Goal: Task Accomplishment & Management: Use online tool/utility

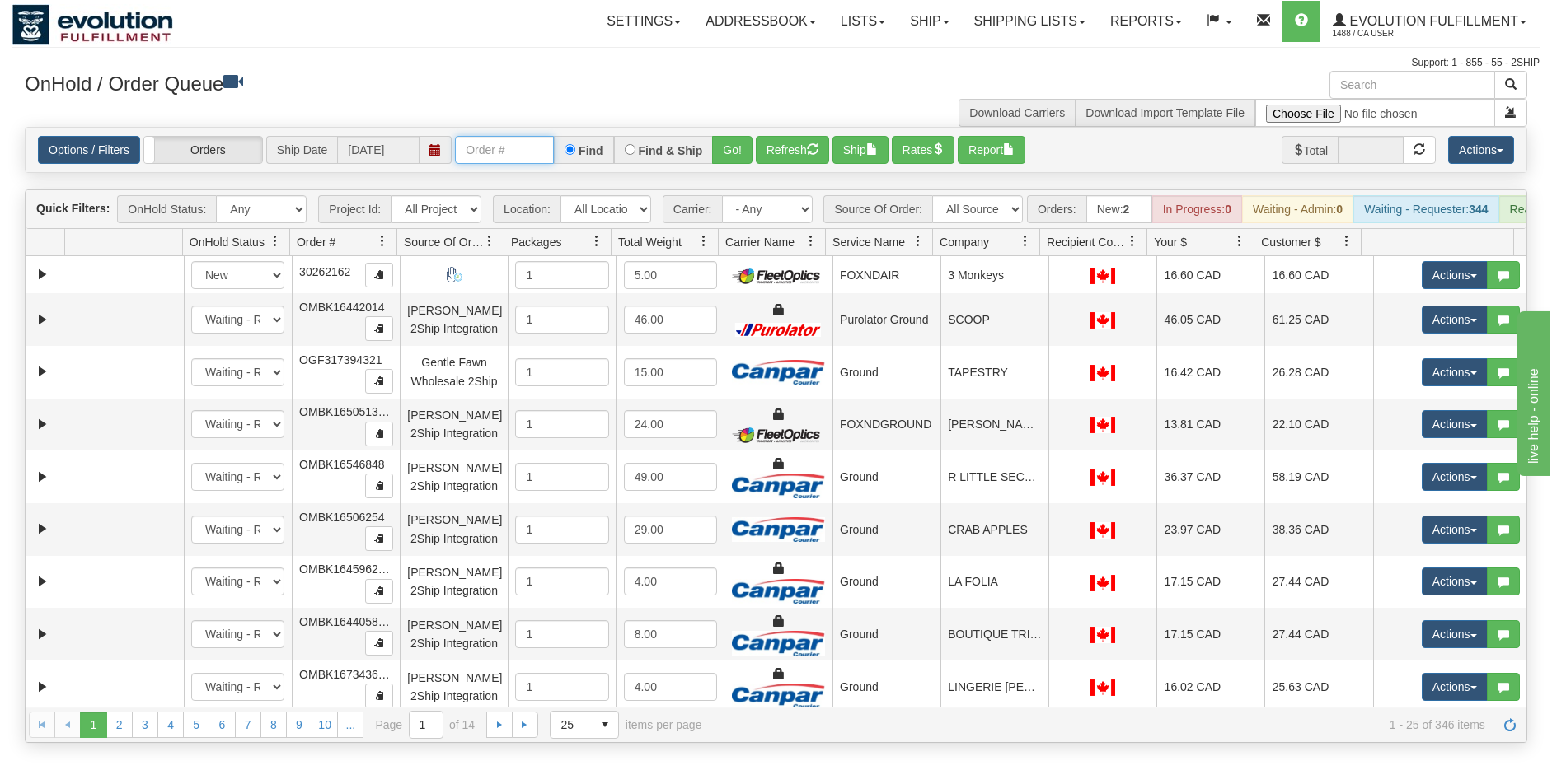
click at [480, 156] on input "text" at bounding box center [504, 150] width 99 height 28
type input "OTOFW46716-1"
click at [737, 152] on button "Go!" at bounding box center [732, 150] width 41 height 28
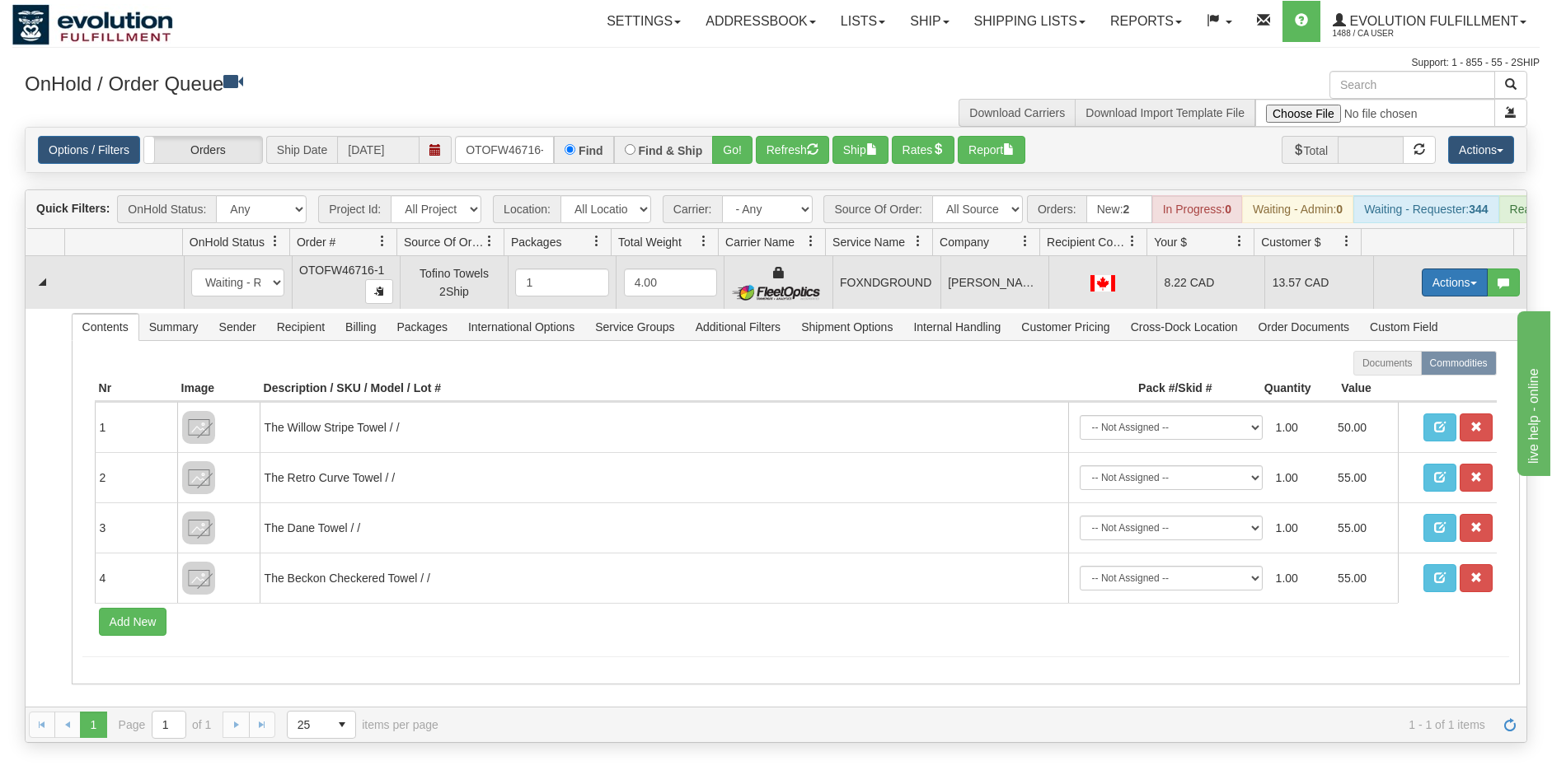
click at [1429, 290] on button "Actions" at bounding box center [1455, 283] width 66 height 28
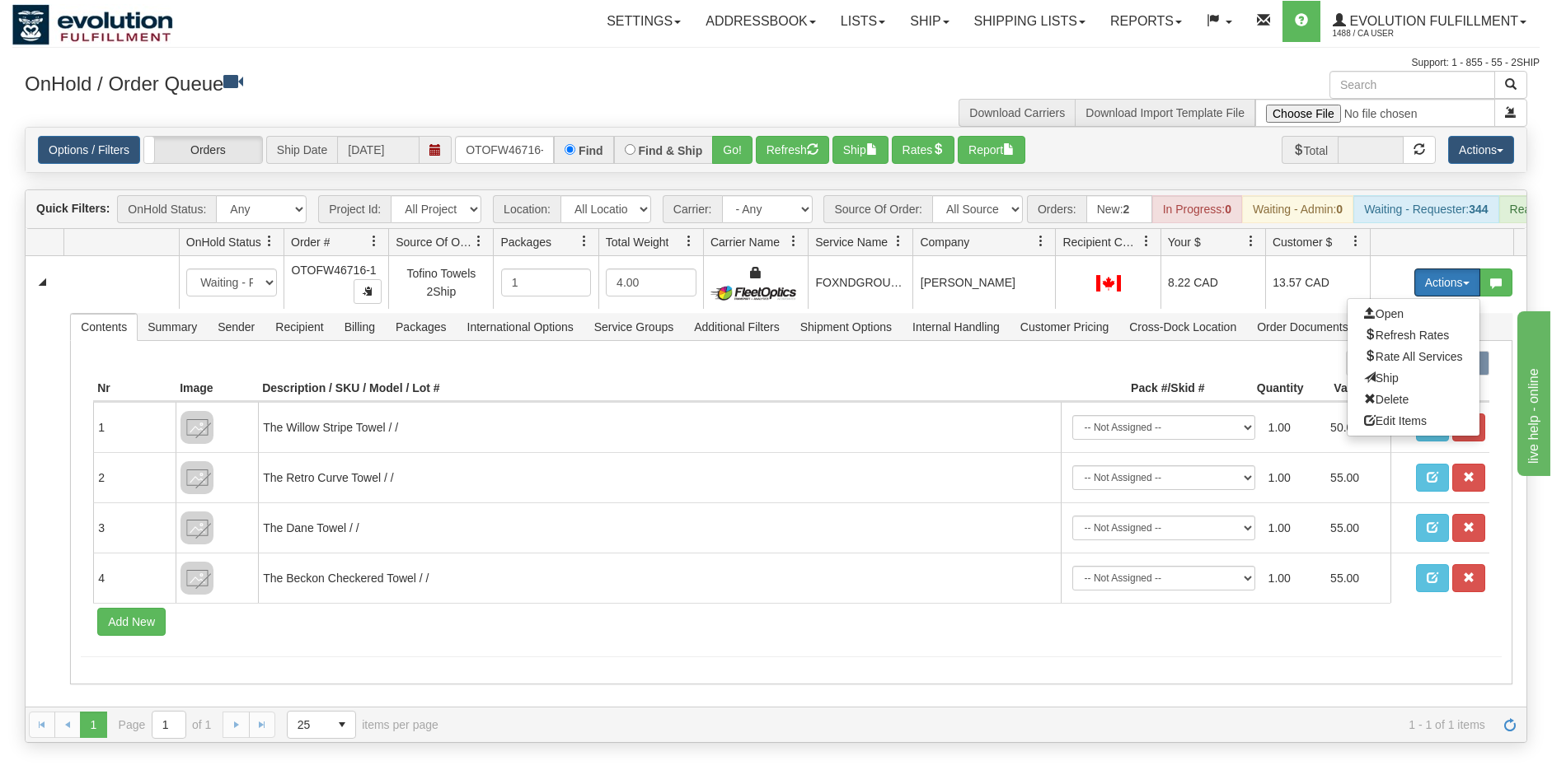
click at [1043, 253] on div "Id Location Request Id Reply Id OnHold Status Order # Source Of Order Packages …" at bounding box center [770, 242] width 1489 height 27
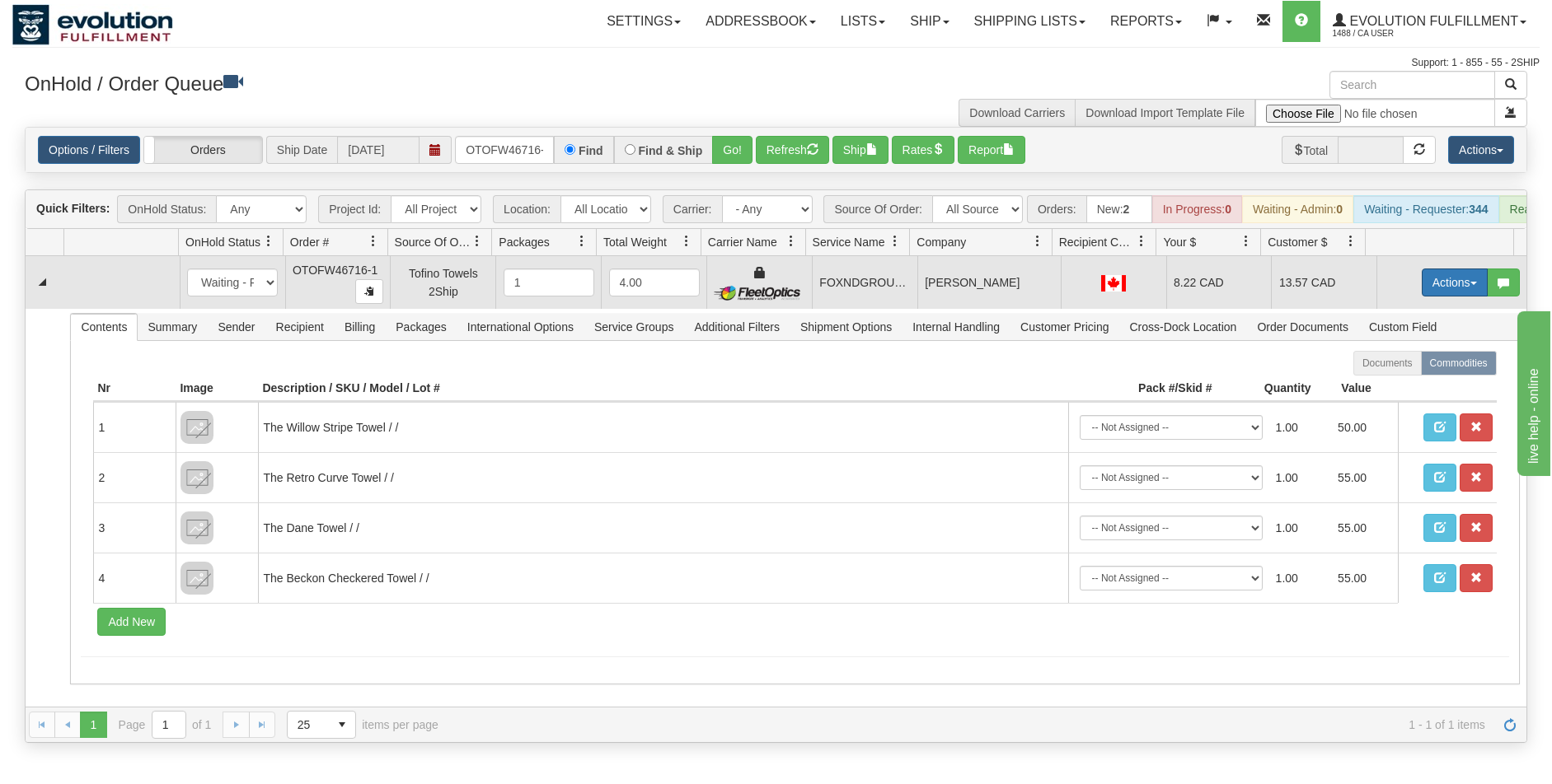
click at [1451, 286] on button "Actions" at bounding box center [1455, 283] width 66 height 28
click at [1392, 389] on link "Ship" at bounding box center [1420, 378] width 132 height 22
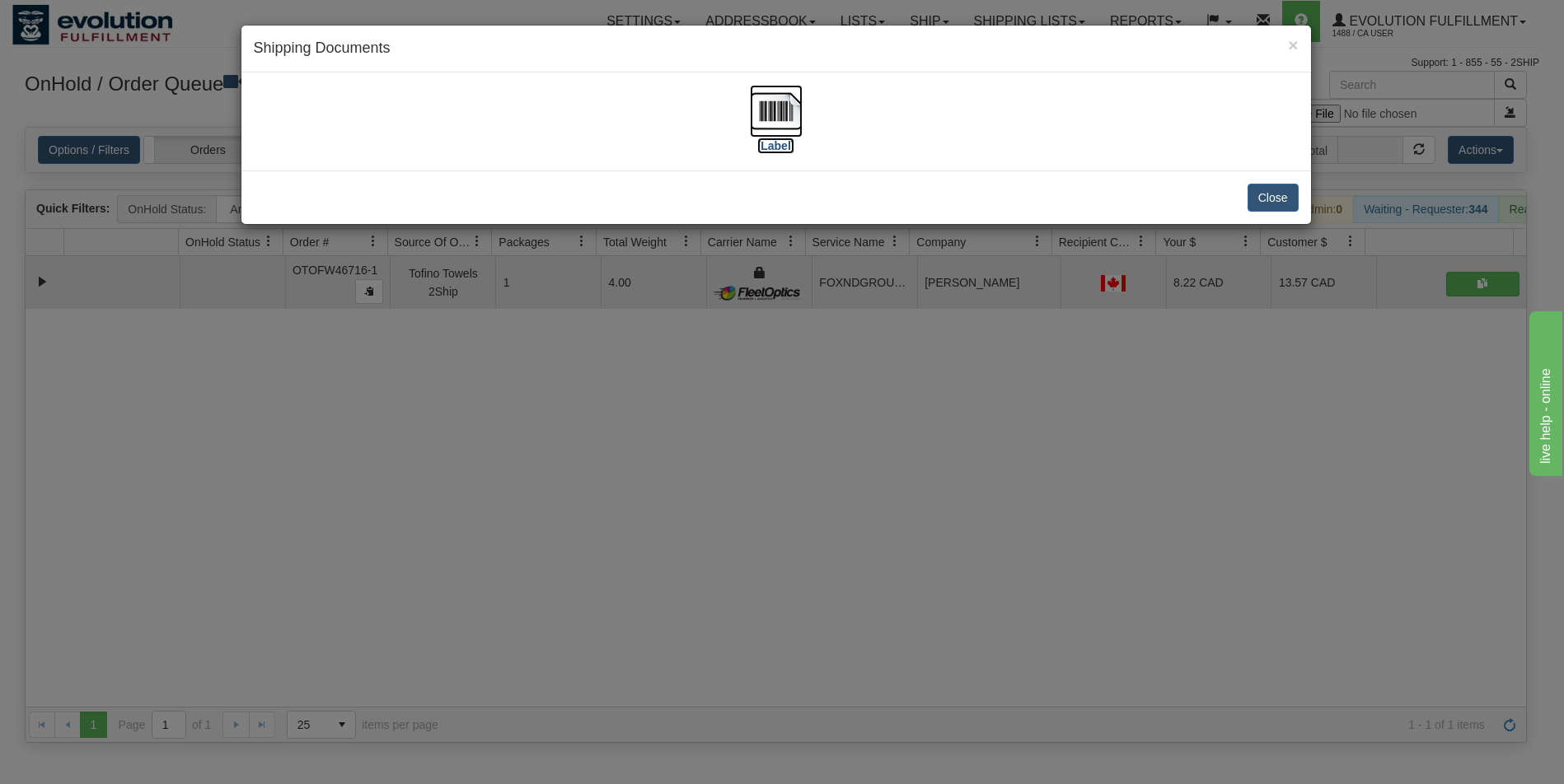
click at [763, 122] on img at bounding box center [776, 111] width 52 height 52
click at [1313, 519] on div "× Shipping Documents [Label] Close" at bounding box center [782, 392] width 1564 height 784
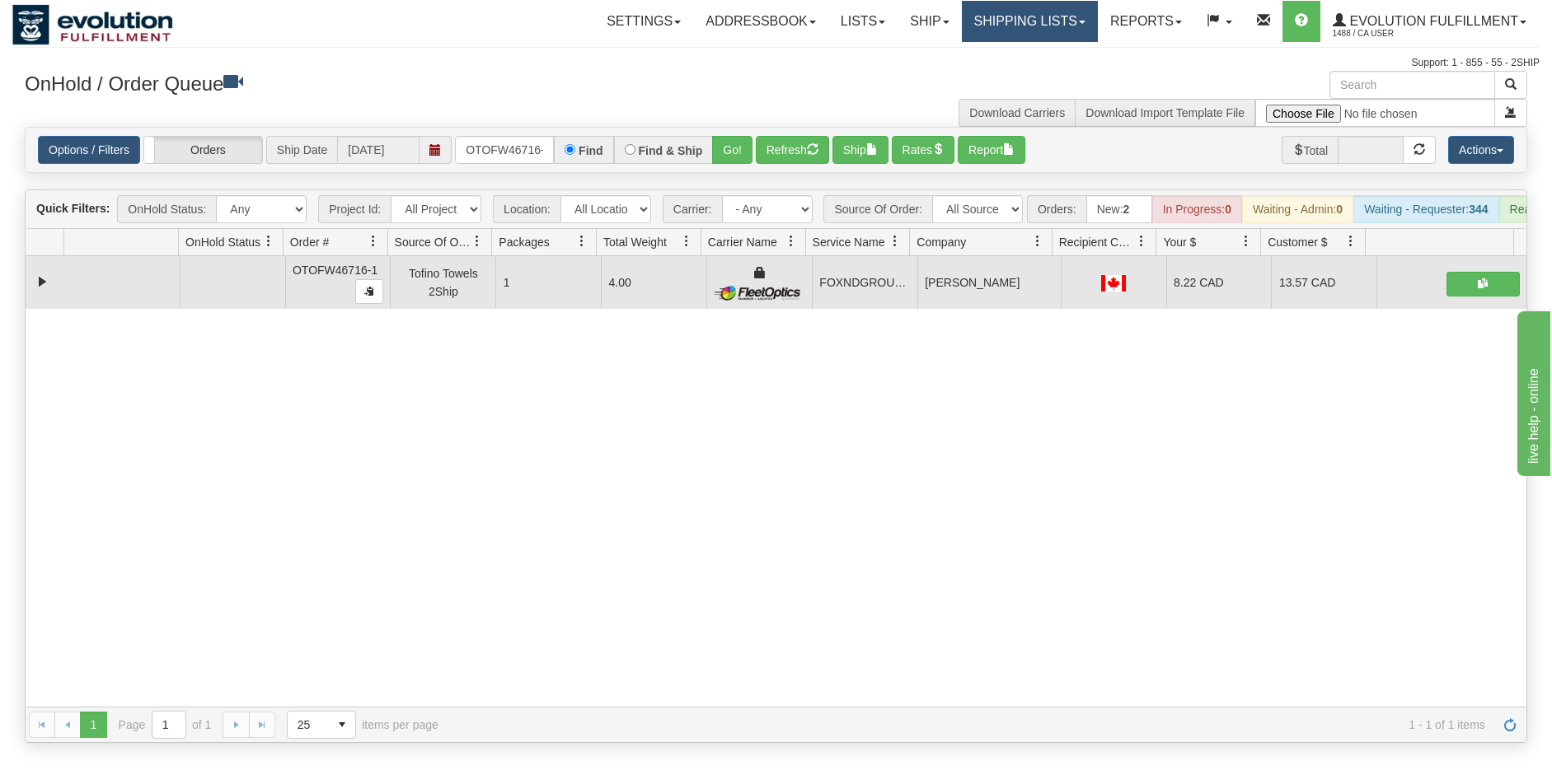
click at [985, 31] on link "Shipping lists" at bounding box center [1029, 21] width 136 height 41
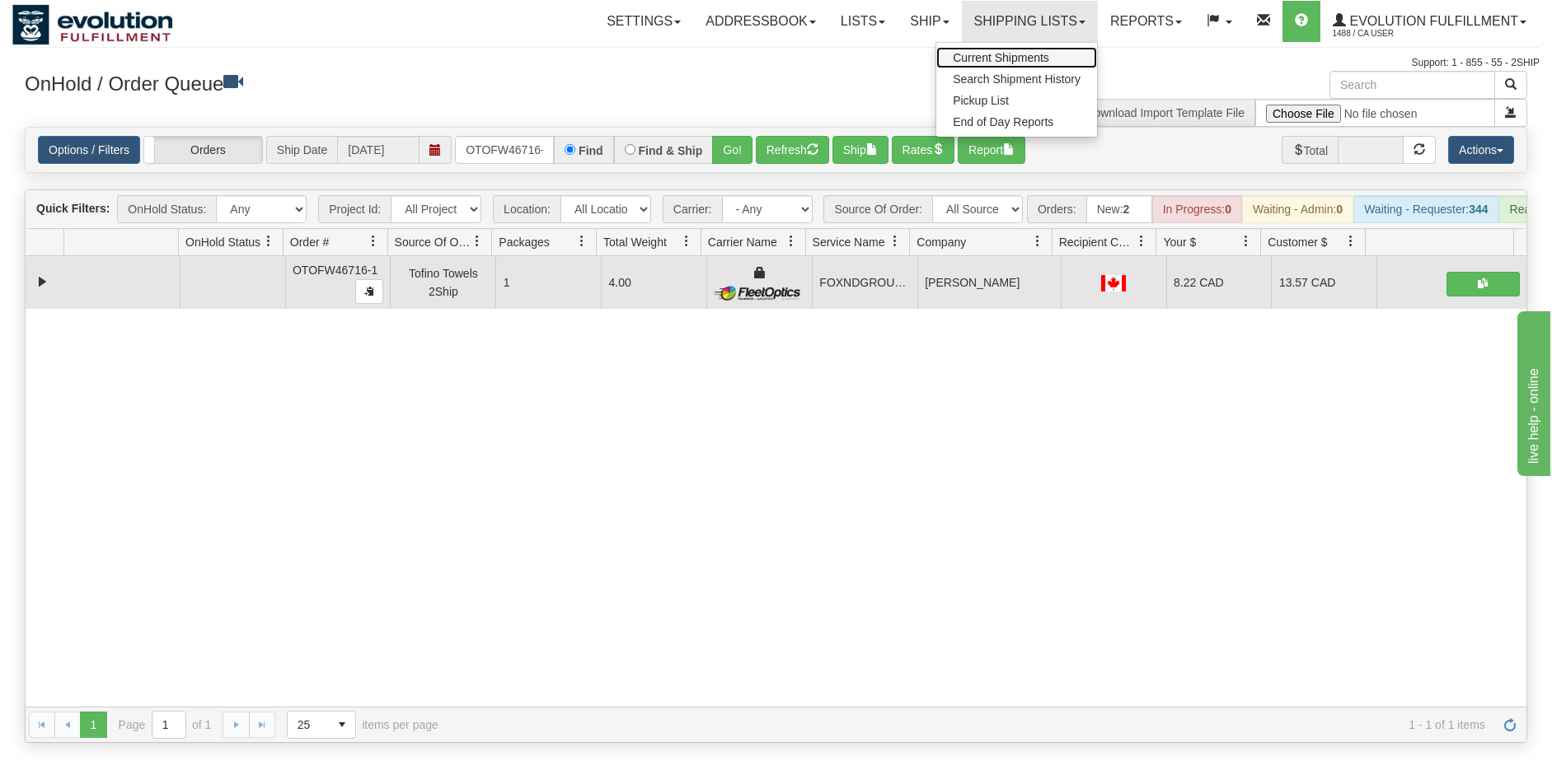
click at [974, 54] on span "Current Shipments" at bounding box center [1001, 57] width 97 height 13
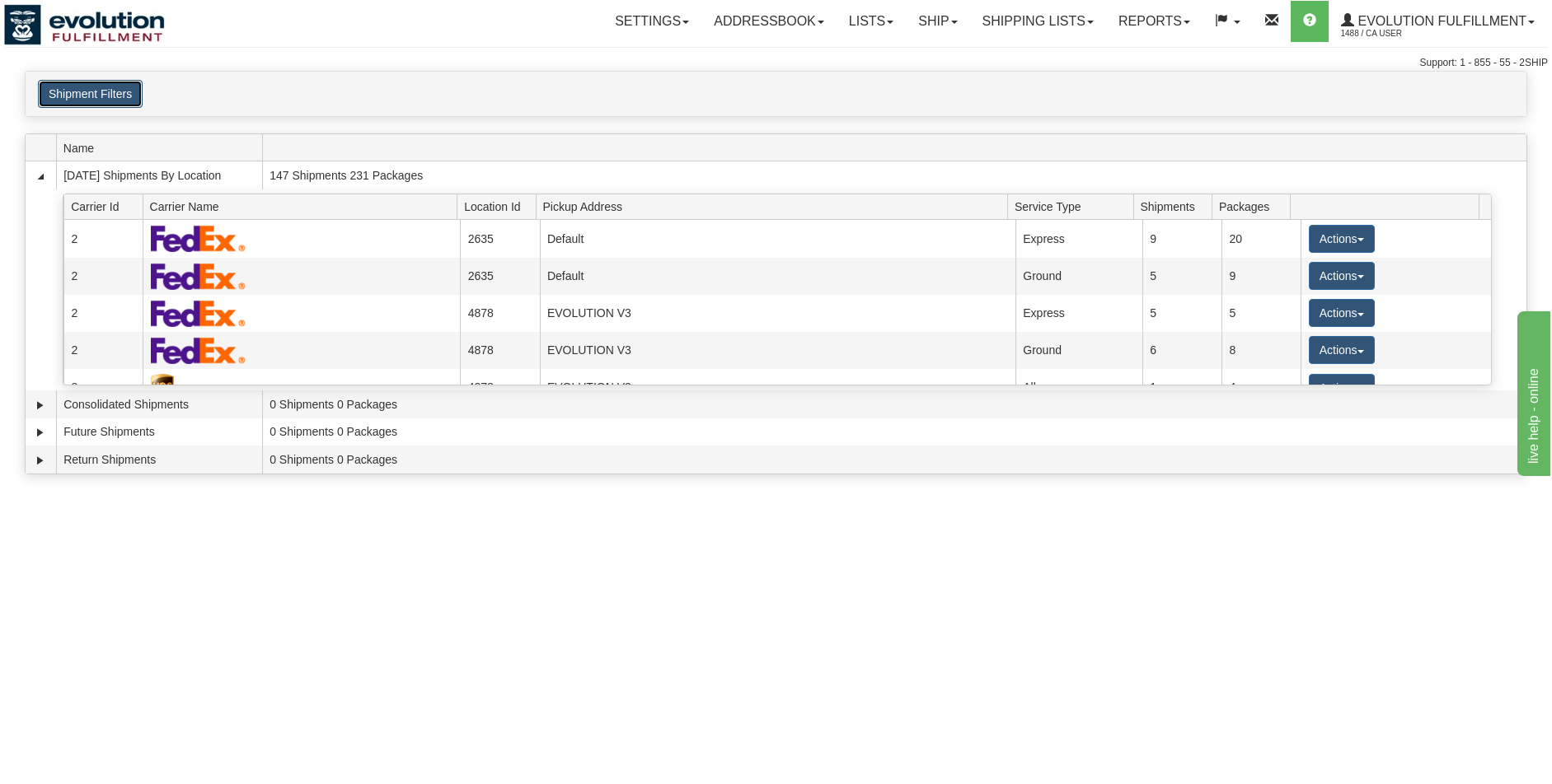
click at [112, 99] on button "Shipment Filters" at bounding box center [91, 94] width 105 height 28
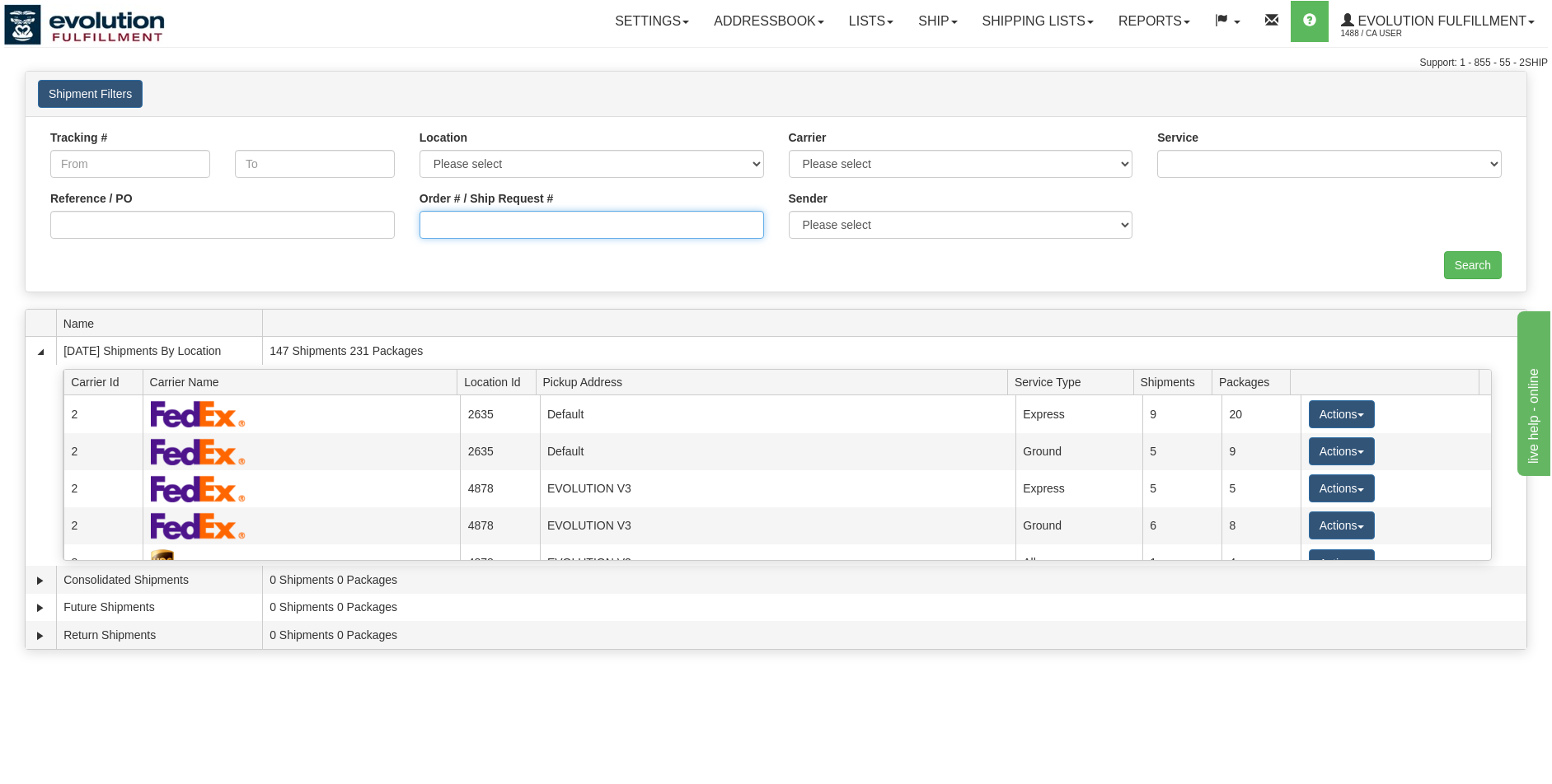
click at [534, 221] on input "Order # / Ship Request #" at bounding box center [592, 225] width 345 height 28
type input "OTOFW46716-1"
click at [1473, 262] on input "Search" at bounding box center [1472, 265] width 57 height 28
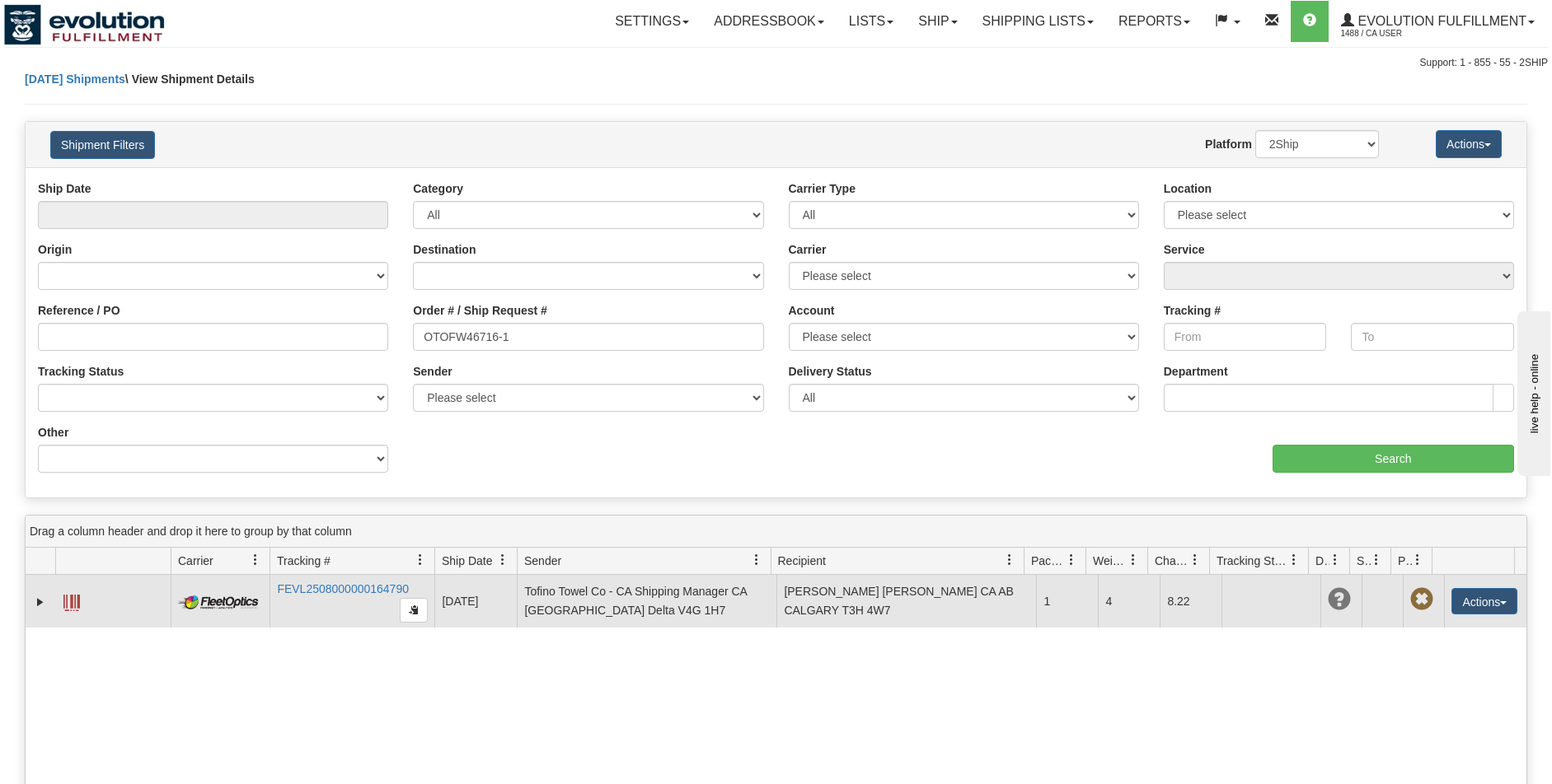
click at [72, 600] on span at bounding box center [72, 603] width 17 height 17
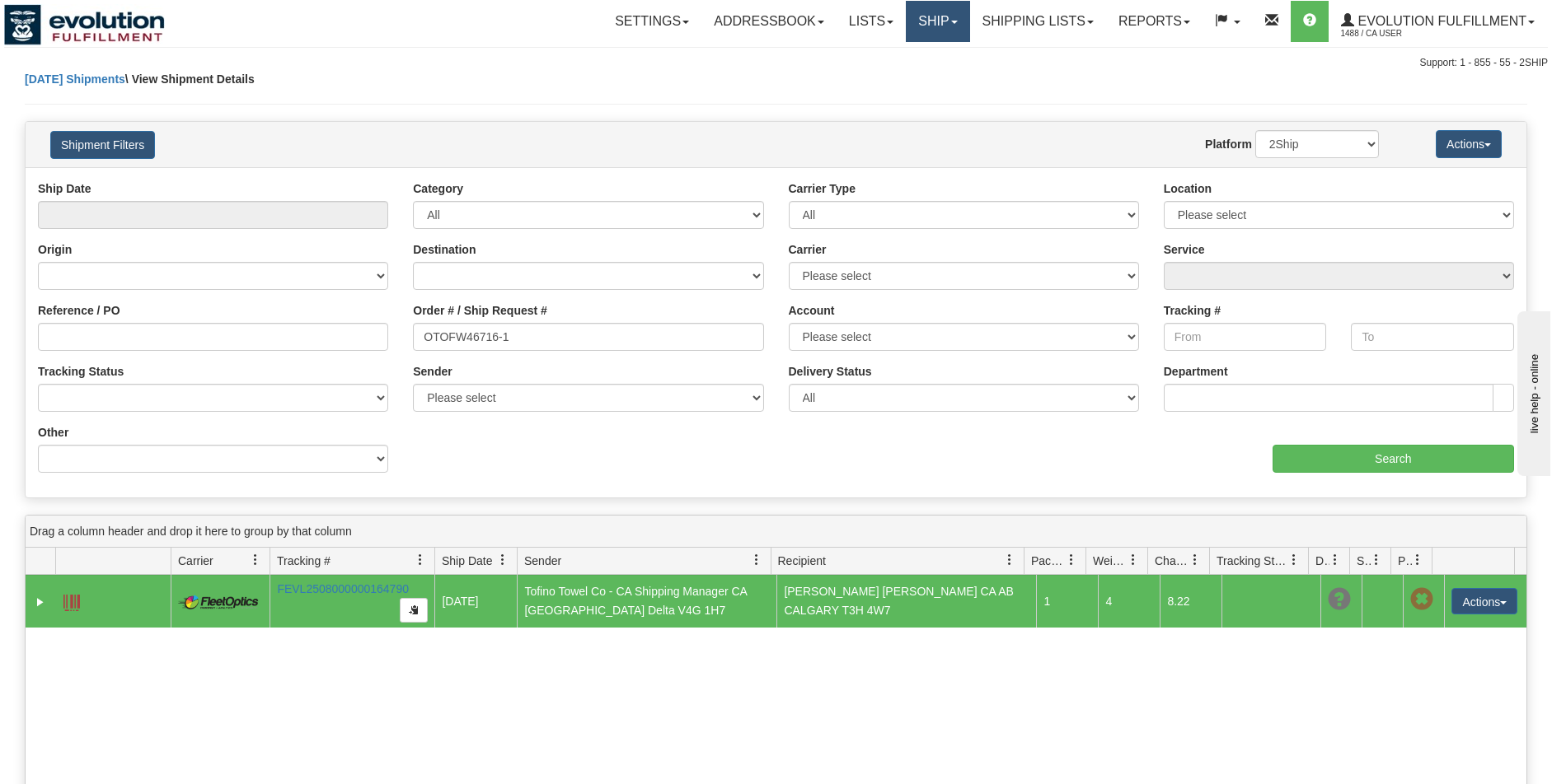
click at [939, 27] on link "Ship" at bounding box center [938, 21] width 63 height 41
click at [928, 76] on span "OnHold / Order Queue" at bounding box center [895, 79] width 117 height 13
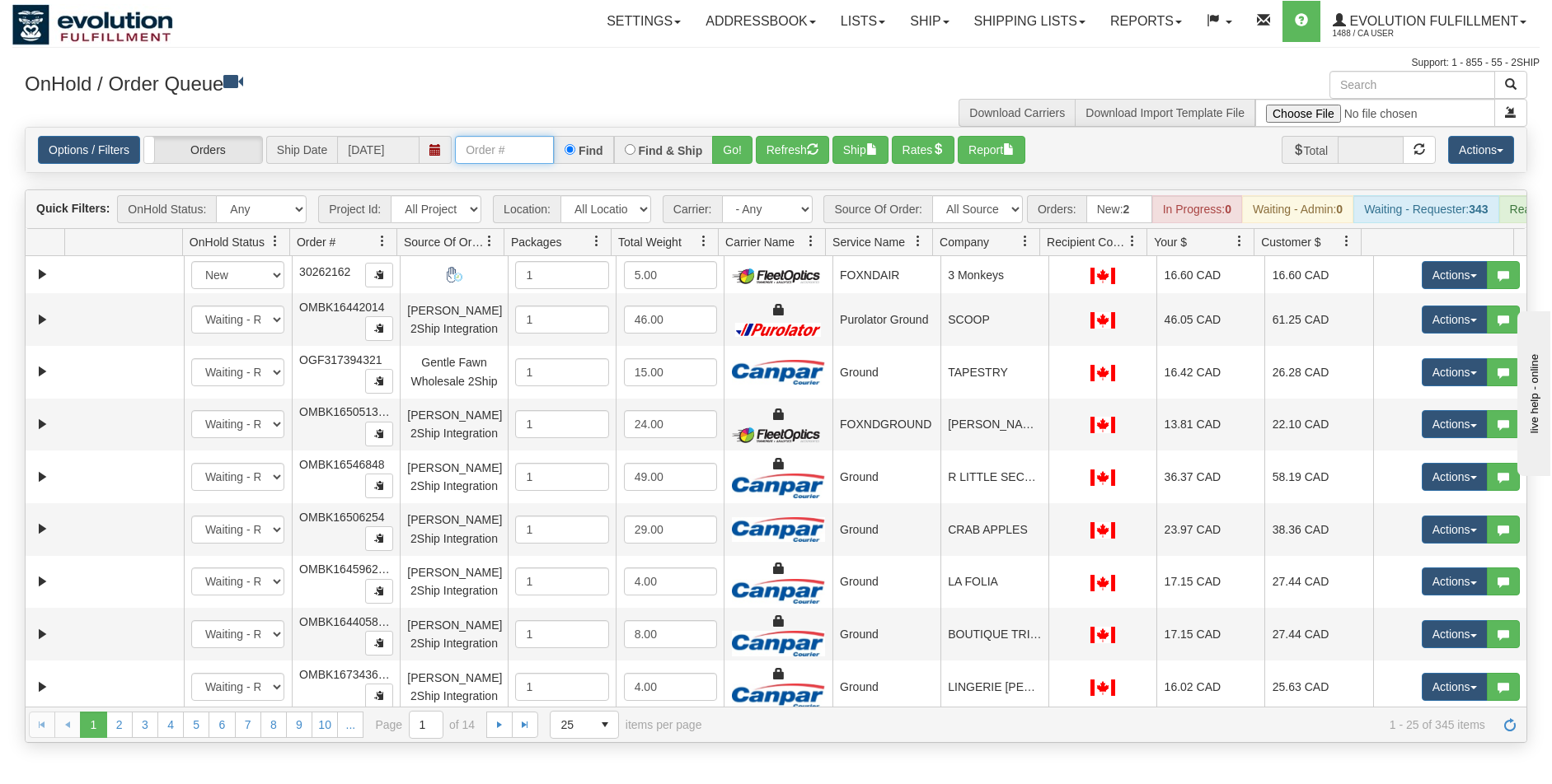
click at [490, 158] on input "text" at bounding box center [504, 150] width 99 height 28
type input "OTOFW46724-1"
click at [724, 154] on button "Go!" at bounding box center [732, 150] width 41 height 28
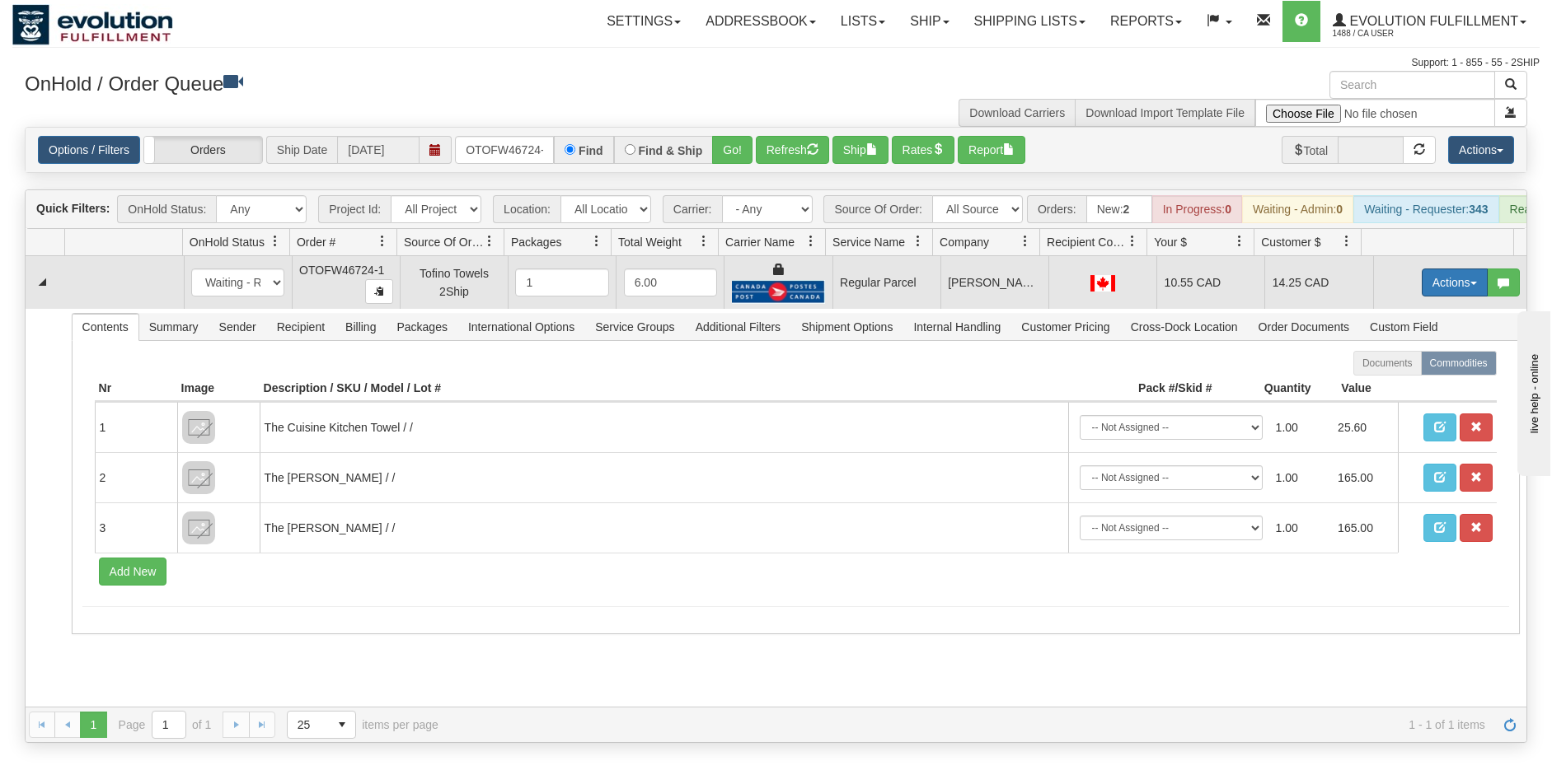
click at [1455, 296] on button "Actions" at bounding box center [1455, 283] width 66 height 28
click at [1435, 364] on span "Rate All Services" at bounding box center [1420, 357] width 99 height 13
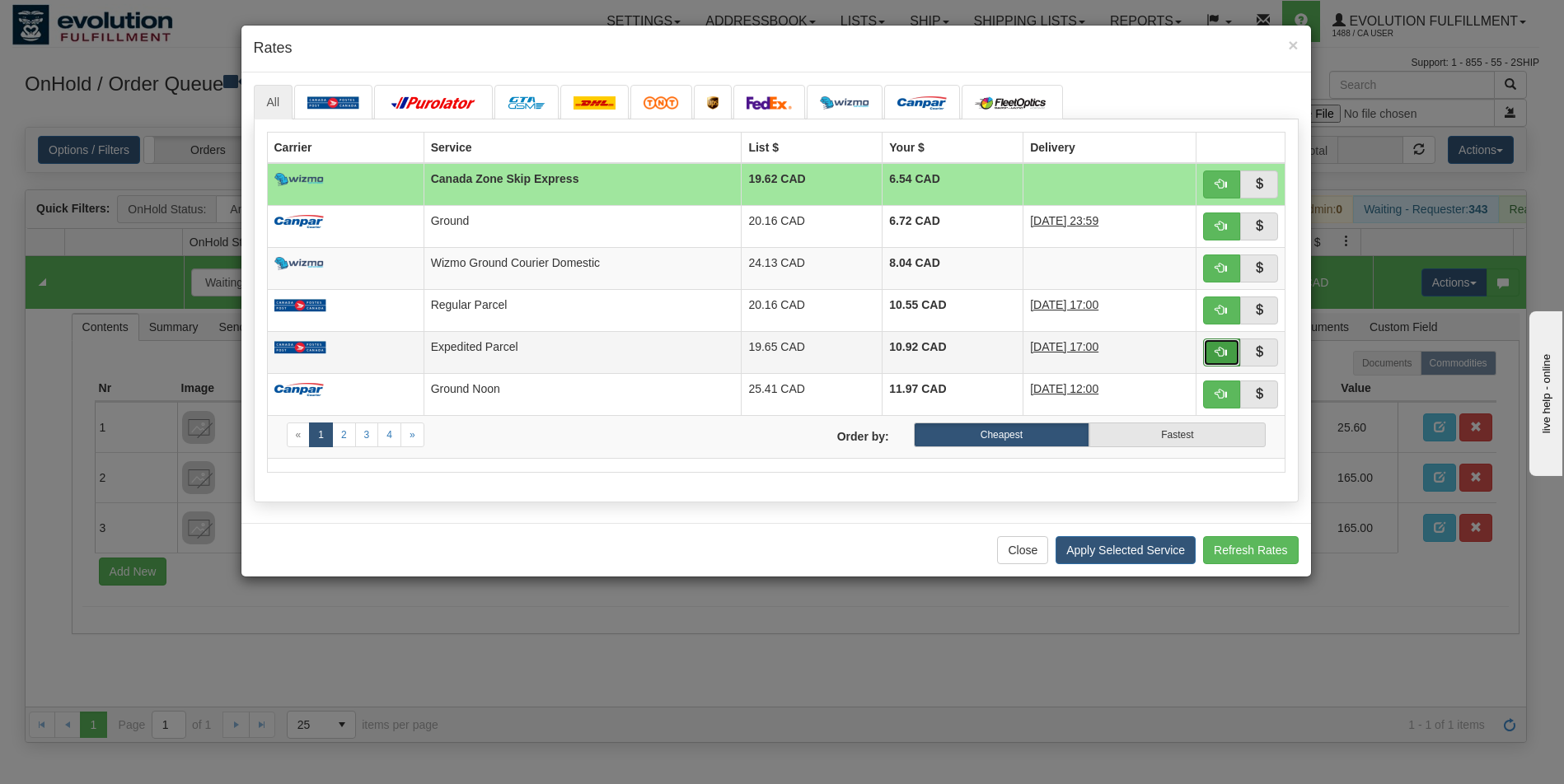
click at [1224, 352] on span "button" at bounding box center [1221, 352] width 12 height 12
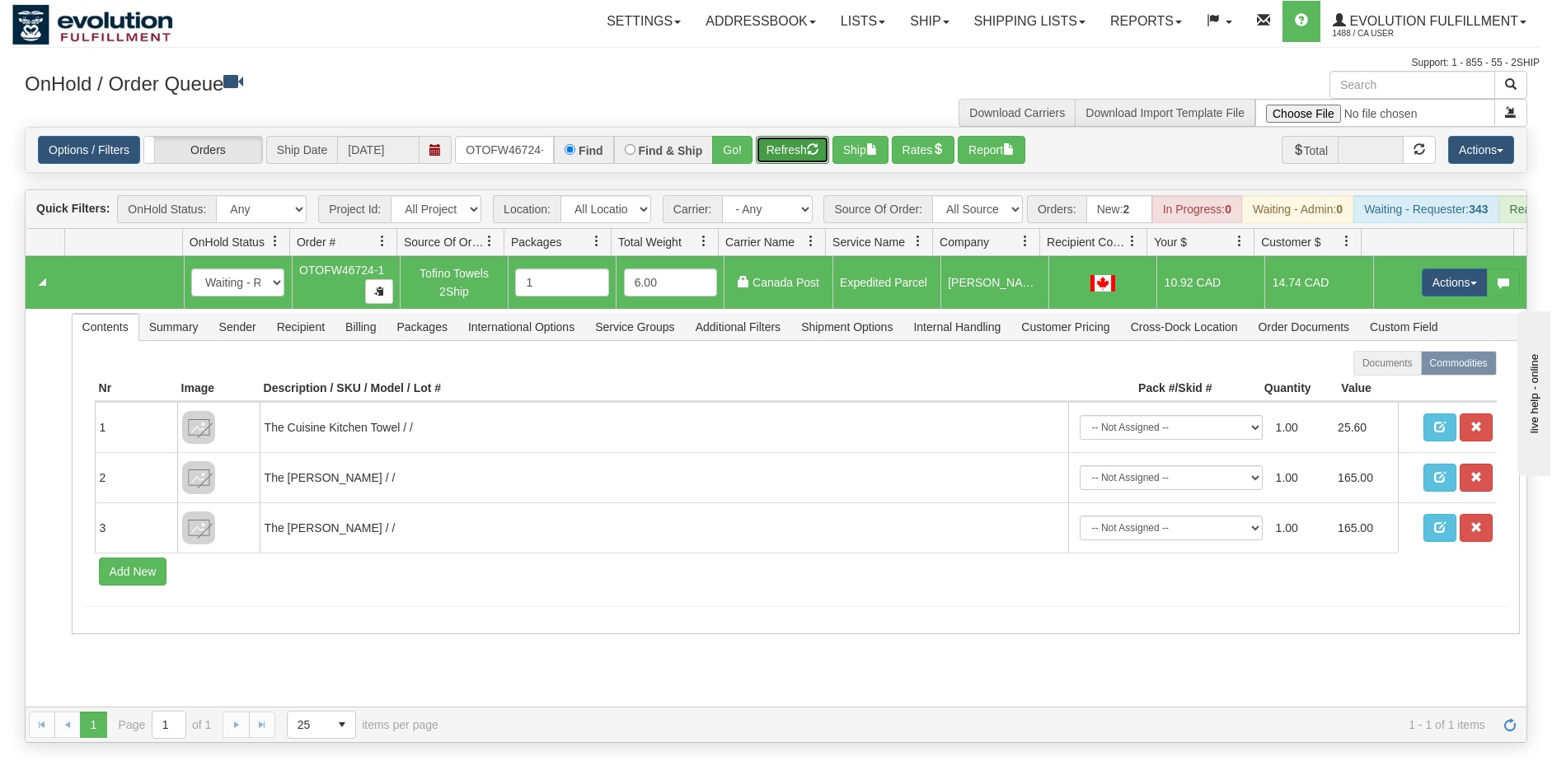
click at [791, 143] on button "Refresh" at bounding box center [793, 150] width 73 height 28
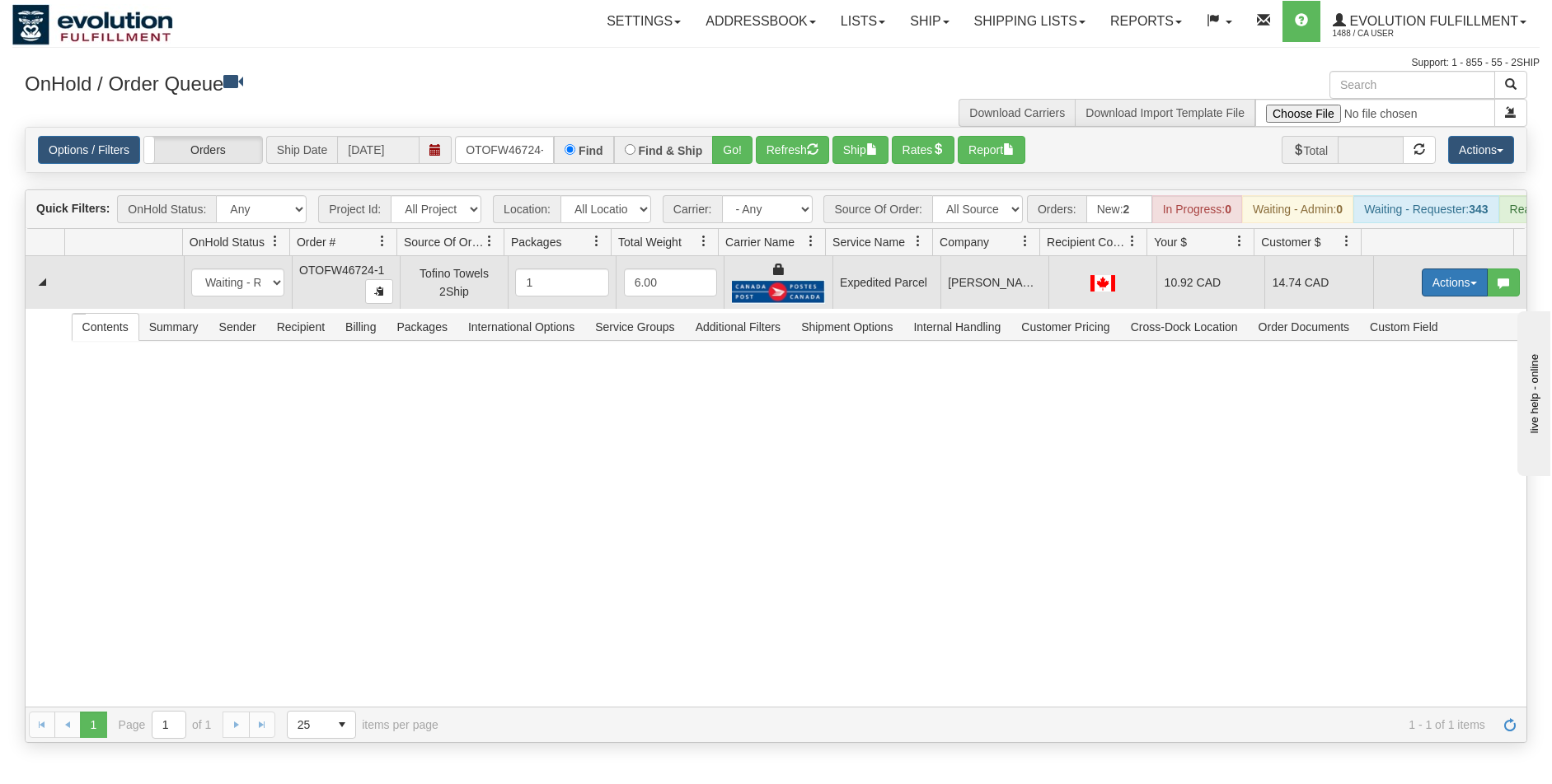
click at [1434, 296] on button "Actions" at bounding box center [1455, 283] width 66 height 28
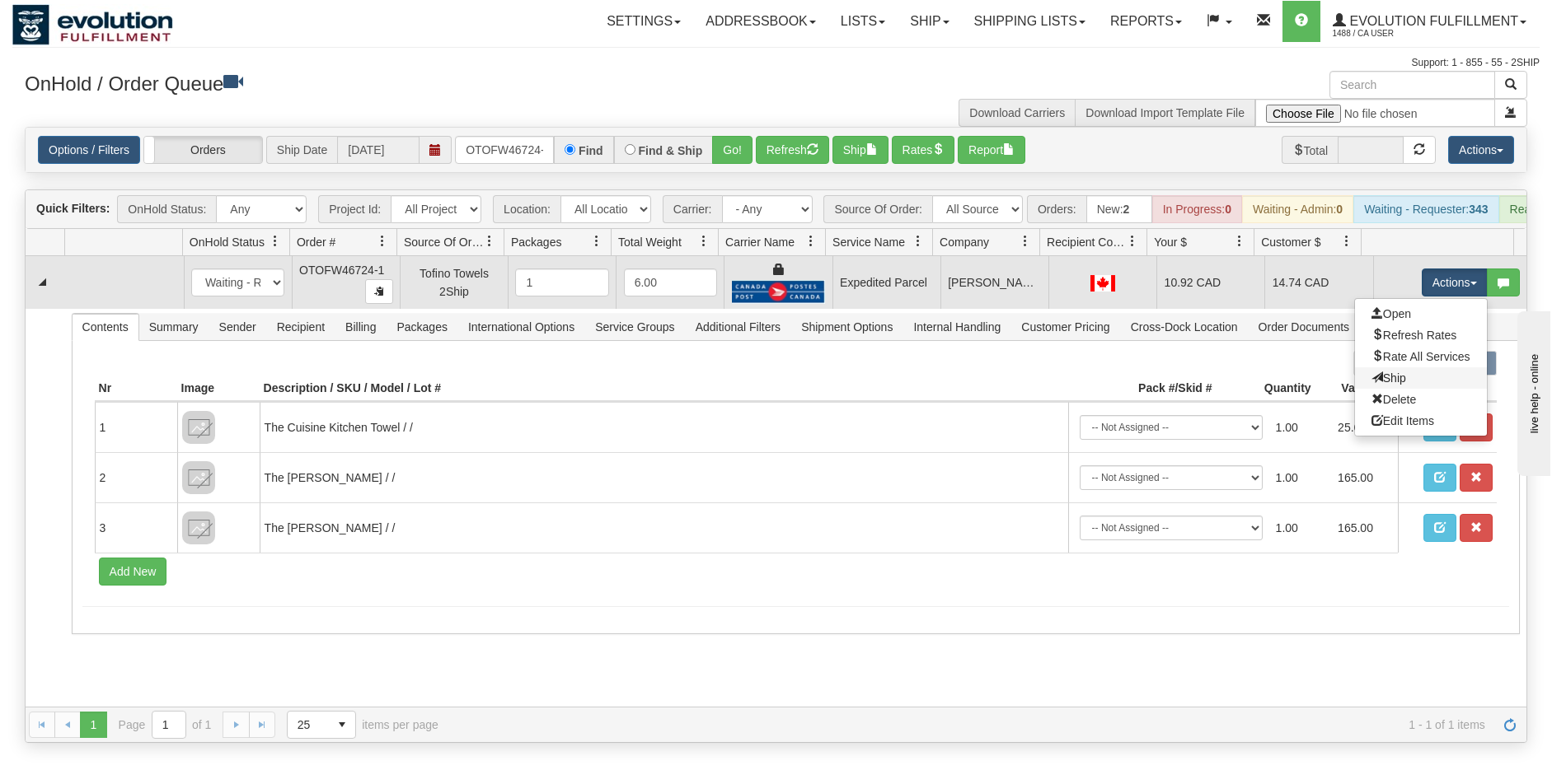
click at [1394, 389] on link "Ship" at bounding box center [1420, 378] width 132 height 22
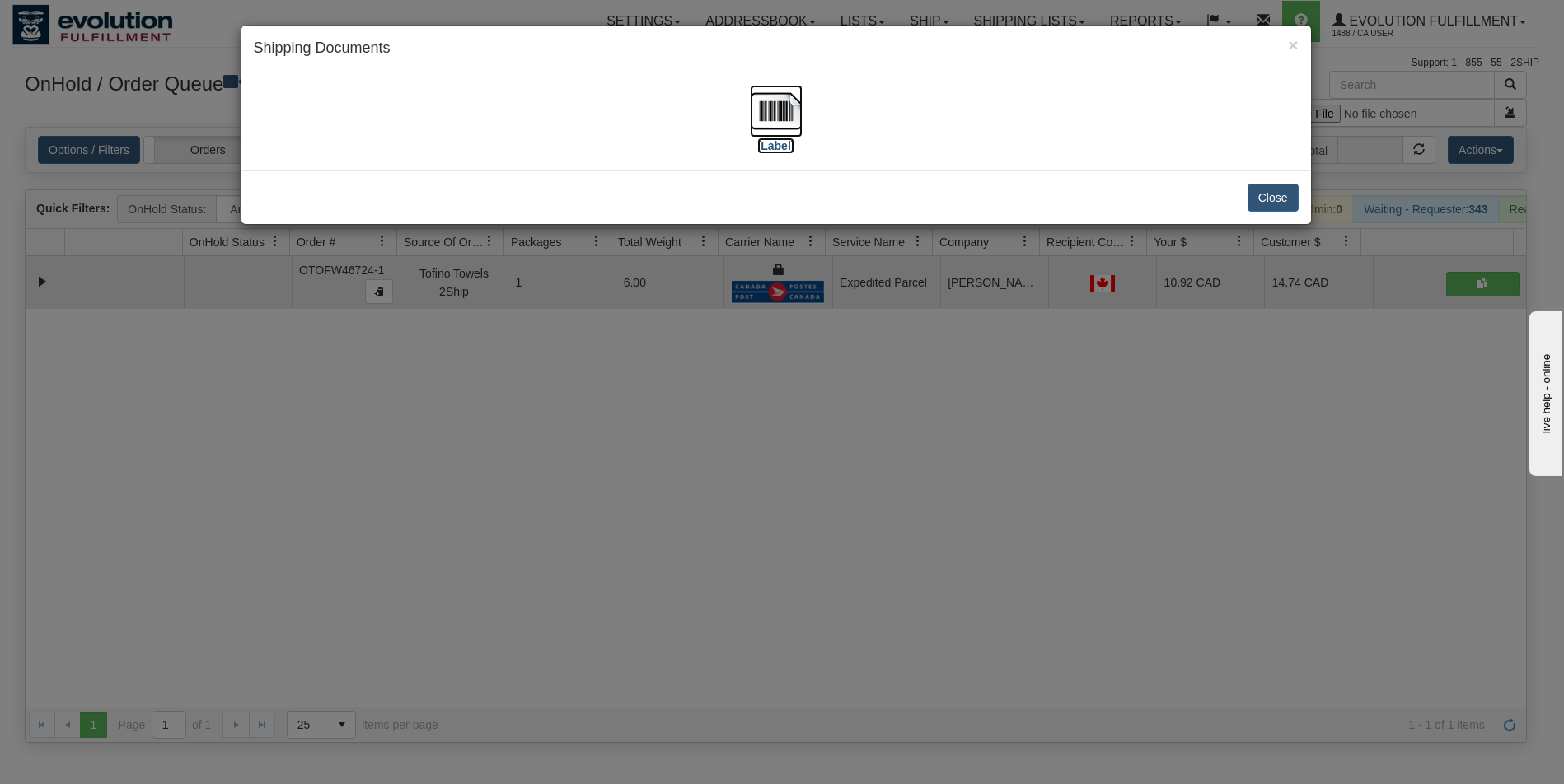
click at [769, 117] on img at bounding box center [776, 111] width 52 height 52
click at [946, 573] on div "× Shipping Documents [Label] Close" at bounding box center [782, 392] width 1564 height 784
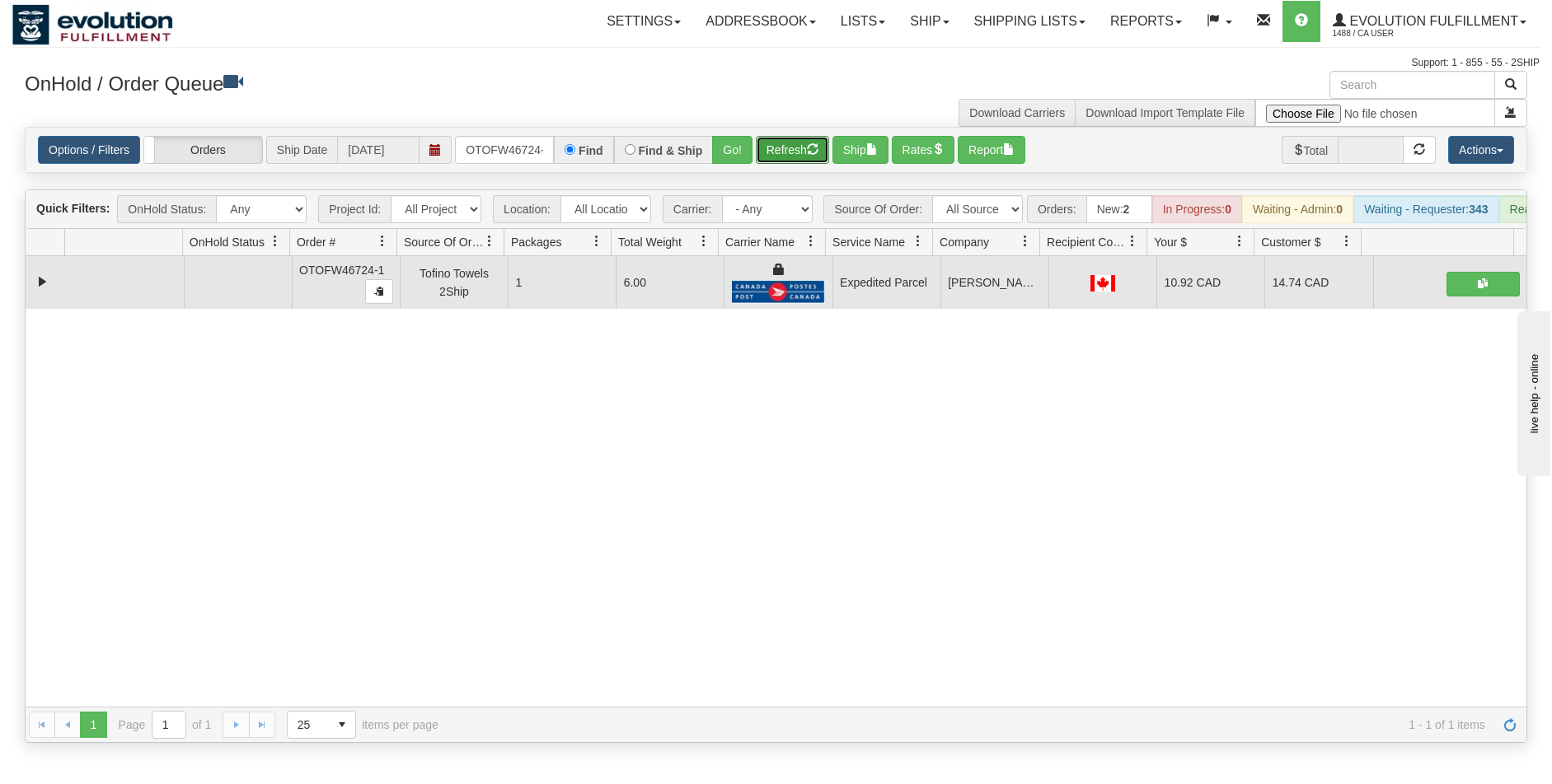
click at [767, 149] on button "Refresh" at bounding box center [793, 150] width 73 height 28
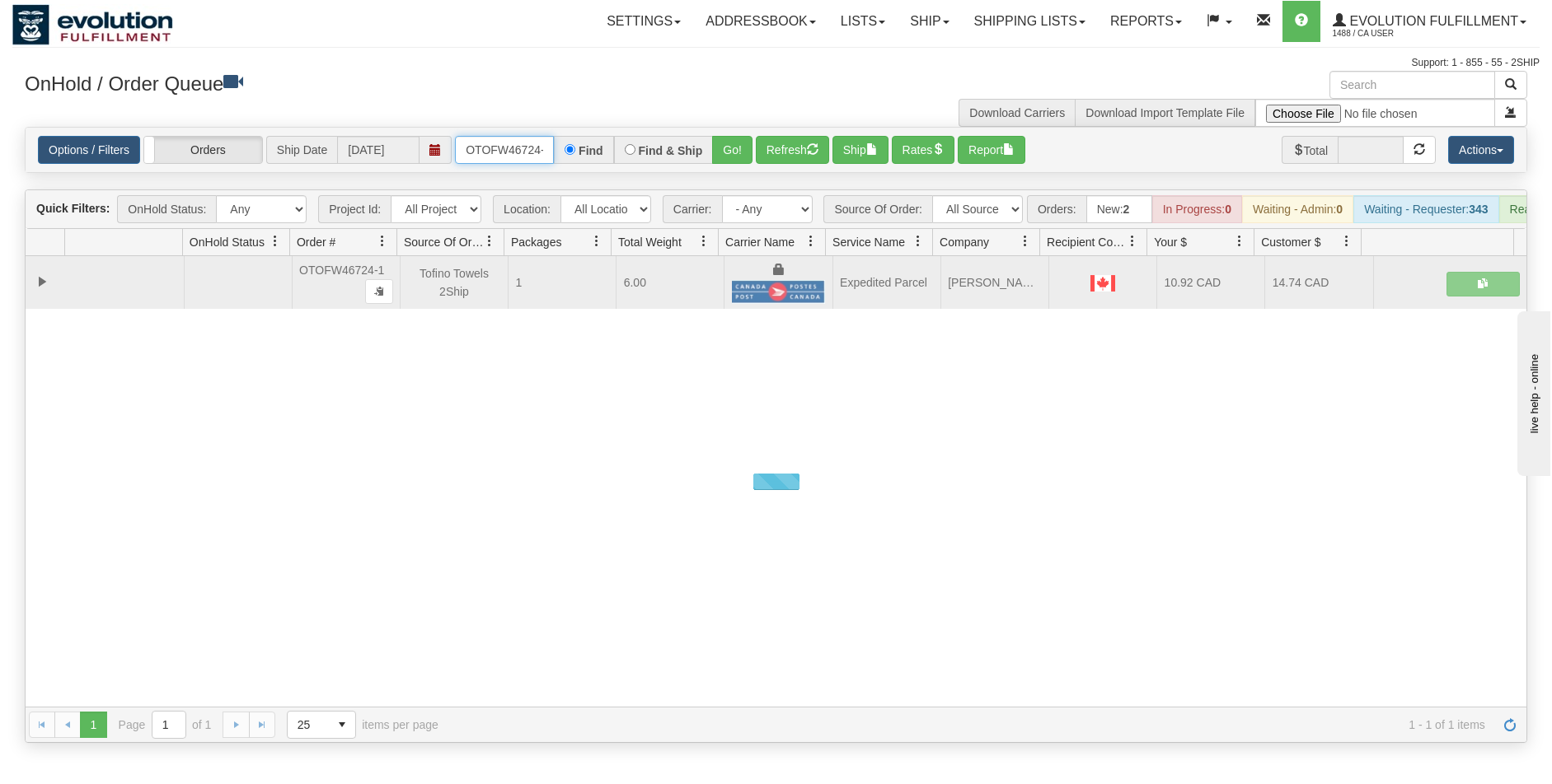
scroll to position [0, 7]
drag, startPoint x: 465, startPoint y: 147, endPoint x: 584, endPoint y: 170, distance: 121.2
click at [584, 170] on div "Options / Filters Group Shipments Orders Ship Date 08/25/2025 OTOFW46724-1 Find…" at bounding box center [776, 149] width 1501 height 44
type input "OTOFW46727-1"
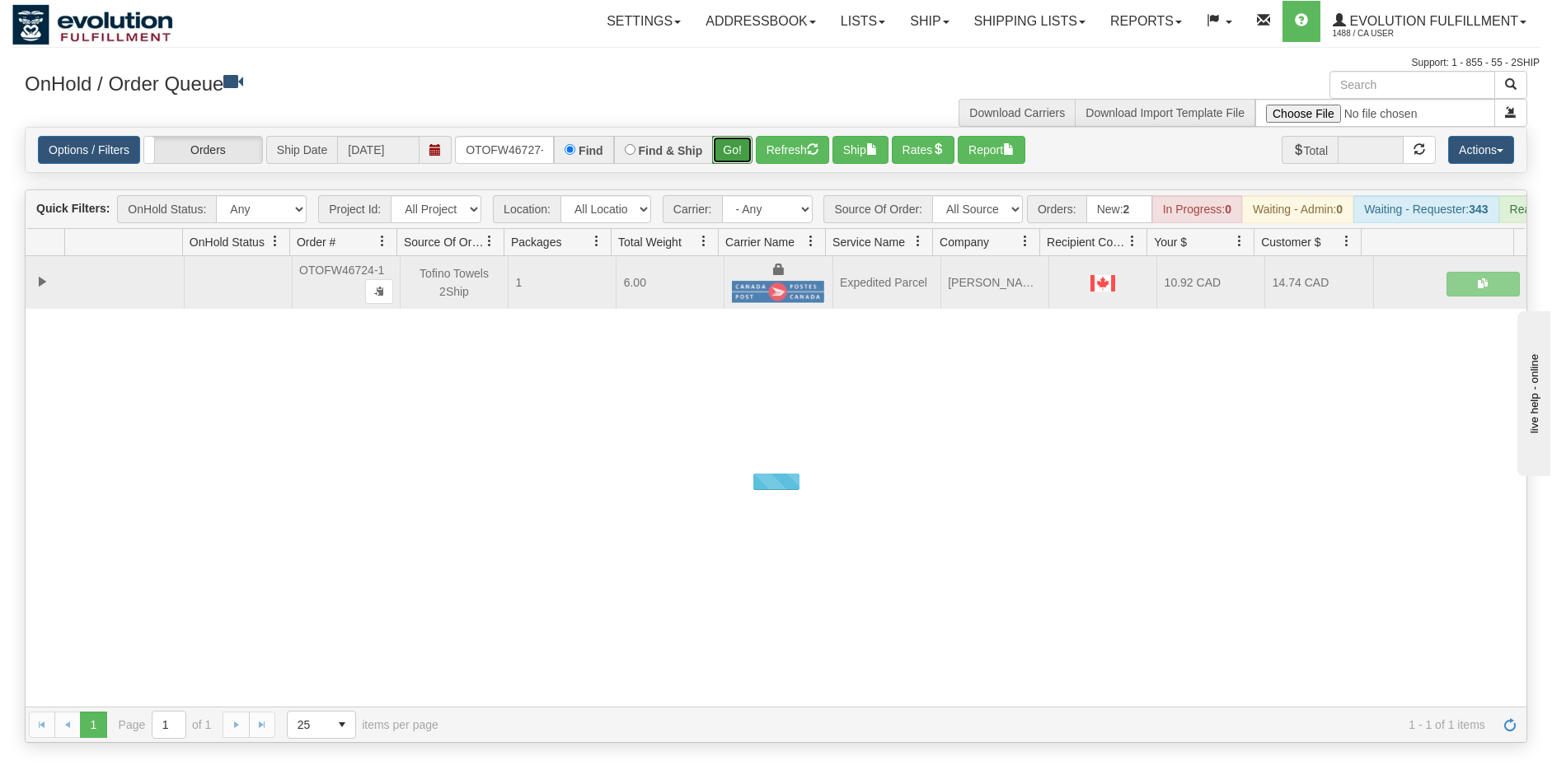
click at [725, 152] on button "Go!" at bounding box center [732, 150] width 41 height 28
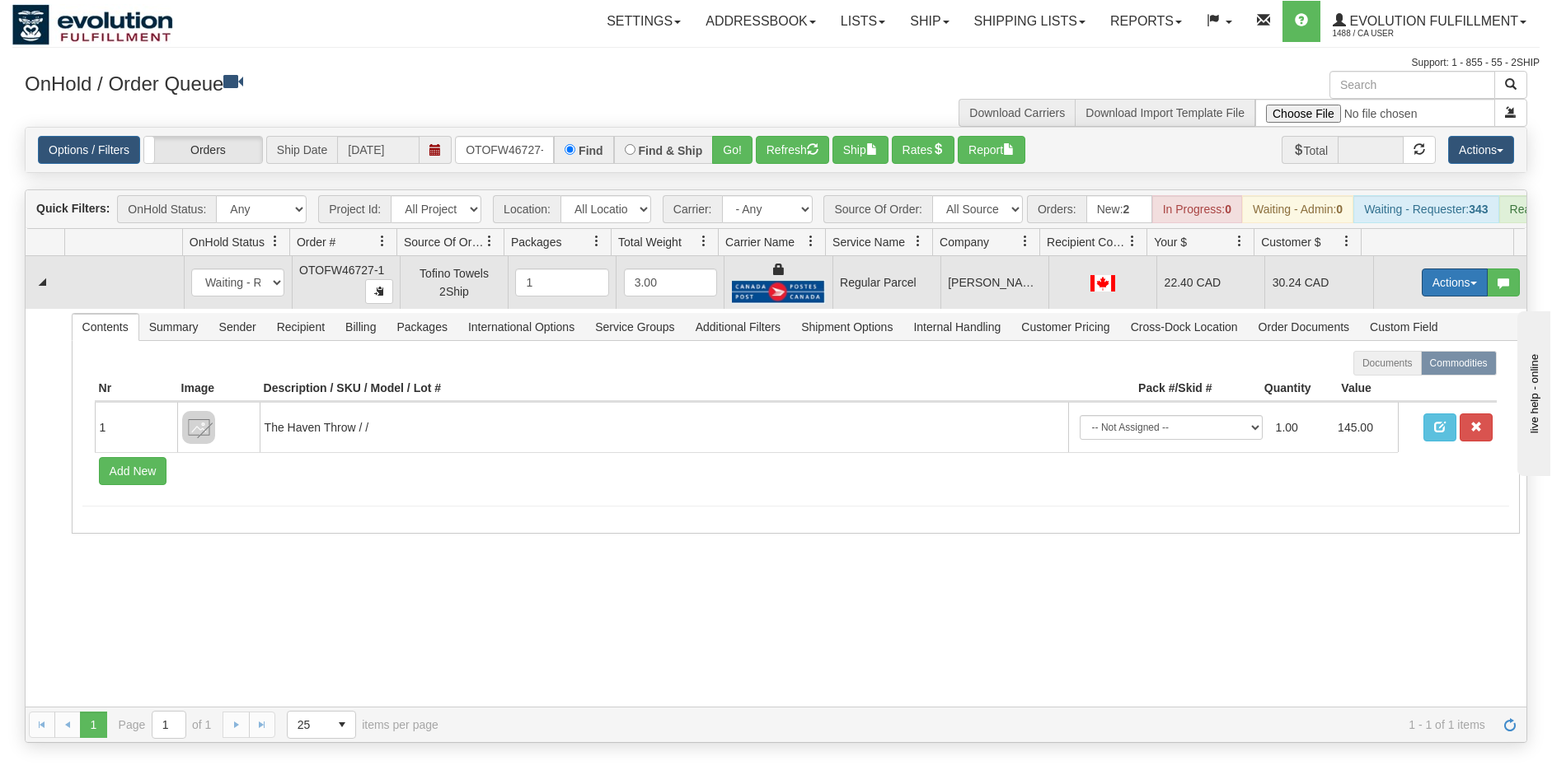
click at [1428, 295] on button "Actions" at bounding box center [1455, 283] width 66 height 28
click at [1397, 364] on span "Rate All Services" at bounding box center [1420, 357] width 99 height 13
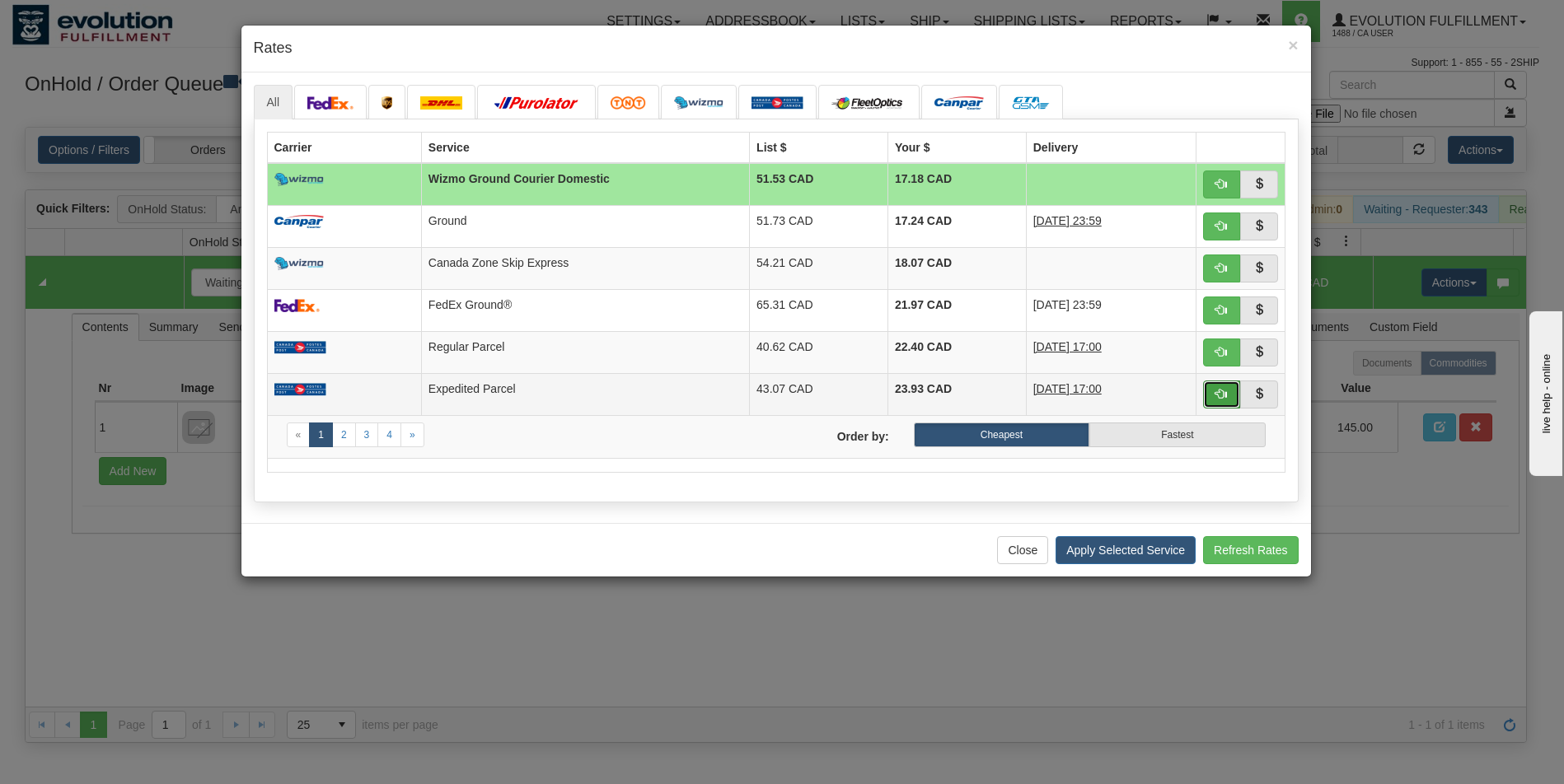
click at [1221, 396] on span "button" at bounding box center [1221, 394] width 12 height 12
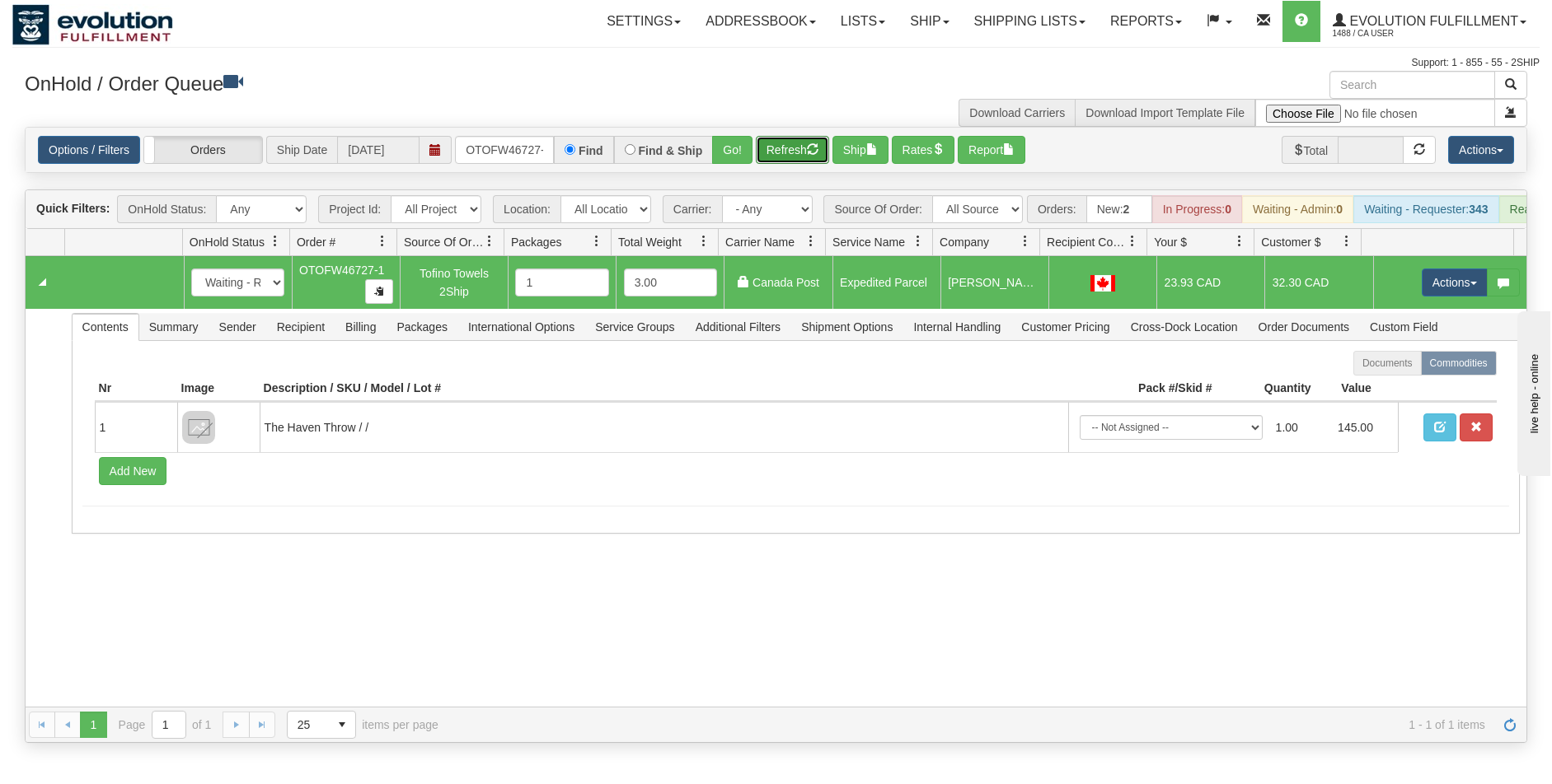
click at [775, 153] on button "Refresh" at bounding box center [793, 150] width 73 height 28
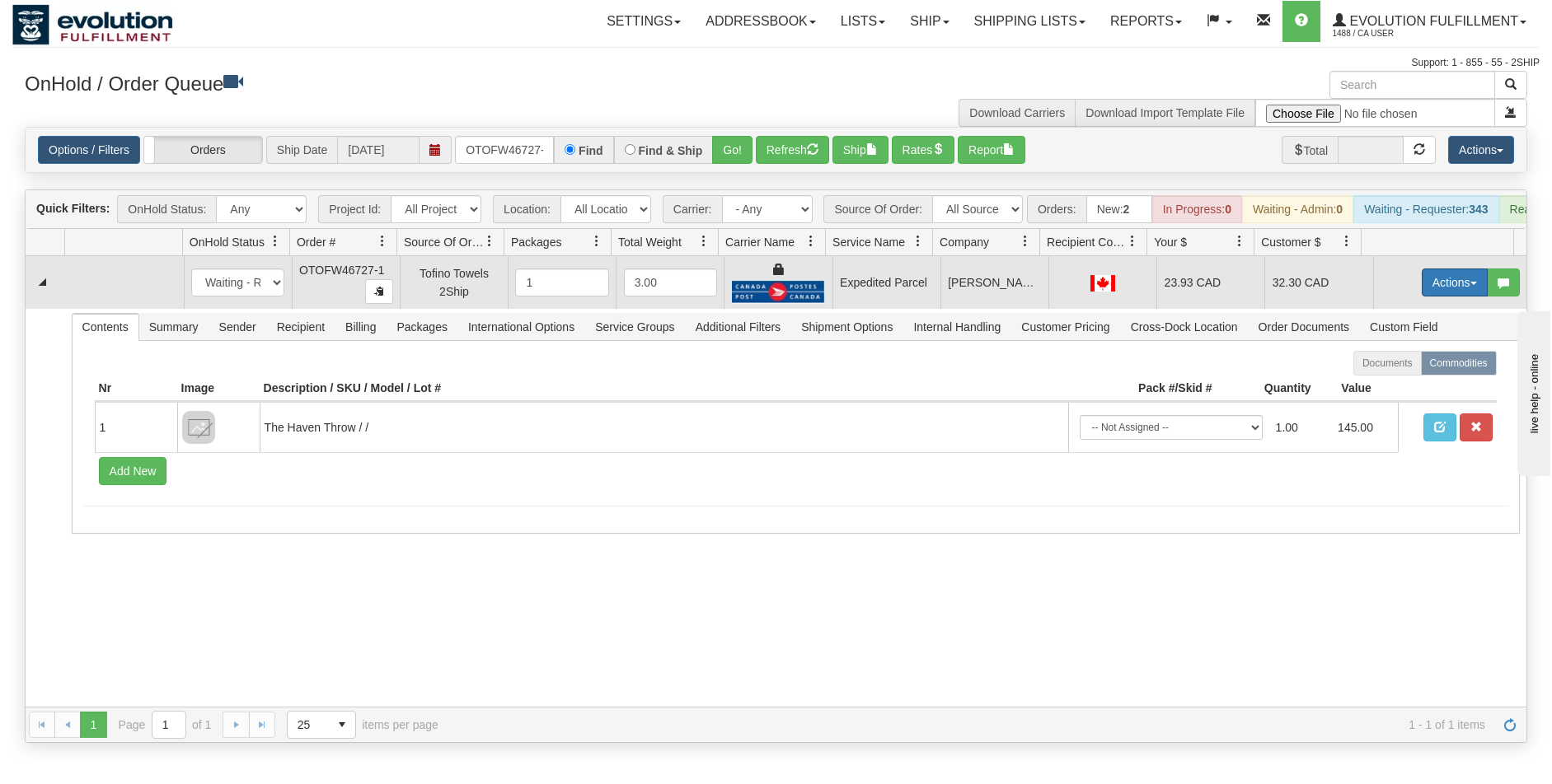
click at [1450, 289] on button "Actions" at bounding box center [1455, 283] width 66 height 28
click at [1394, 387] on link "Ship" at bounding box center [1420, 378] width 132 height 22
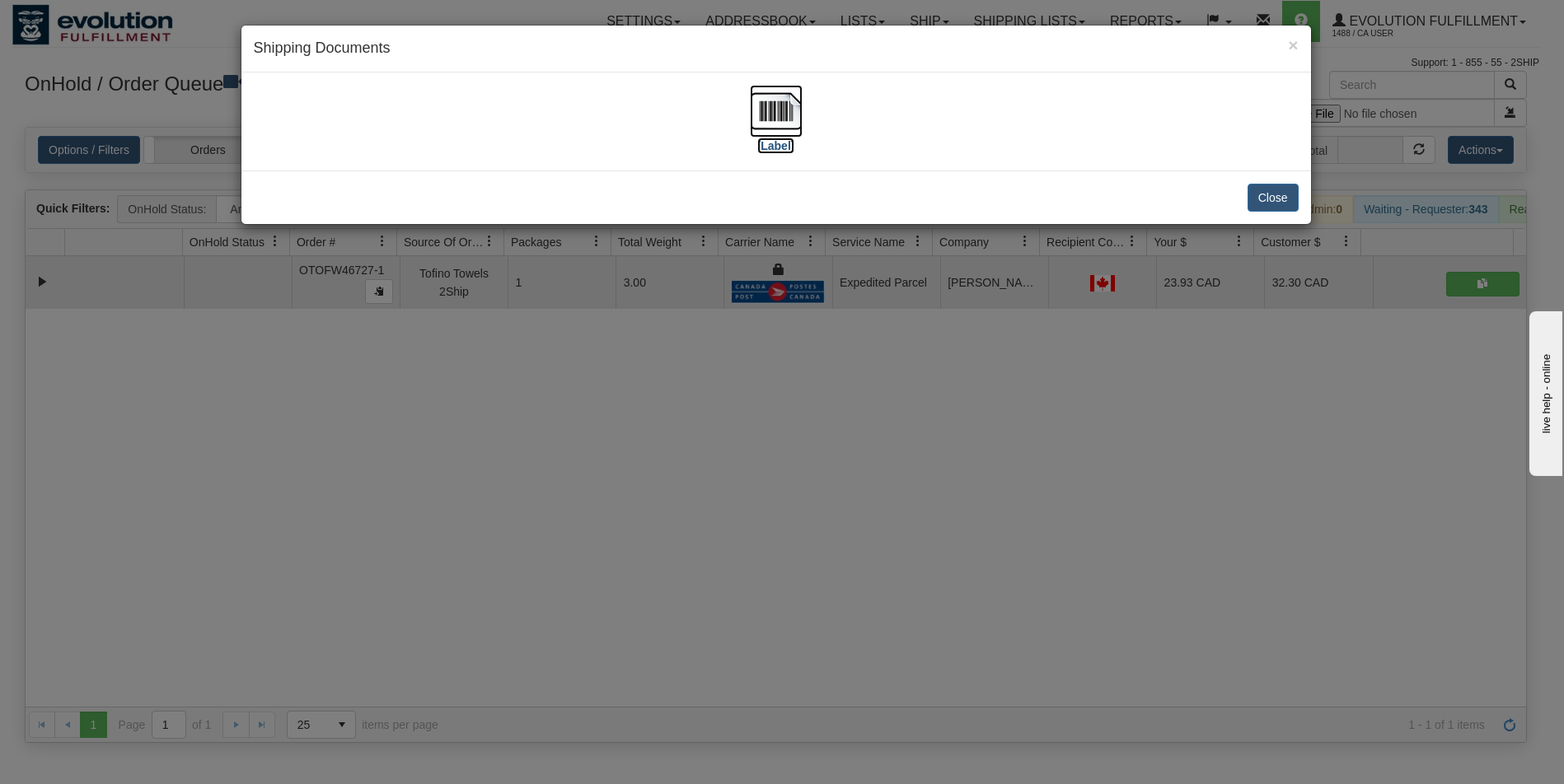
click at [782, 115] on img at bounding box center [776, 111] width 52 height 52
click at [692, 462] on div "× Shipping Documents [Label] Close" at bounding box center [782, 392] width 1564 height 784
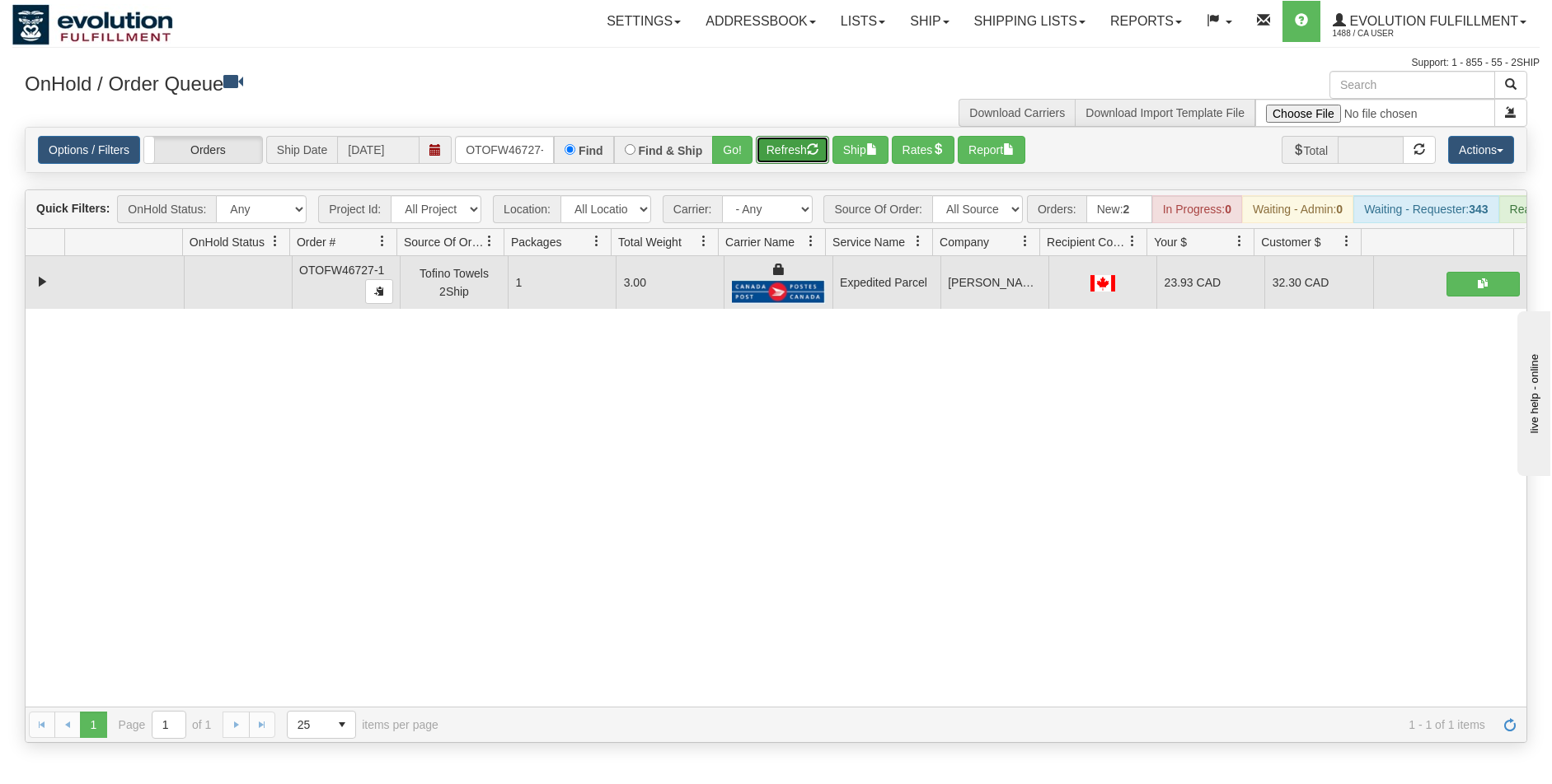
click at [783, 138] on button "Refresh" at bounding box center [793, 150] width 73 height 28
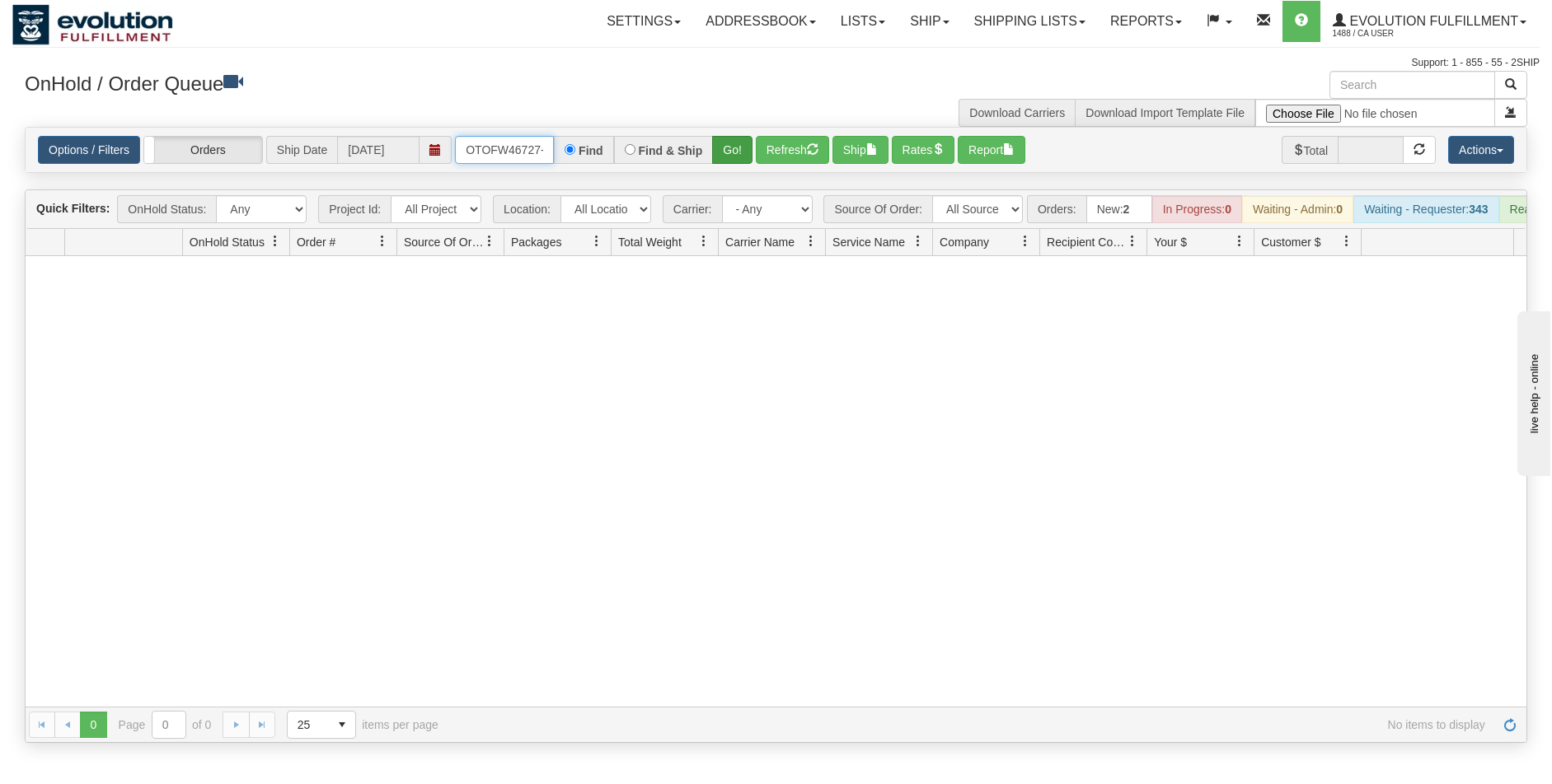
scroll to position [0, 7]
drag, startPoint x: 463, startPoint y: 148, endPoint x: 719, endPoint y: 163, distance: 256.4
click at [719, 163] on div "OTOFW46727-1 Find Find & Ship Go!" at bounding box center [603, 150] width 297 height 28
type input "OTOFW46739-1"
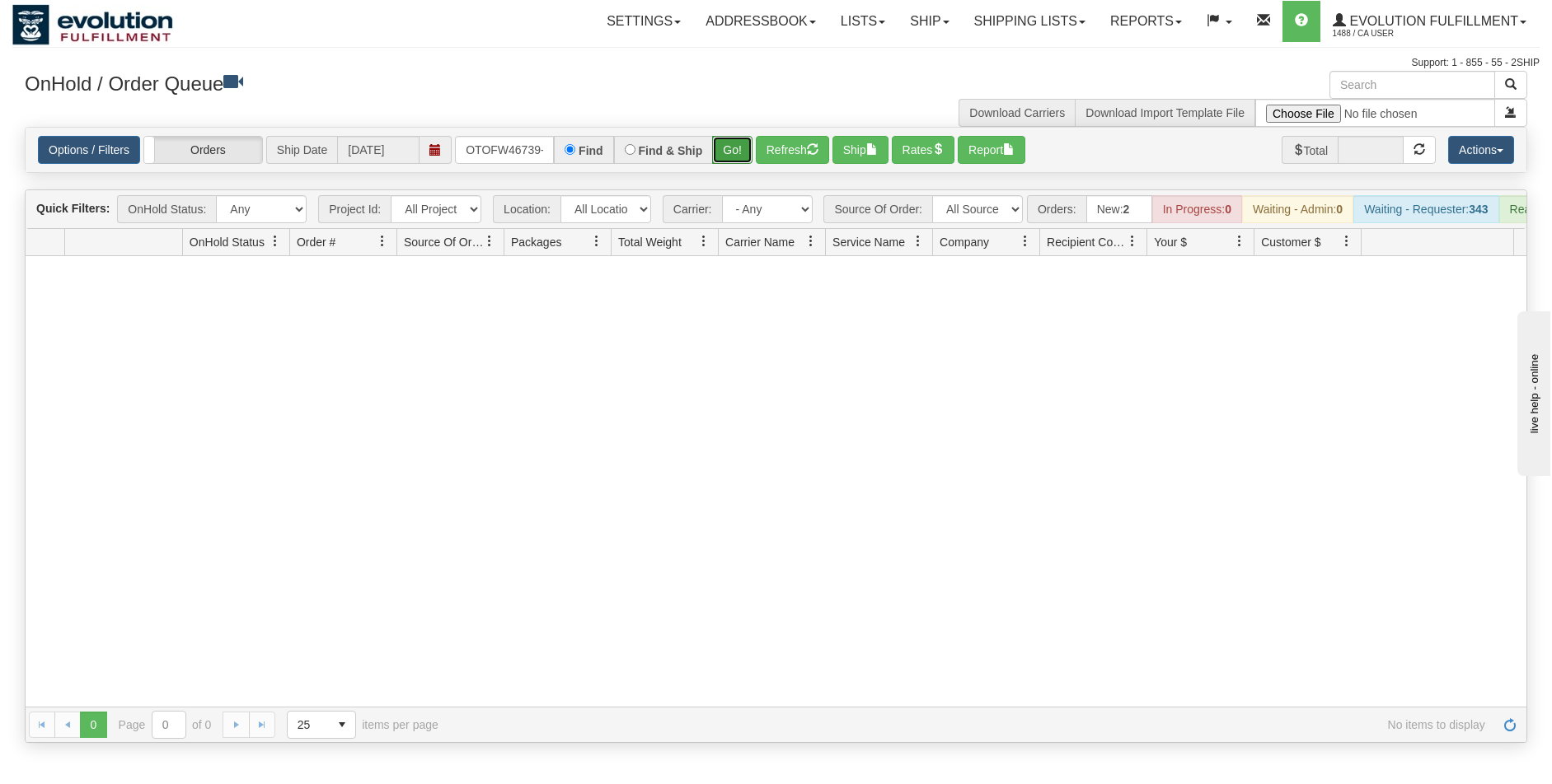
click at [734, 149] on button "Go!" at bounding box center [732, 150] width 41 height 28
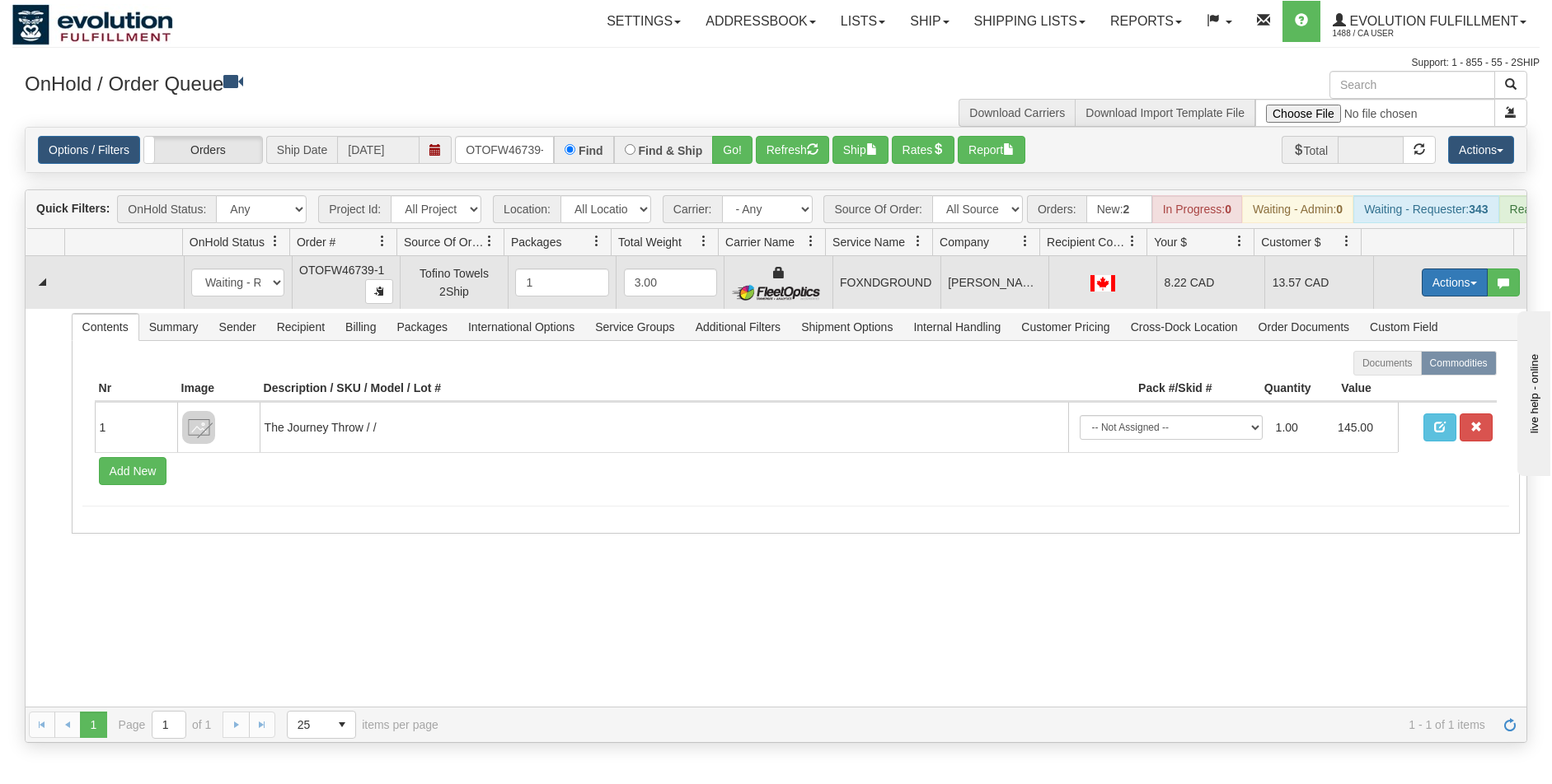
click at [1427, 296] on button "Actions" at bounding box center [1455, 283] width 66 height 28
click at [1381, 385] on span "Ship" at bounding box center [1389, 378] width 35 height 13
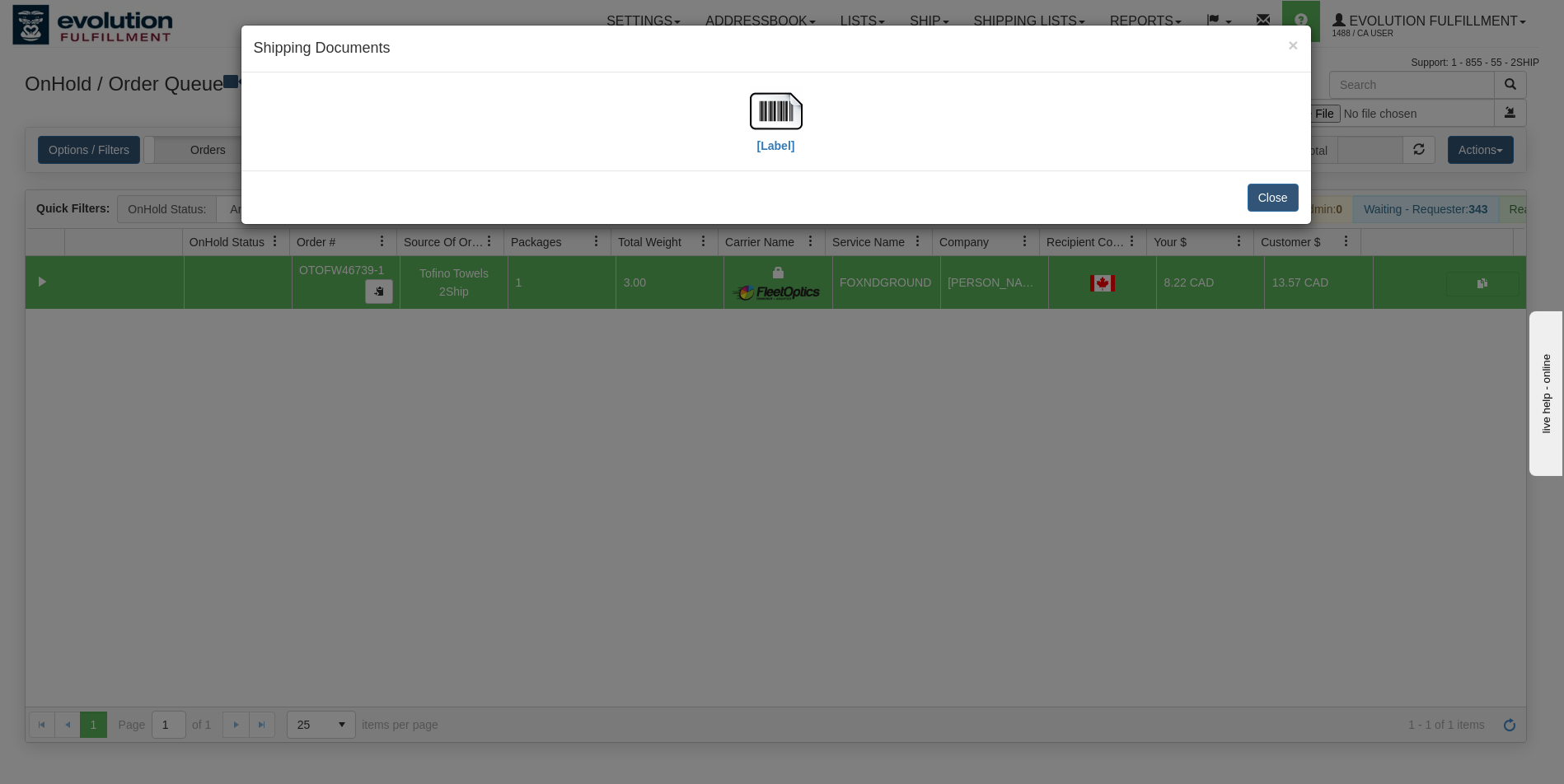
click at [767, 80] on div "[Label]" at bounding box center [776, 122] width 1070 height 98
click at [777, 112] on img at bounding box center [776, 111] width 52 height 52
click at [992, 648] on div "× Shipping Documents [Label] Close" at bounding box center [782, 392] width 1564 height 784
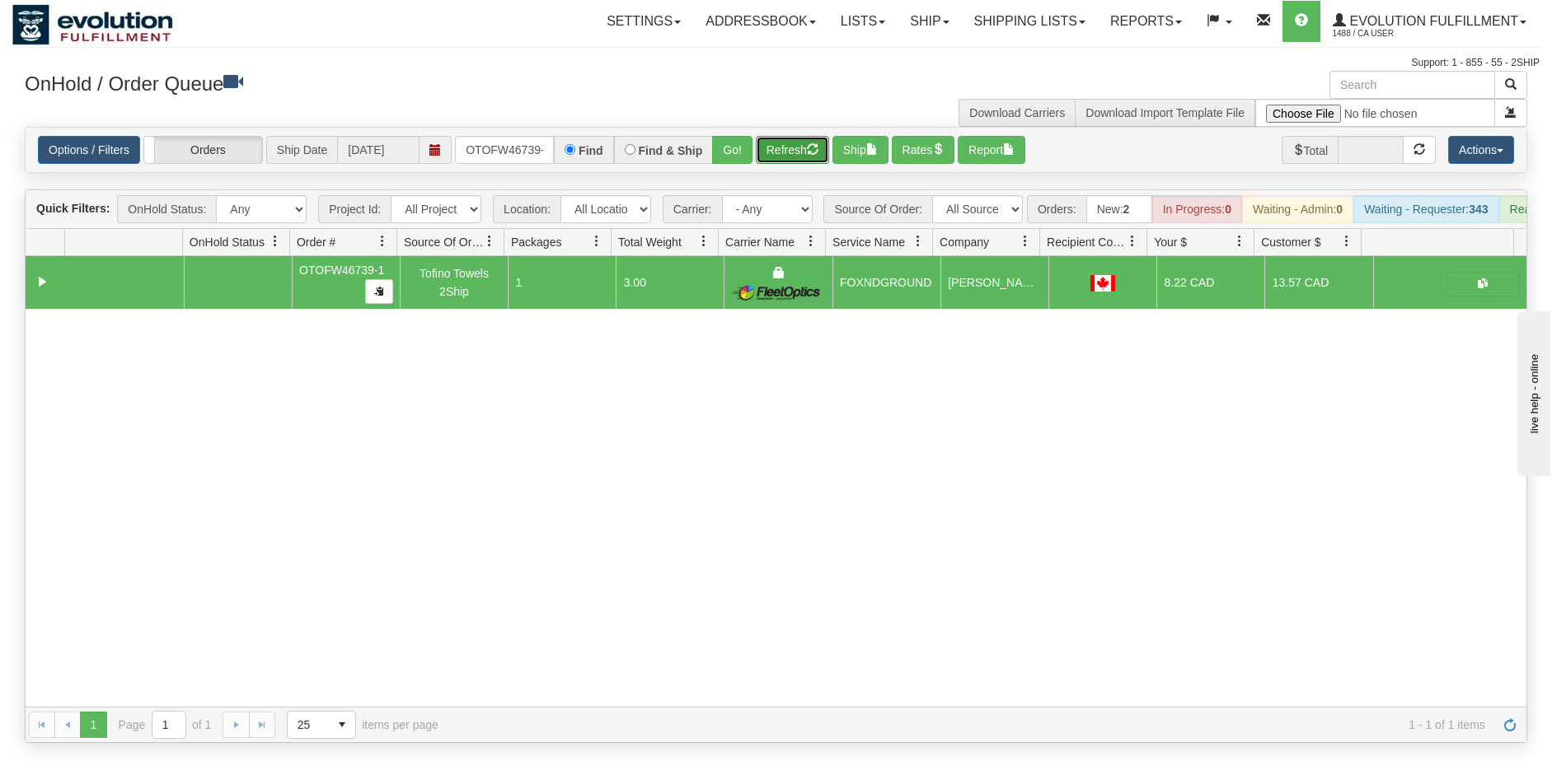
click at [808, 141] on button "Refresh" at bounding box center [793, 150] width 73 height 28
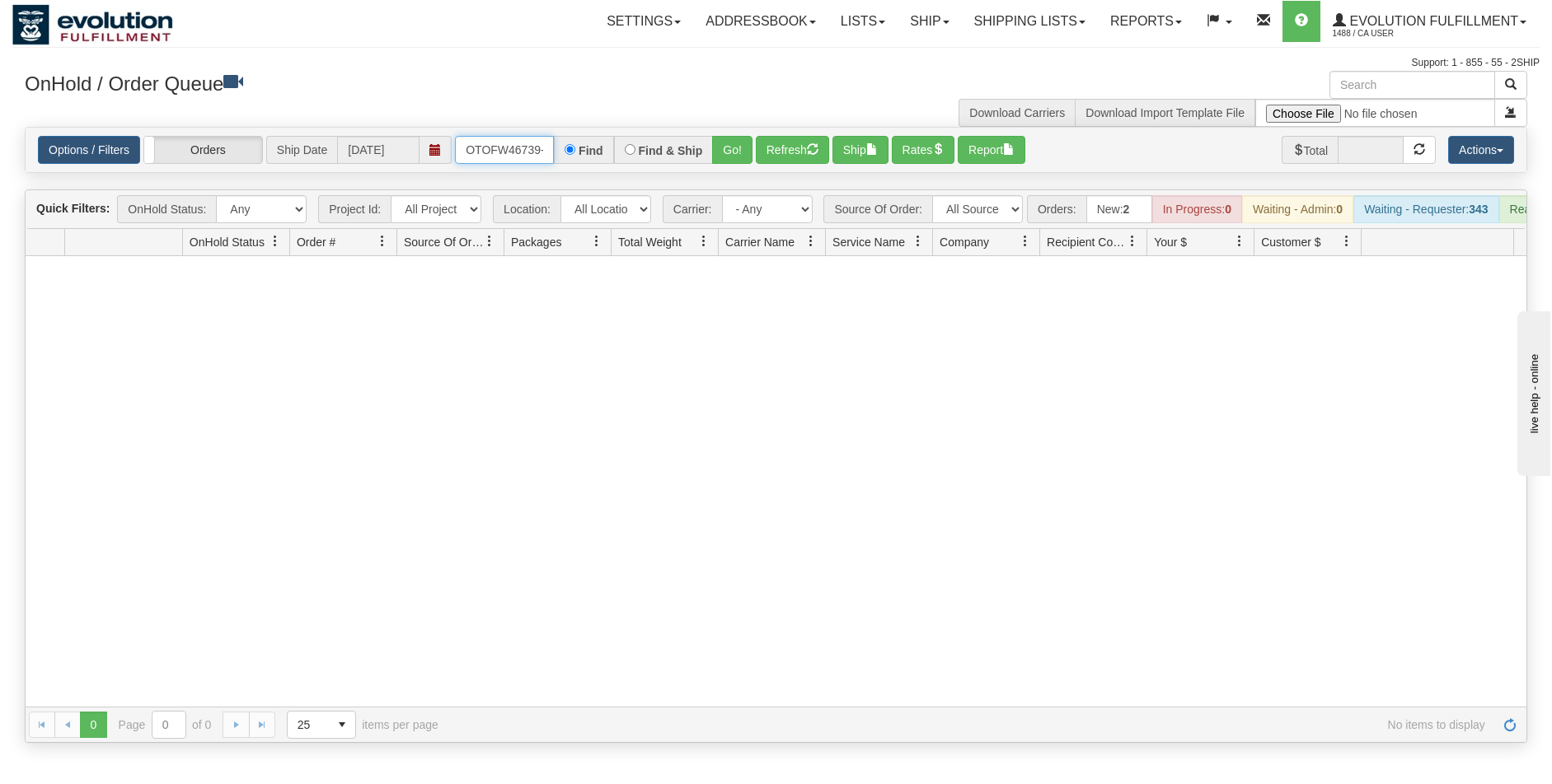
scroll to position [0, 7]
drag, startPoint x: 464, startPoint y: 151, endPoint x: 649, endPoint y: 161, distance: 185.3
click at [649, 161] on div "OTOFW46739-1 Find Find & Ship Go!" at bounding box center [603, 150] width 297 height 28
type input "OTOFW46710-1"
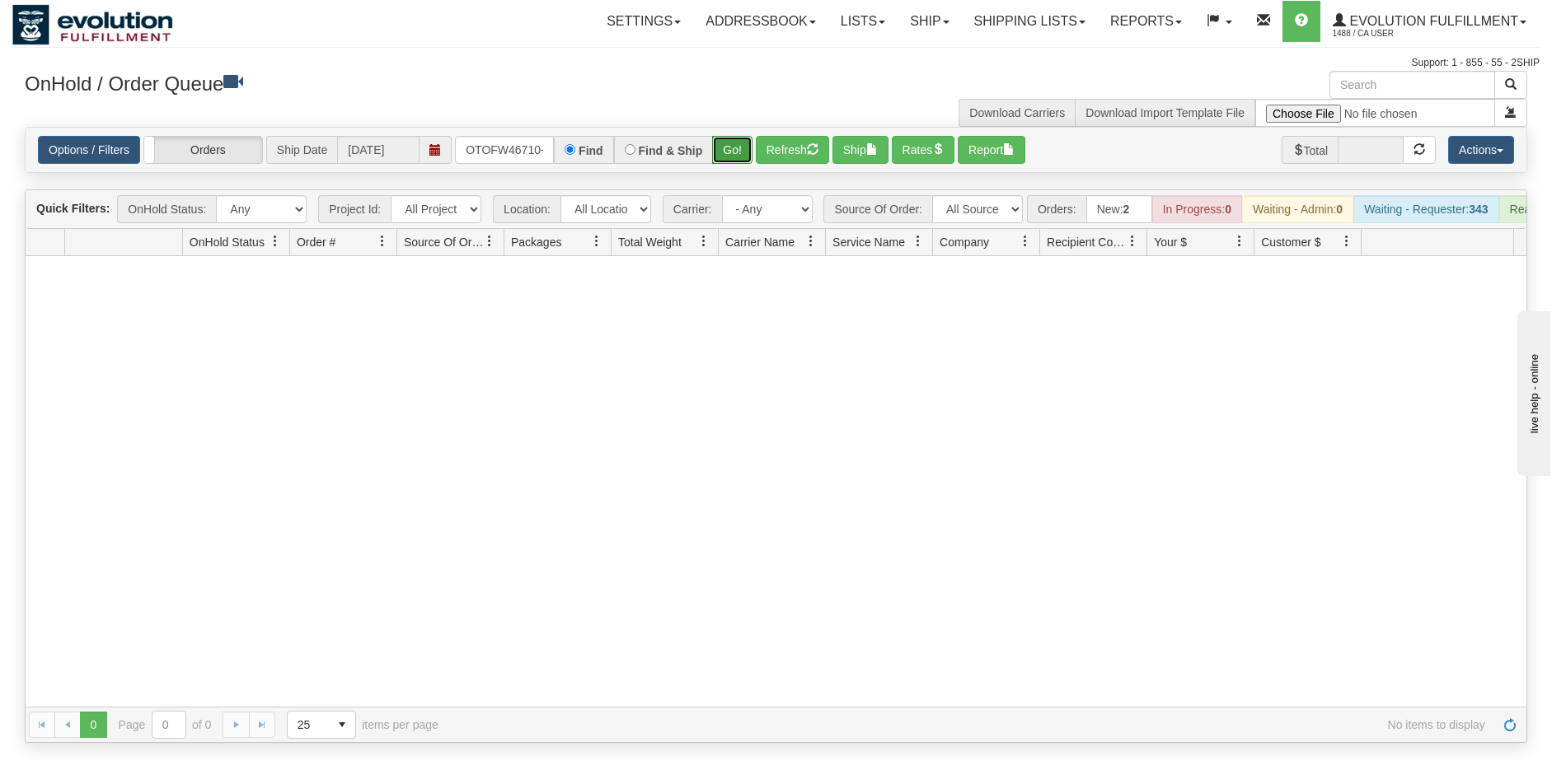
click at [718, 145] on button "Go!" at bounding box center [732, 150] width 41 height 28
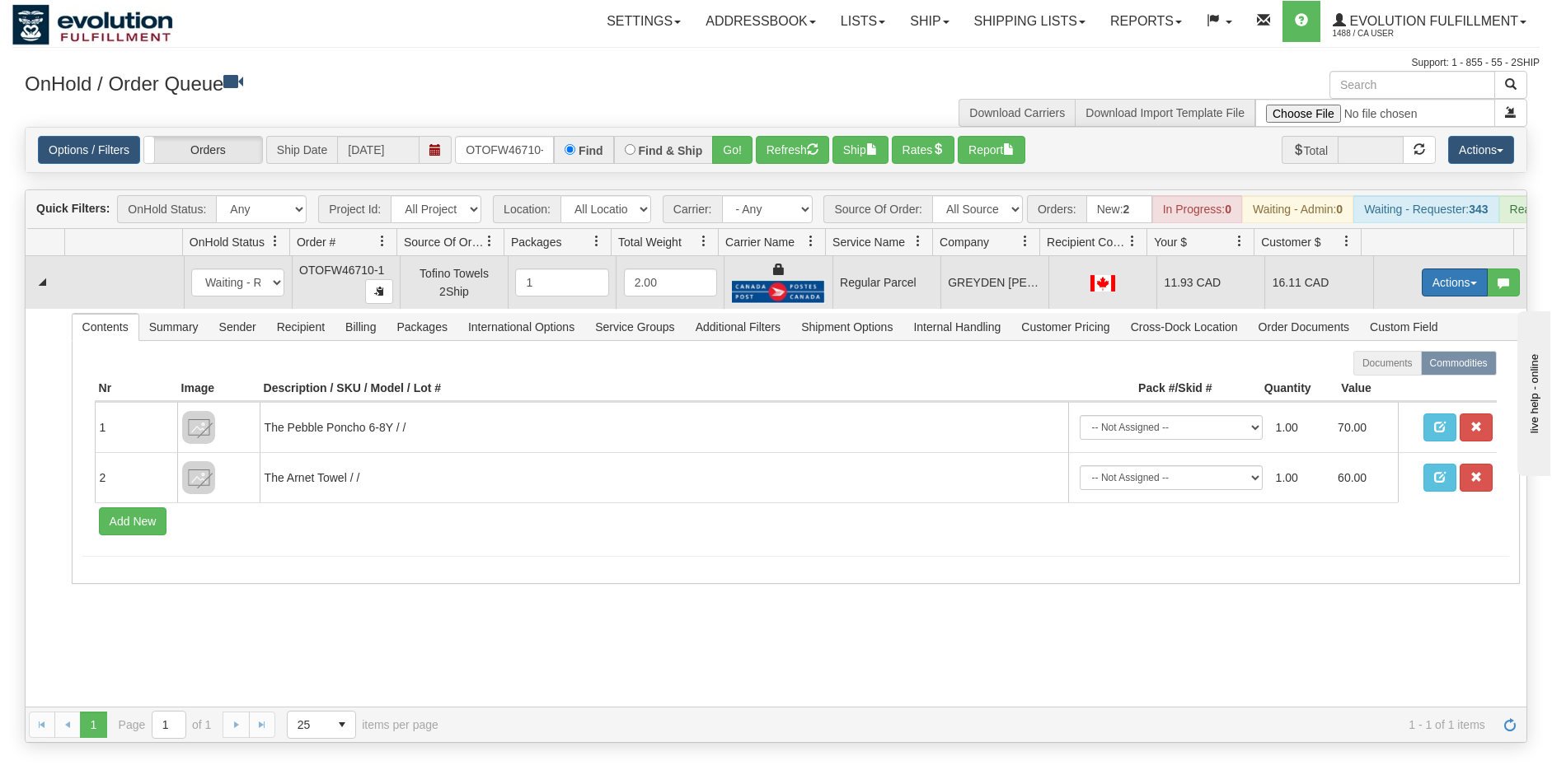
click at [1430, 290] on button "Actions" at bounding box center [1455, 283] width 66 height 28
click at [1402, 364] on span "Rate All Services" at bounding box center [1420, 357] width 99 height 13
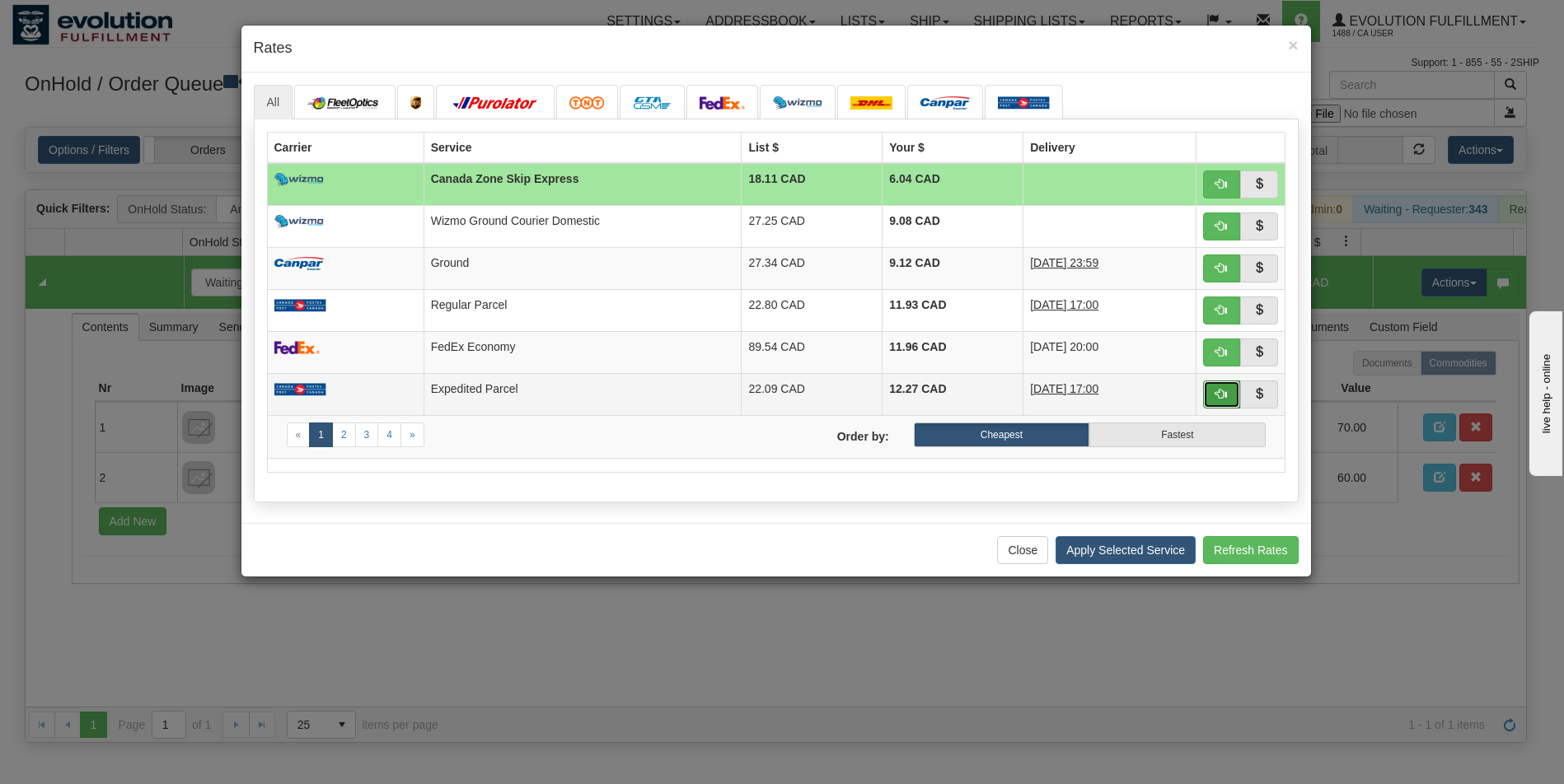
click at [1221, 394] on span "button" at bounding box center [1221, 394] width 12 height 12
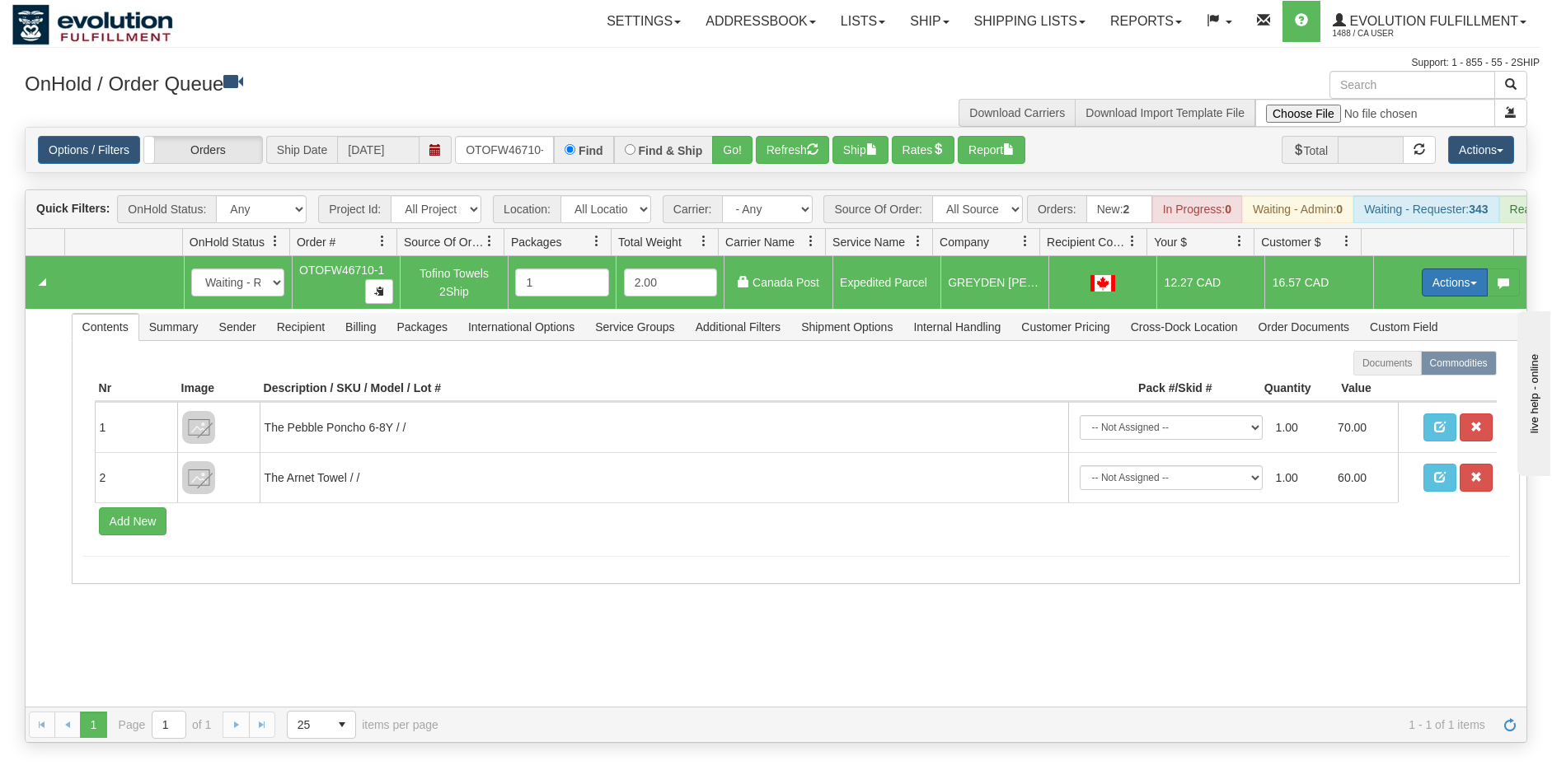
click at [1443, 295] on button "Actions" at bounding box center [1455, 283] width 66 height 28
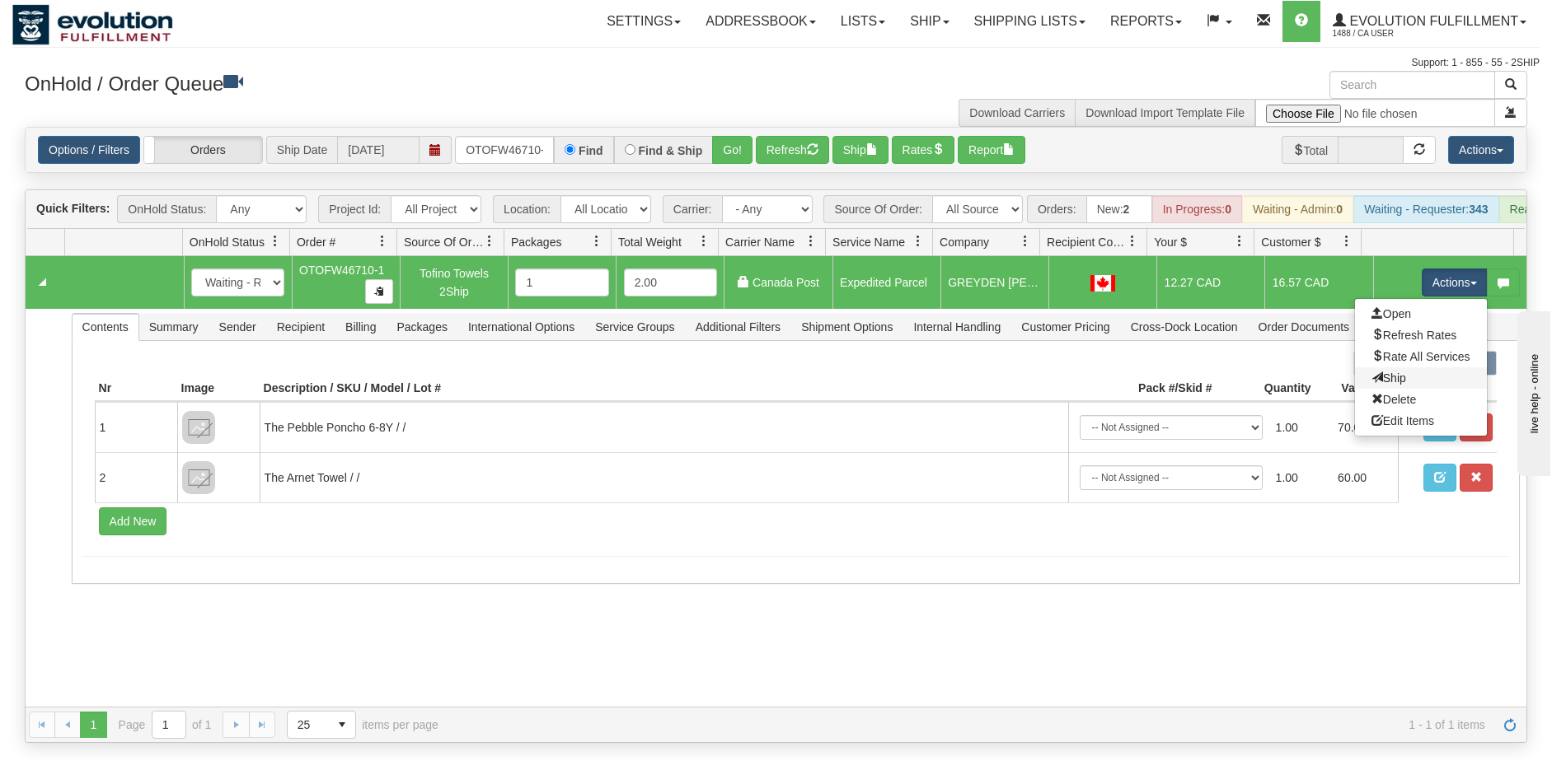
click at [1395, 389] on link "Ship" at bounding box center [1420, 378] width 132 height 22
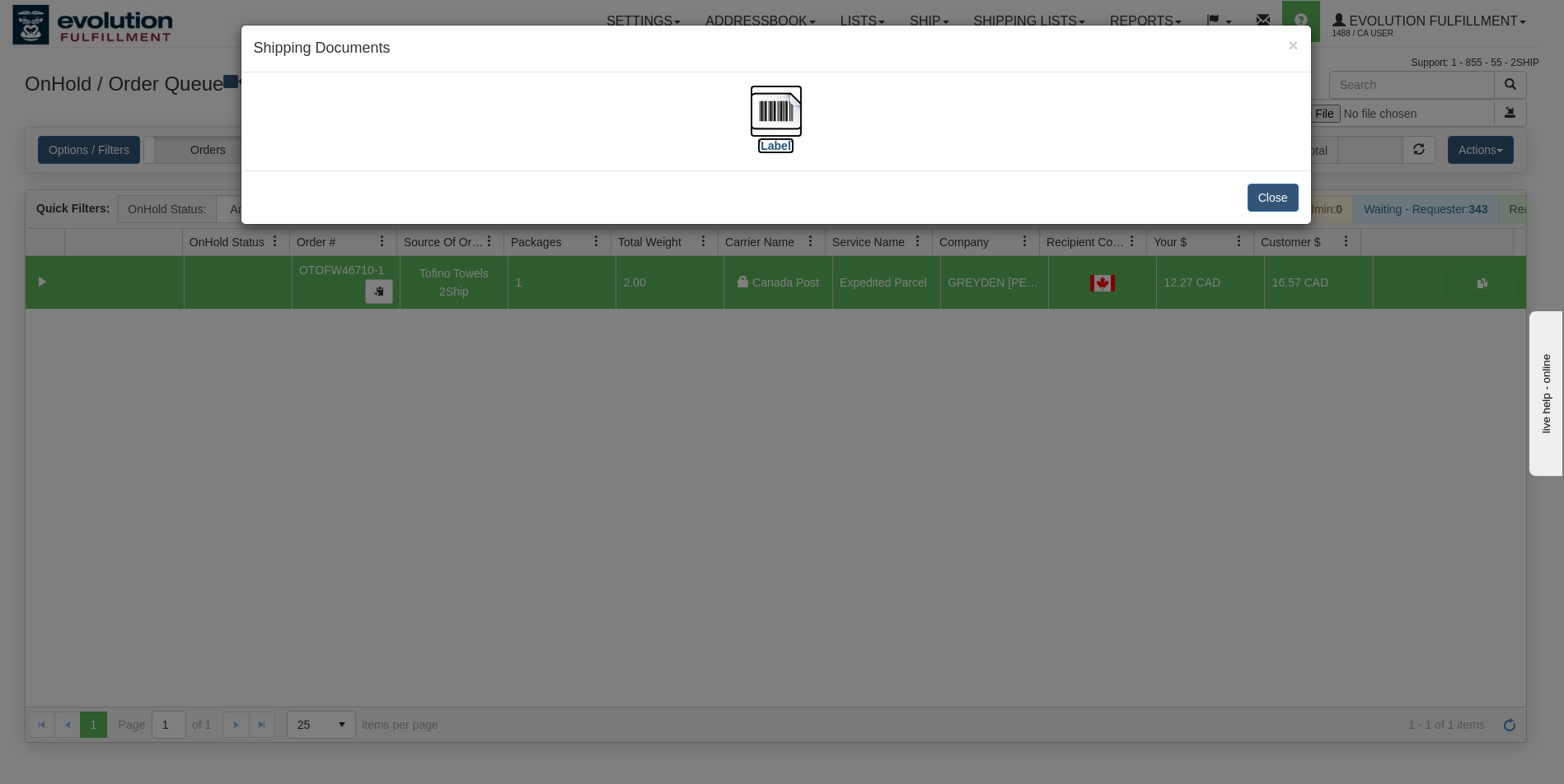
click at [765, 123] on img at bounding box center [776, 111] width 52 height 52
click at [708, 551] on div "× Shipping Documents [Label] Close" at bounding box center [782, 392] width 1564 height 784
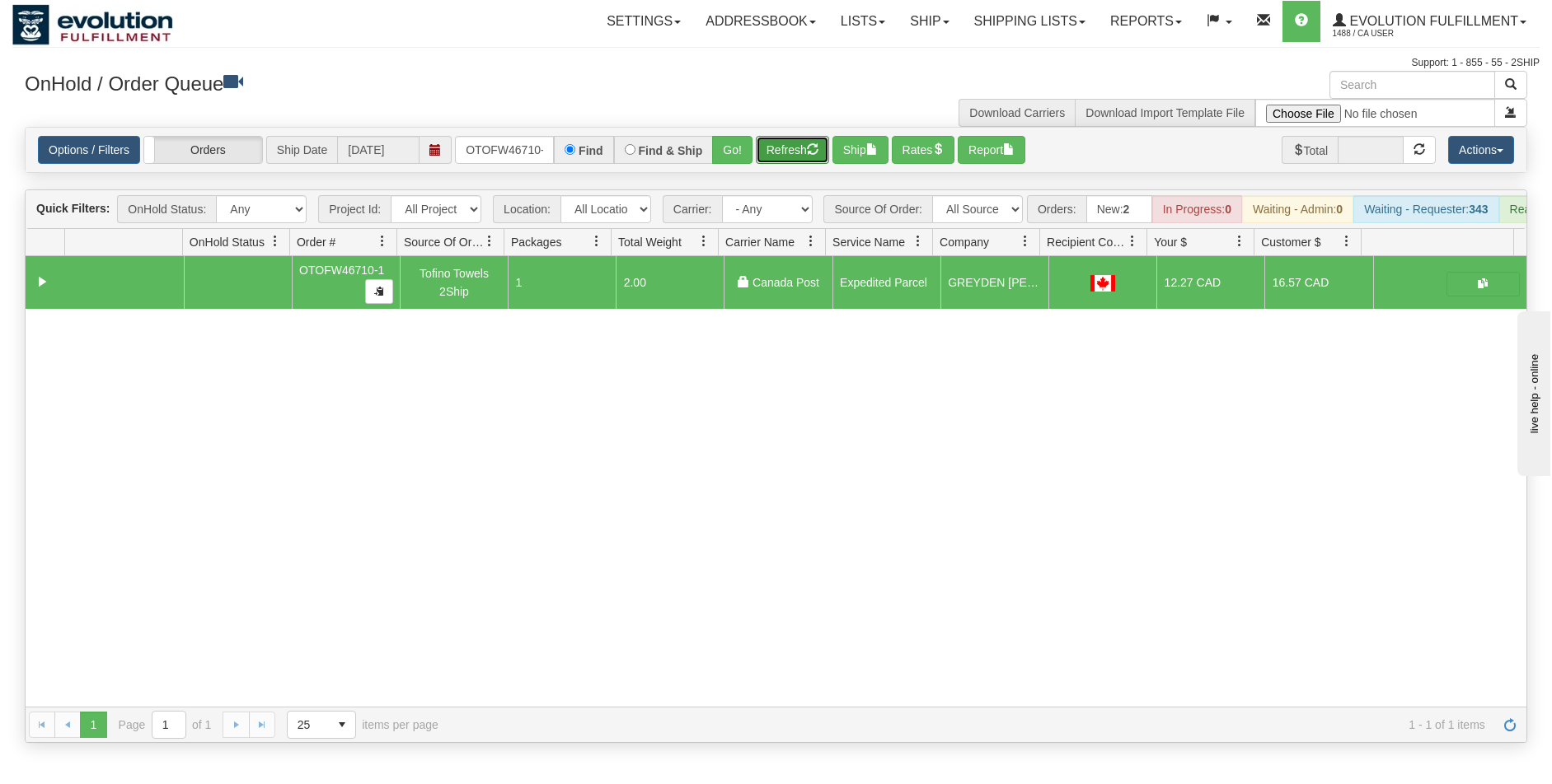
click at [783, 145] on button "Refresh" at bounding box center [793, 150] width 73 height 28
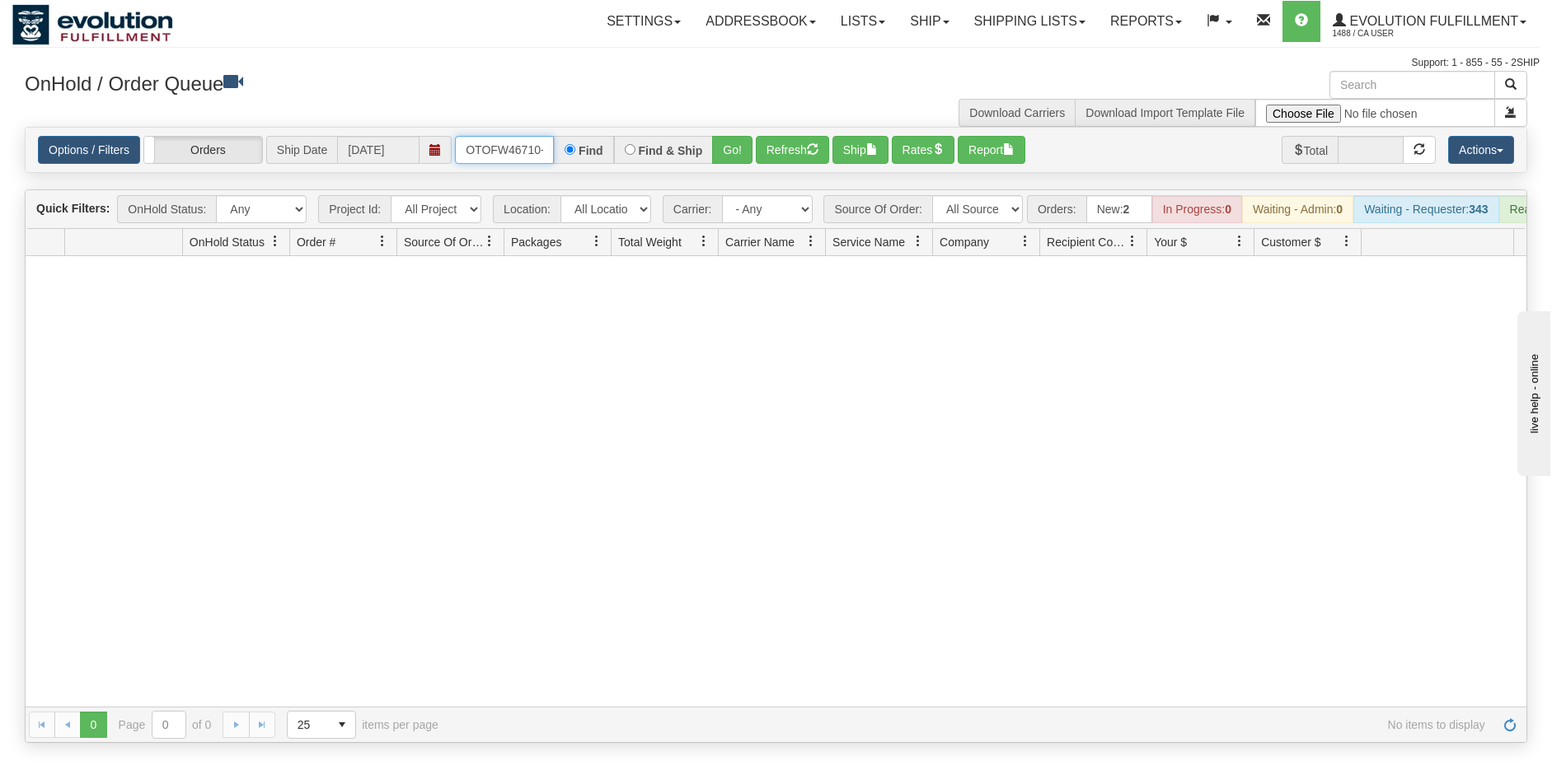
scroll to position [0, 7]
drag, startPoint x: 467, startPoint y: 146, endPoint x: 587, endPoint y: 173, distance: 123.0
click at [587, 173] on div "Options / Filters Group Shipments Orders Ship Date 08/25/2025 OTOFW46710-1 Find…" at bounding box center [776, 149] width 1503 height 46
type input "OTOFW46704-1"
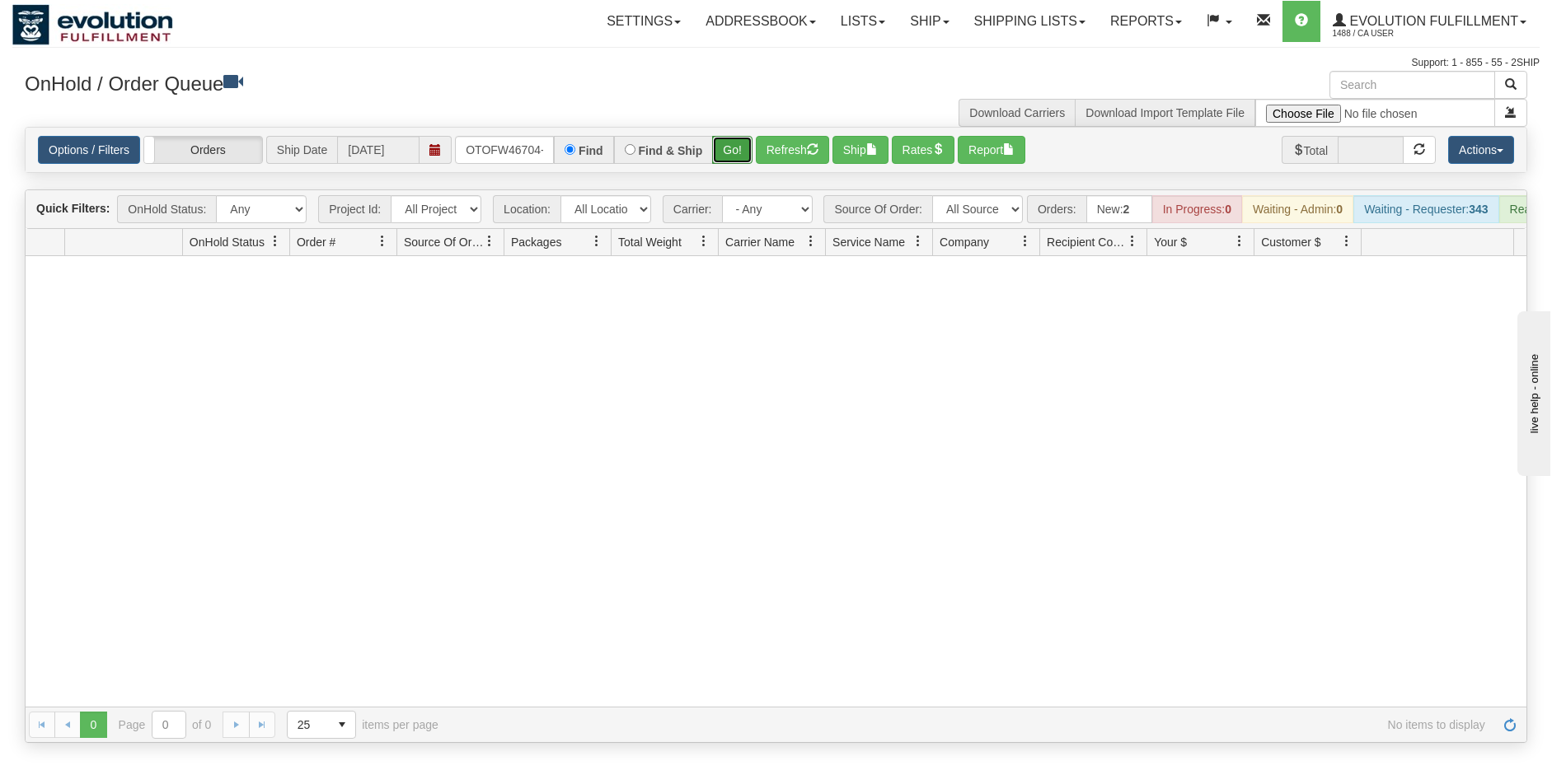
click at [723, 151] on button "Go!" at bounding box center [732, 150] width 41 height 28
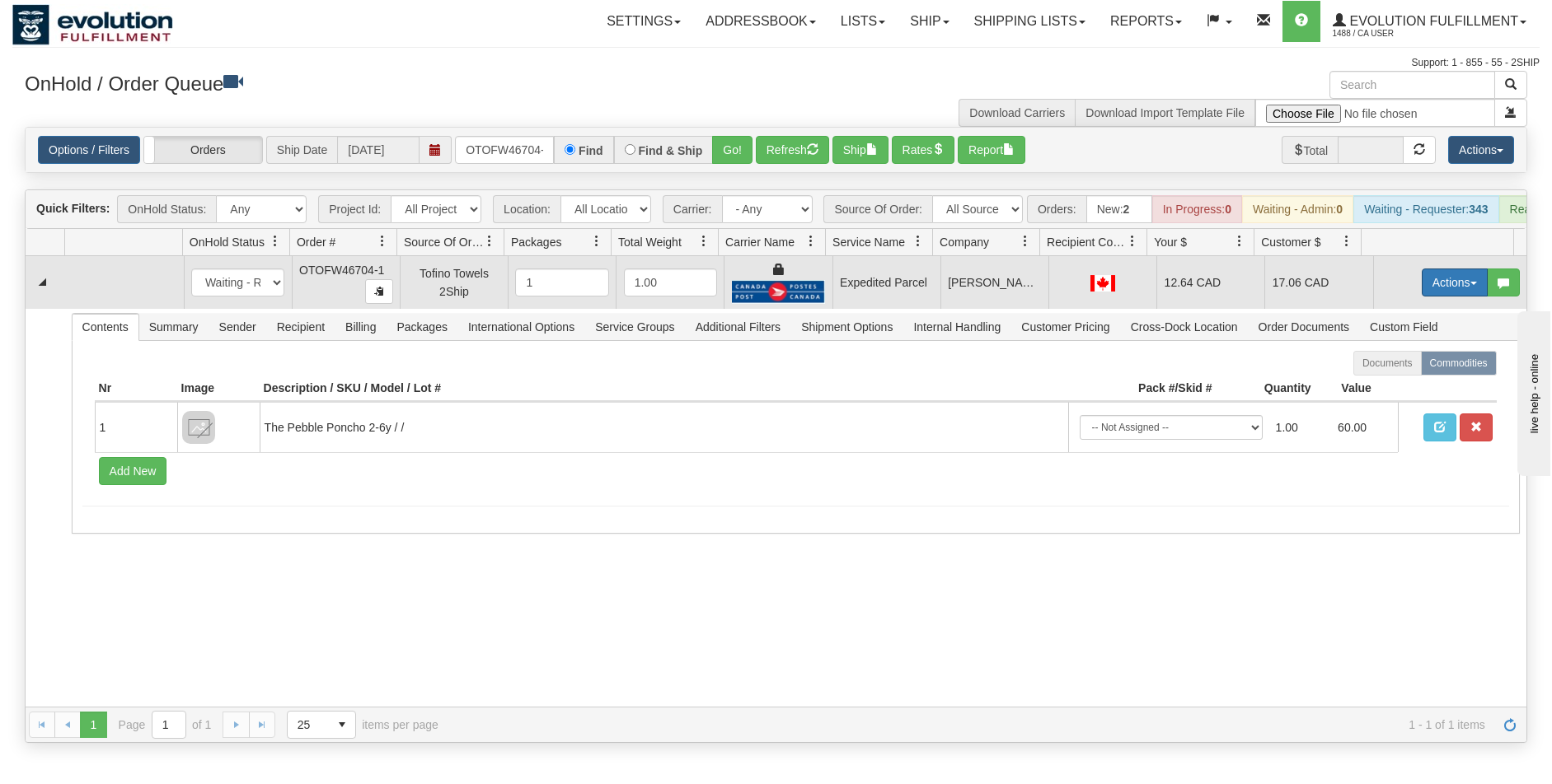
click at [1435, 285] on button "Actions" at bounding box center [1455, 283] width 66 height 28
click at [1393, 389] on link "Ship" at bounding box center [1420, 378] width 132 height 22
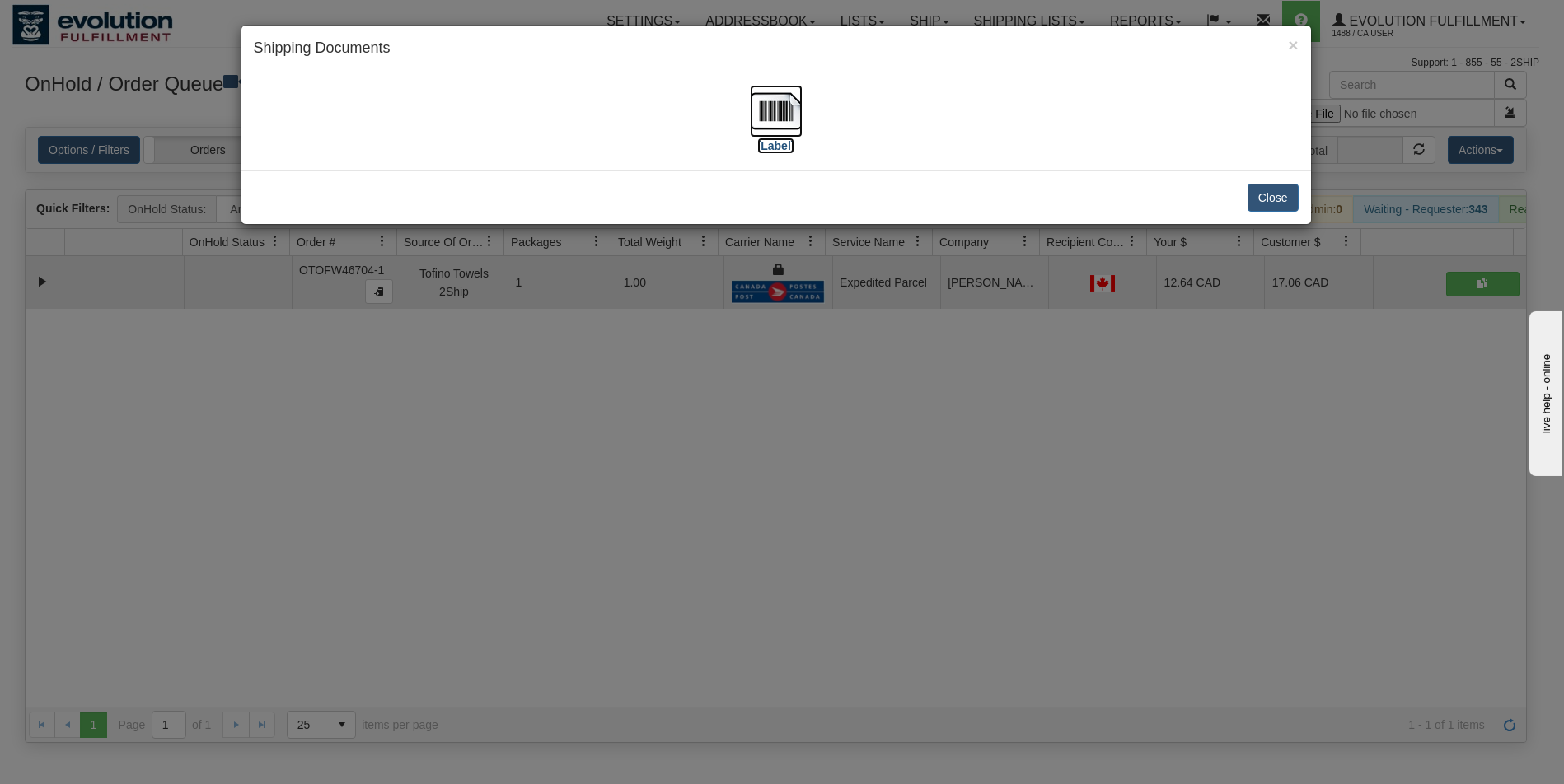
click at [786, 117] on img at bounding box center [776, 111] width 52 height 52
click at [834, 614] on div "× Shipping Documents [Label] Close" at bounding box center [782, 392] width 1564 height 784
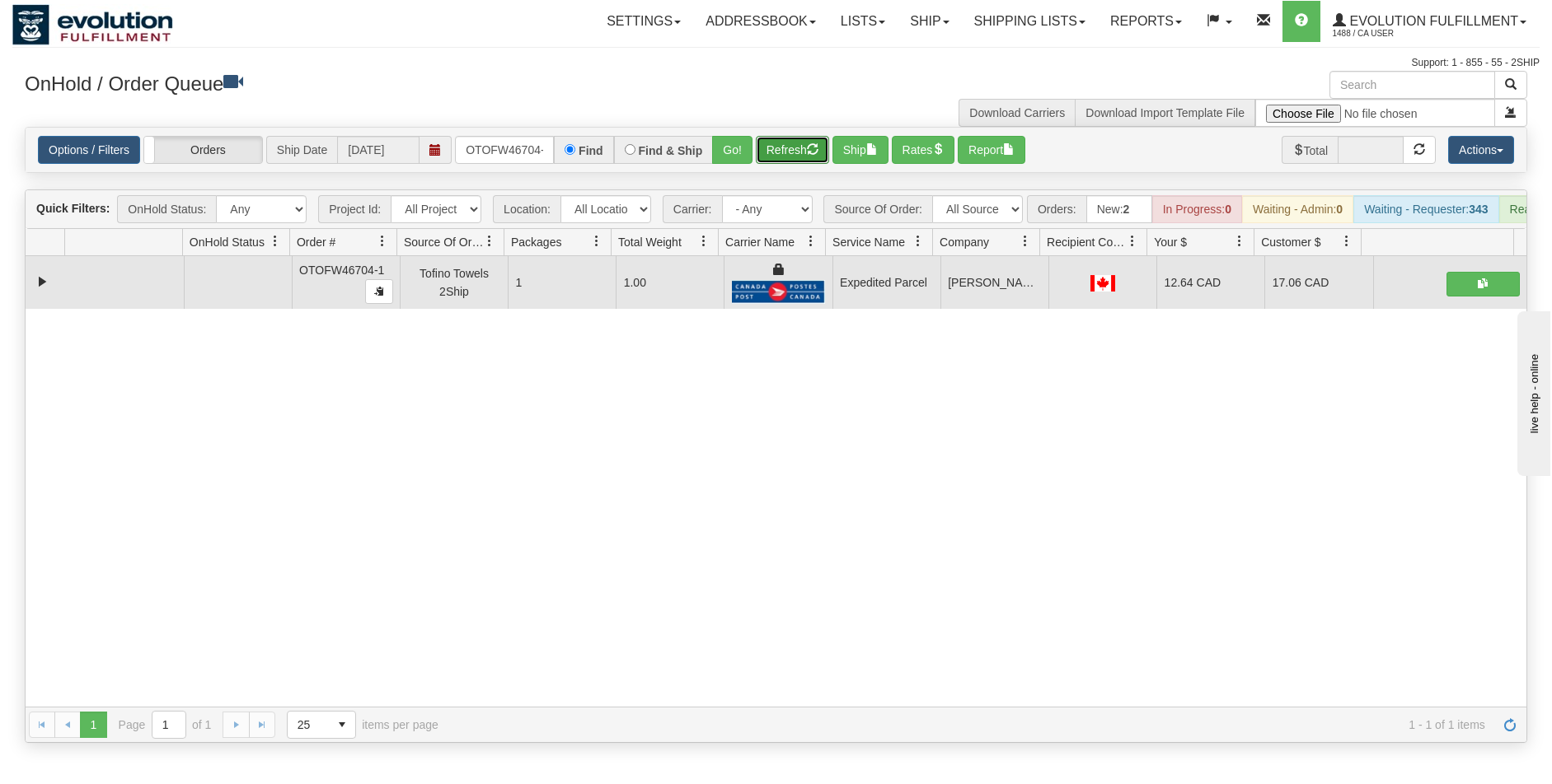
click at [788, 147] on button "Refresh" at bounding box center [793, 150] width 73 height 28
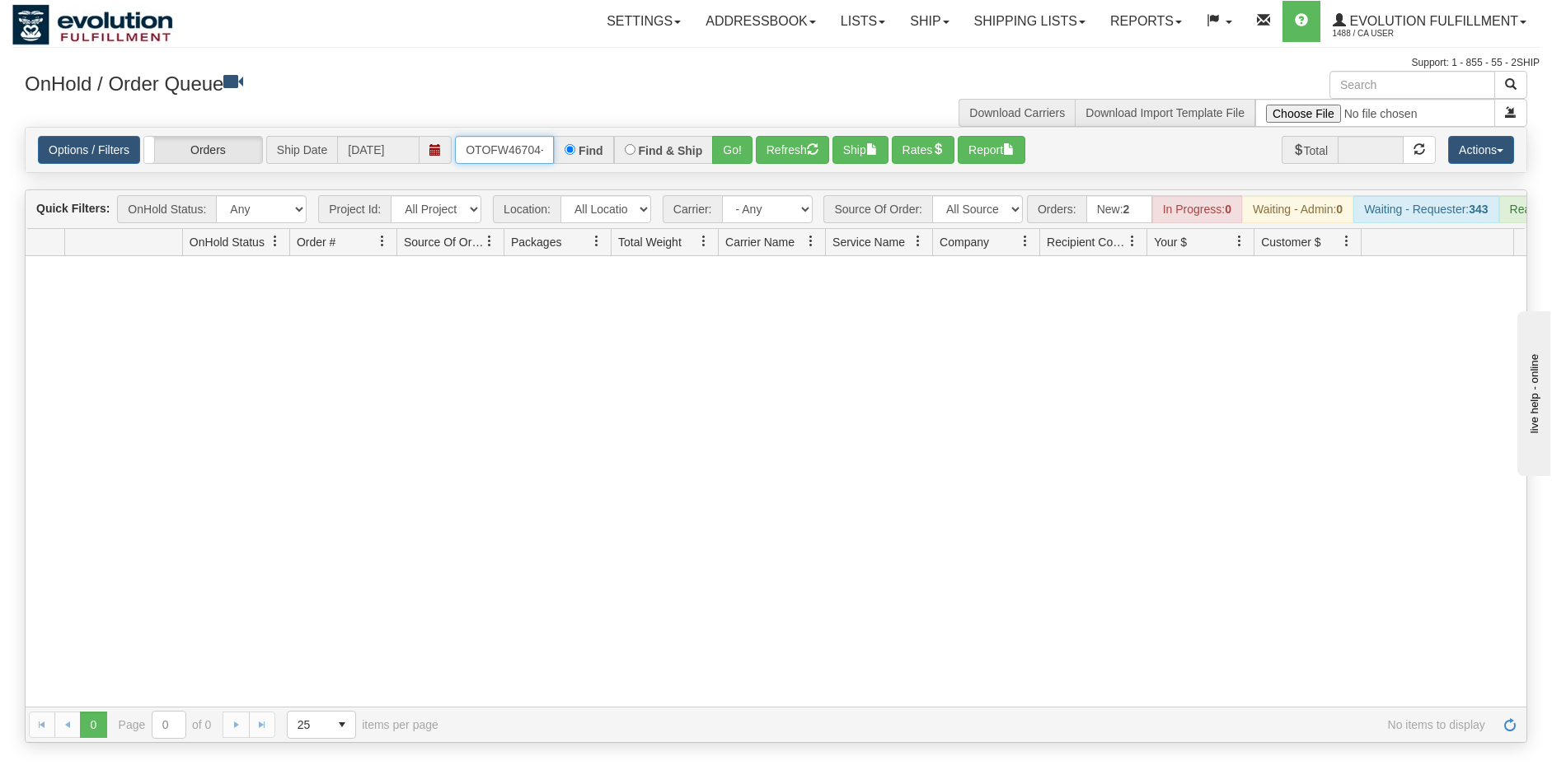
scroll to position [0, 7]
drag, startPoint x: 466, startPoint y: 149, endPoint x: 555, endPoint y: 161, distance: 89.8
click at [555, 161] on div "OTOFW46704-1 Find Find & Ship Go!" at bounding box center [603, 150] width 297 height 28
type input "OTOFW46735-1"
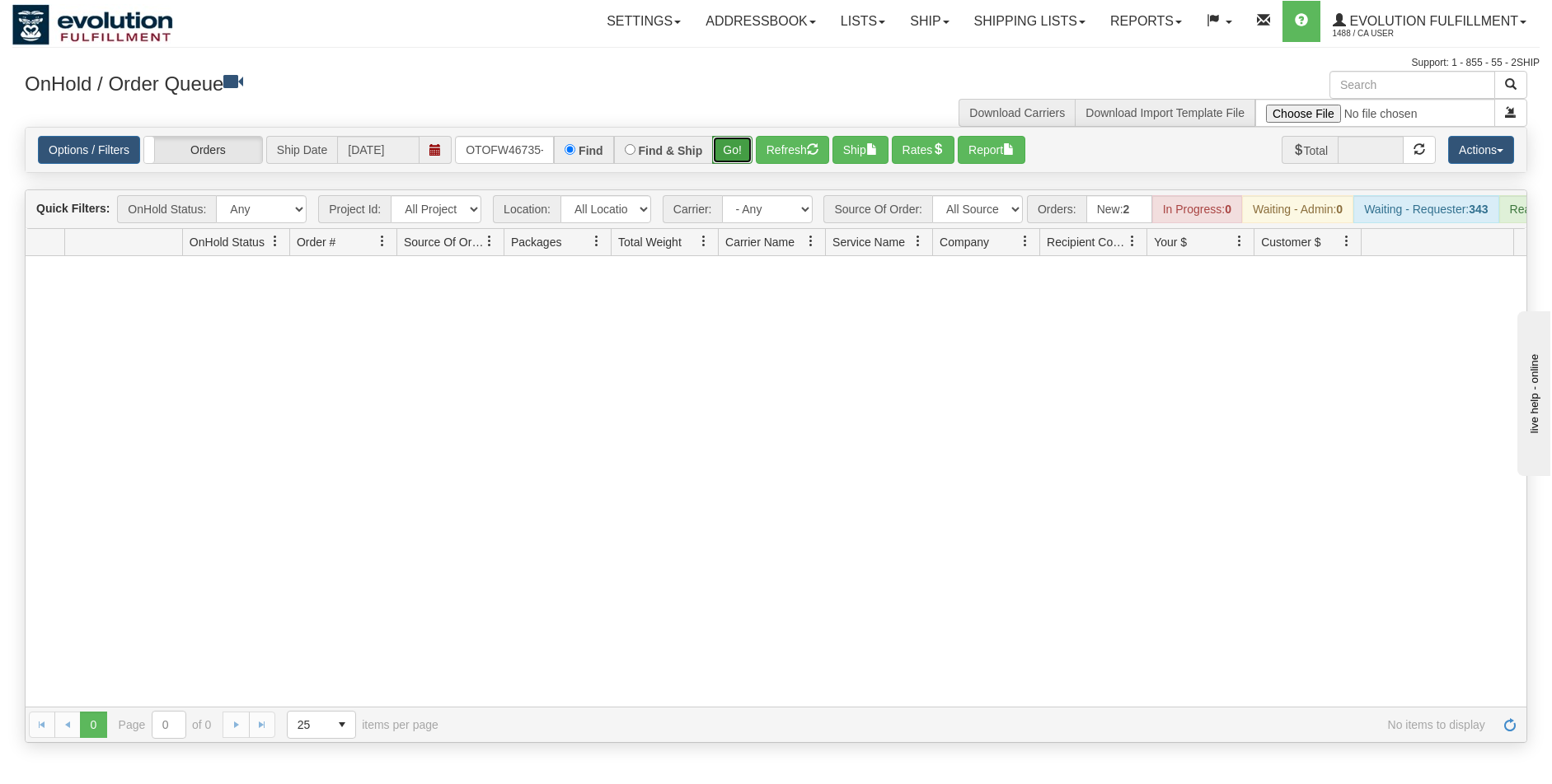
click at [724, 159] on button "Go!" at bounding box center [732, 150] width 41 height 28
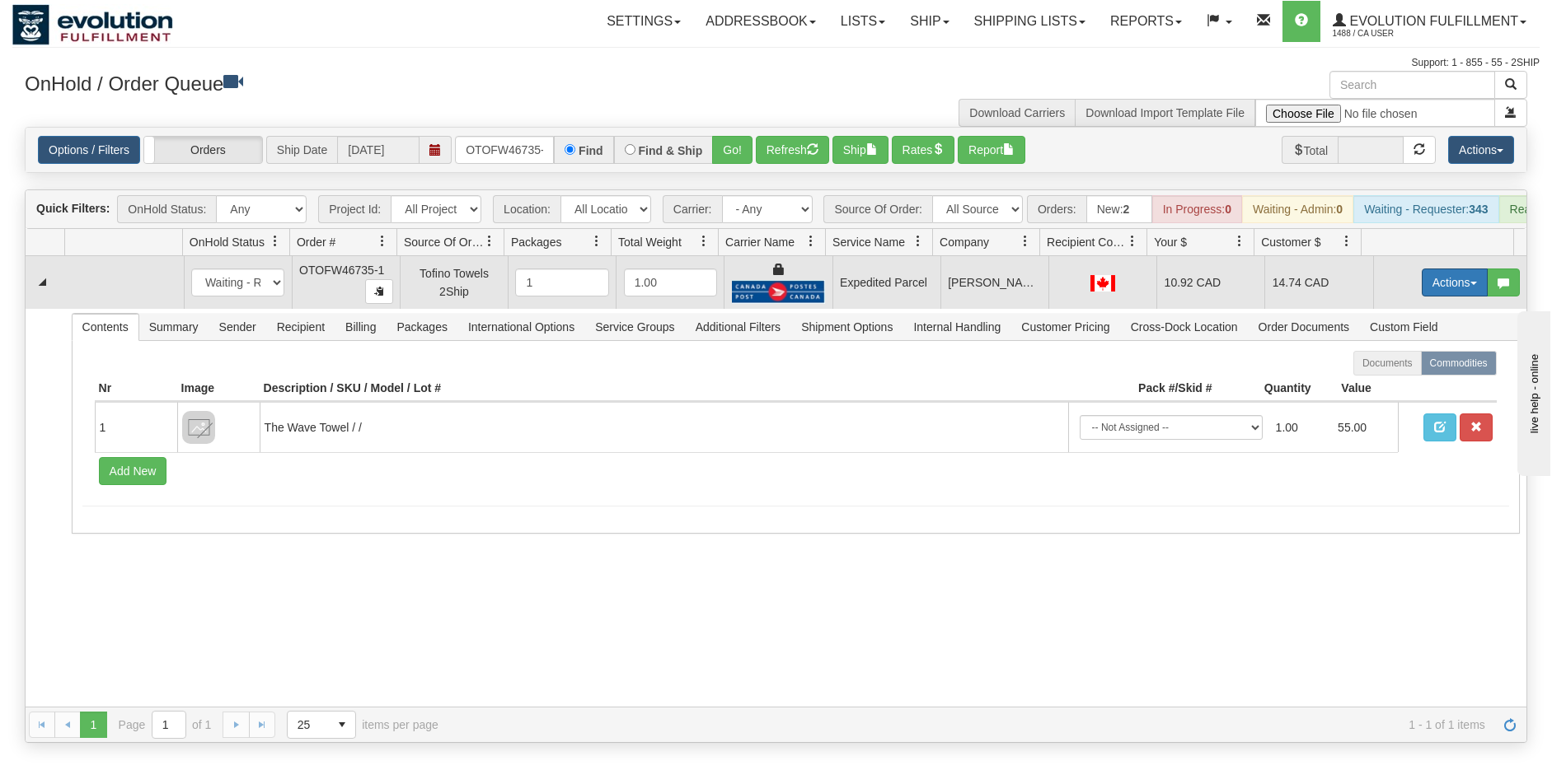
click at [1429, 287] on button "Actions" at bounding box center [1455, 283] width 66 height 28
click at [1387, 385] on span "Ship" at bounding box center [1389, 378] width 35 height 13
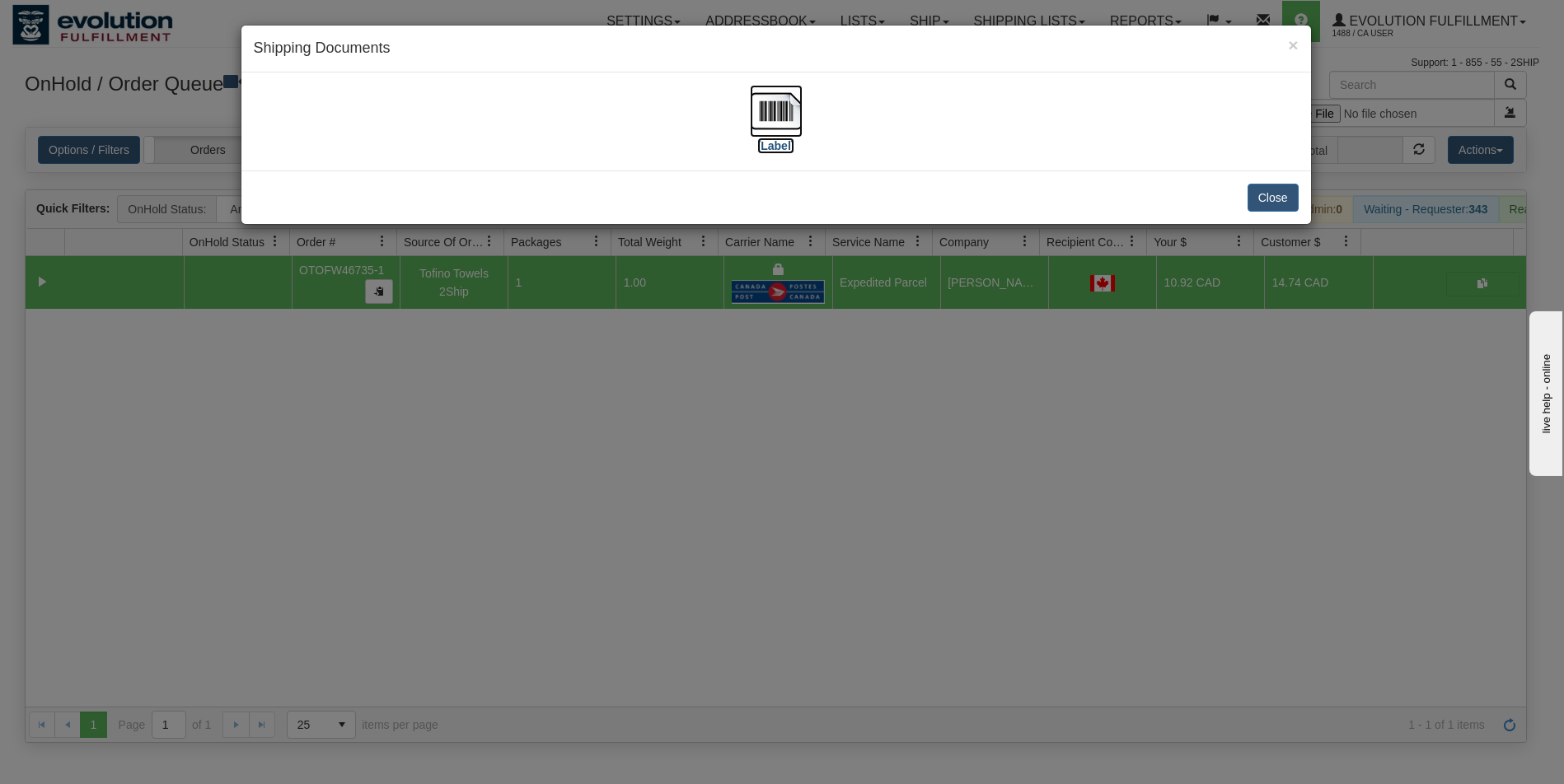
click at [785, 106] on img at bounding box center [776, 111] width 52 height 52
click at [631, 686] on div "× Shipping Documents [Label] Close" at bounding box center [782, 392] width 1564 height 784
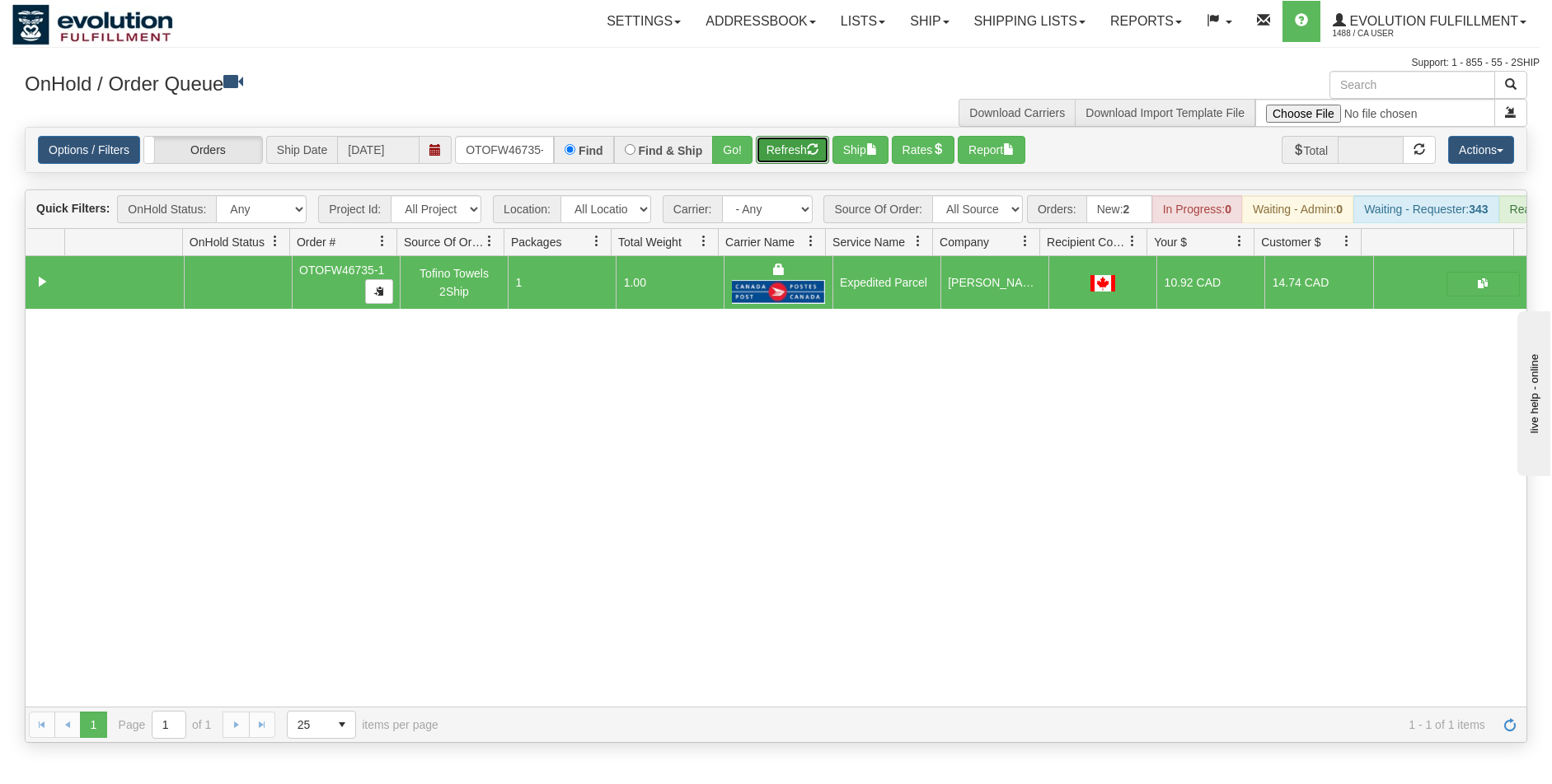
click at [791, 153] on button "Refresh" at bounding box center [793, 150] width 73 height 28
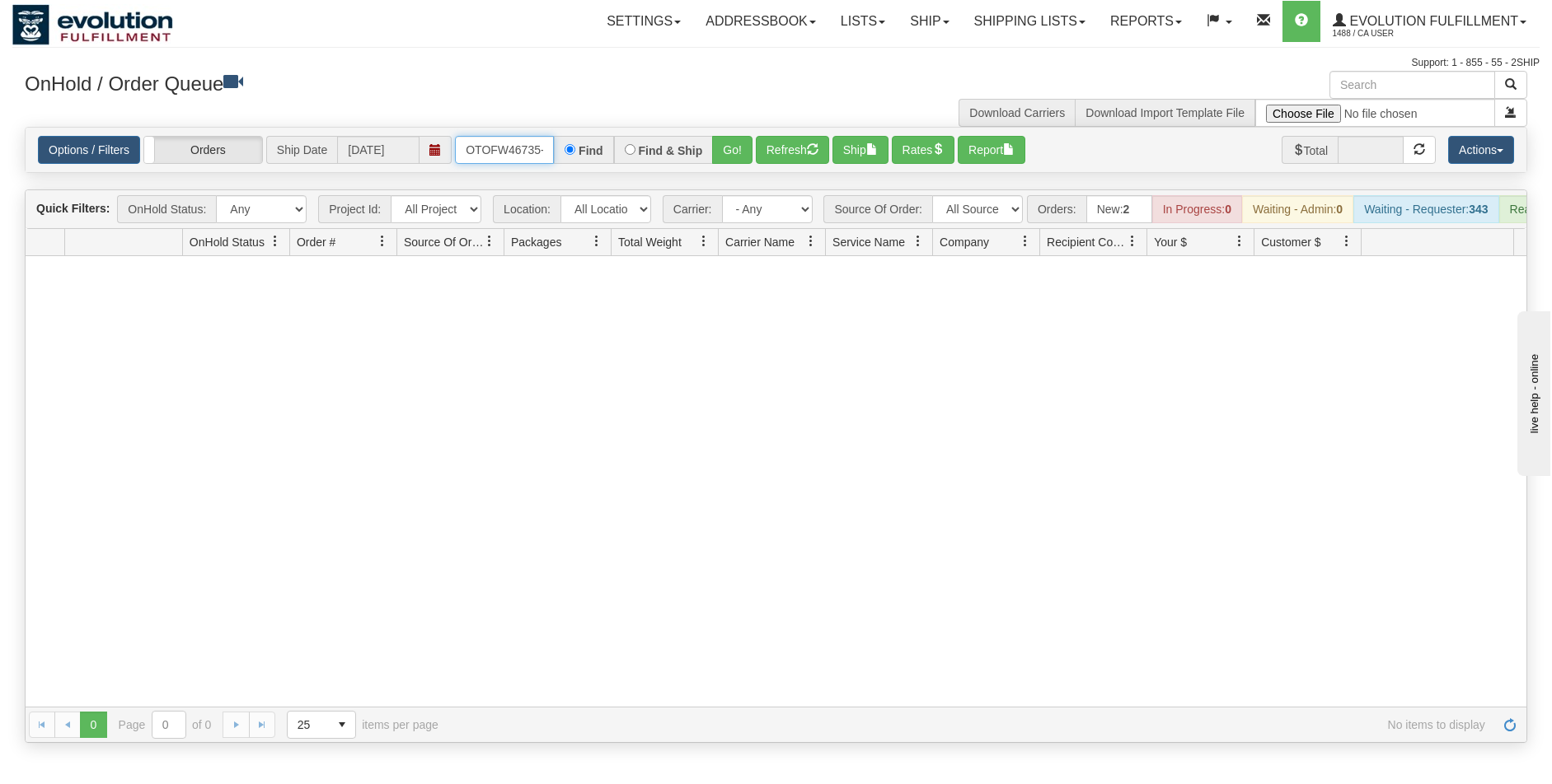
scroll to position [0, 7]
drag, startPoint x: 468, startPoint y: 151, endPoint x: 583, endPoint y: 178, distance: 118.1
click at [583, 178] on div "Is equal to Is not equal to Contains Does not contains CAD USD EUR ZAR RON ANG …" at bounding box center [776, 434] width 1527 height 616
type input "OTOFW46715-1"
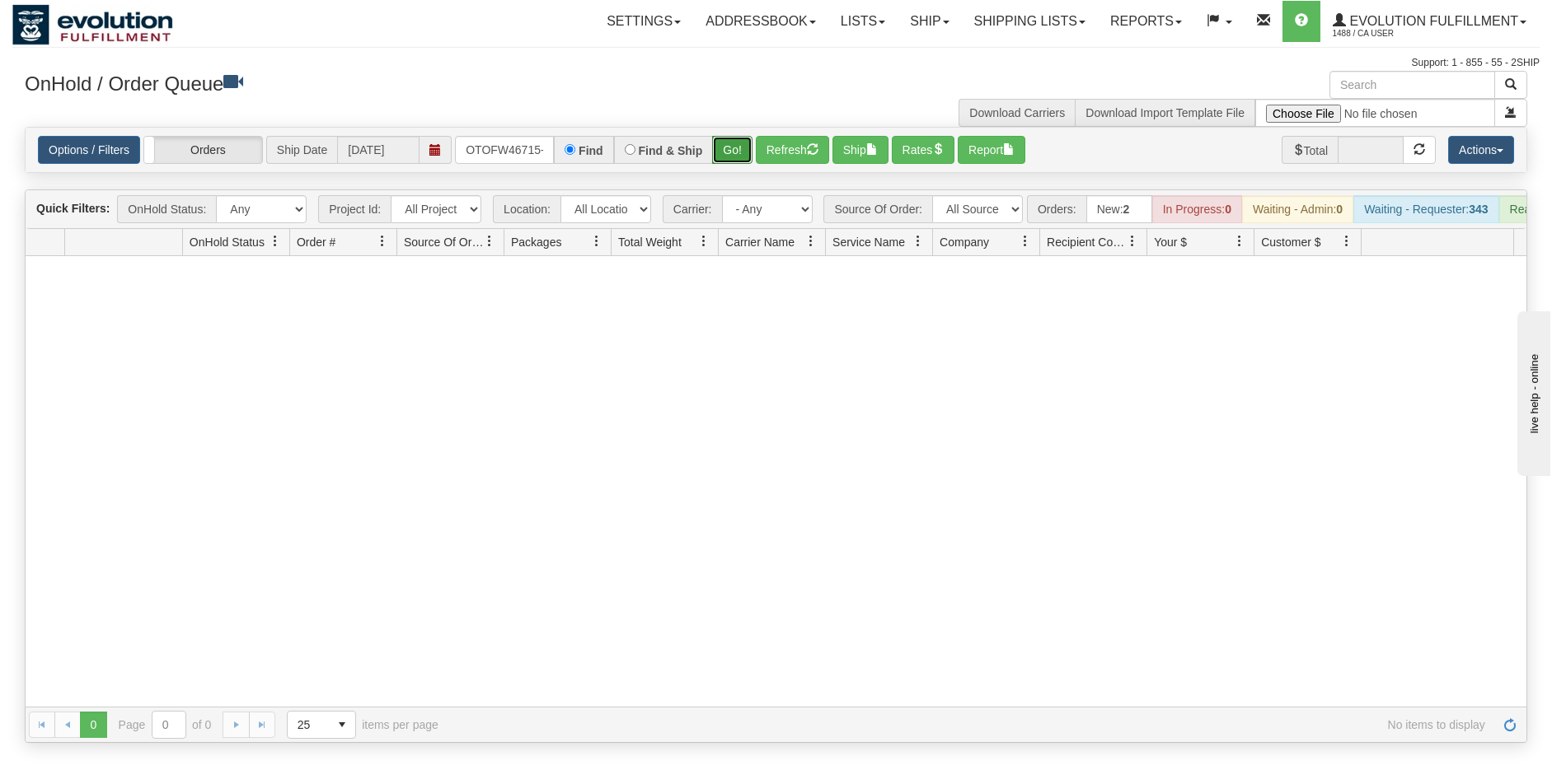
click at [723, 162] on button "Go!" at bounding box center [732, 150] width 41 height 28
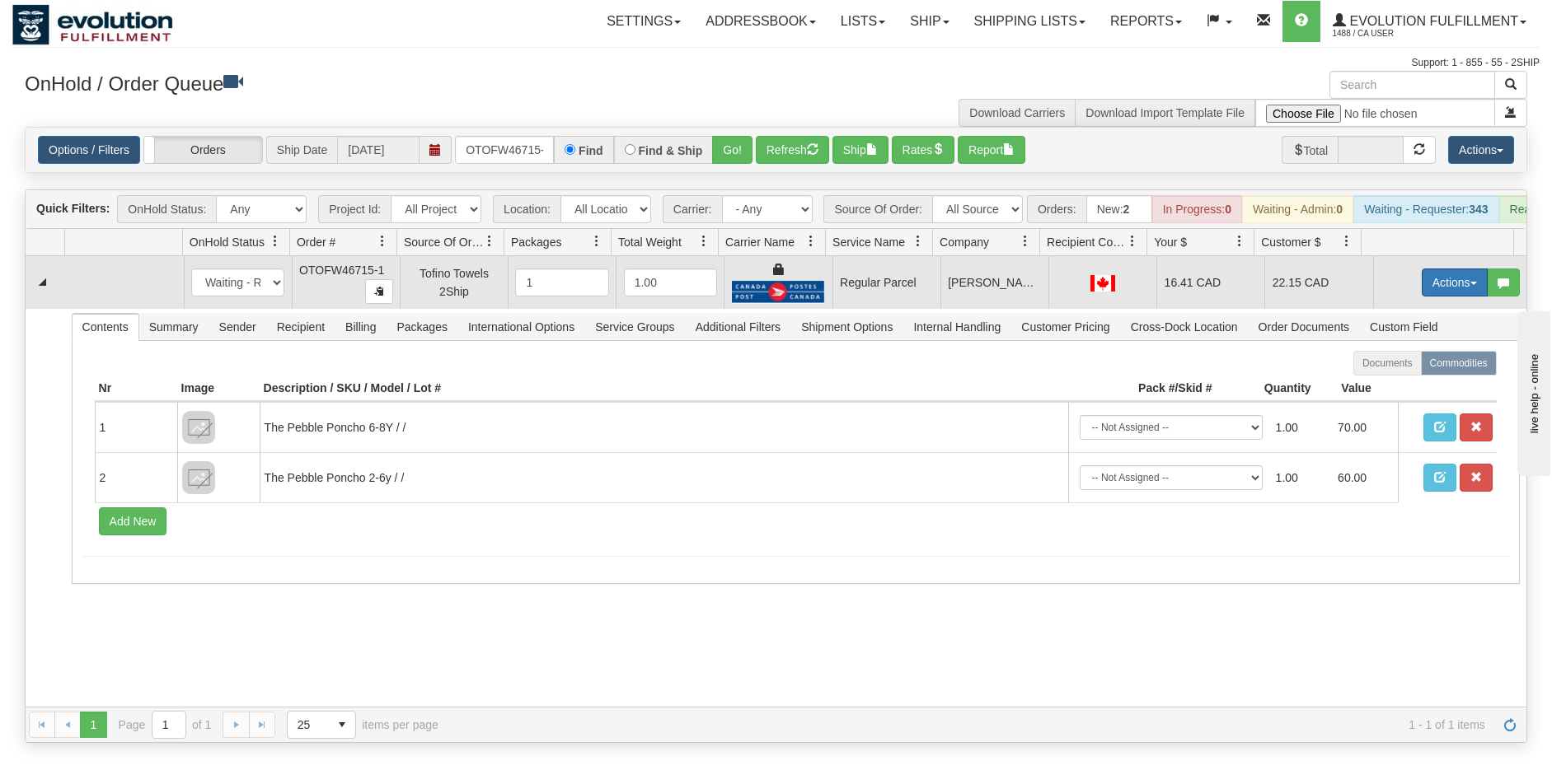
click at [1443, 296] on button "Actions" at bounding box center [1455, 283] width 66 height 28
click at [1415, 364] on span "Rate All Services" at bounding box center [1420, 357] width 99 height 13
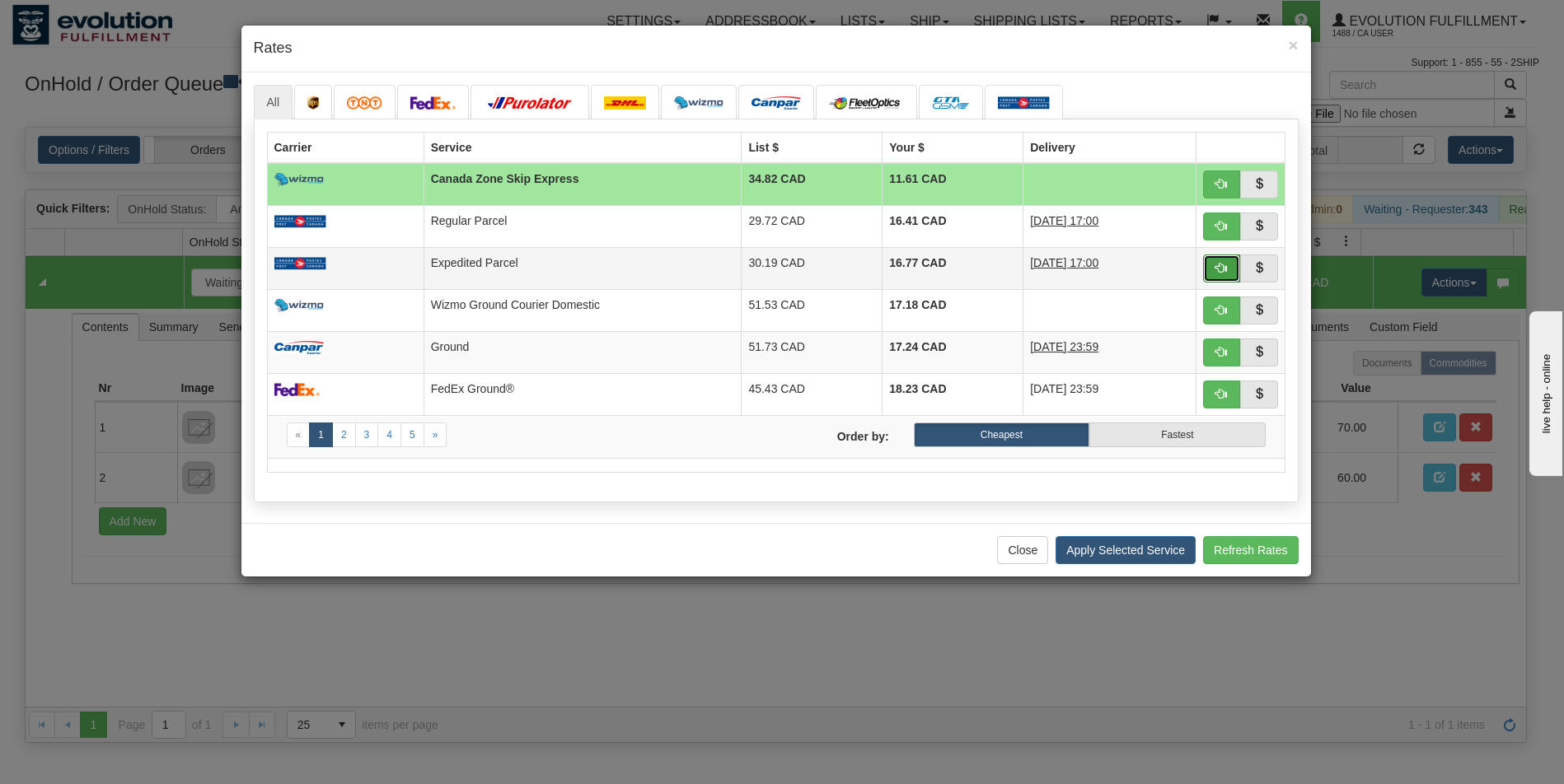
click at [1228, 263] on button "button" at bounding box center [1222, 269] width 38 height 28
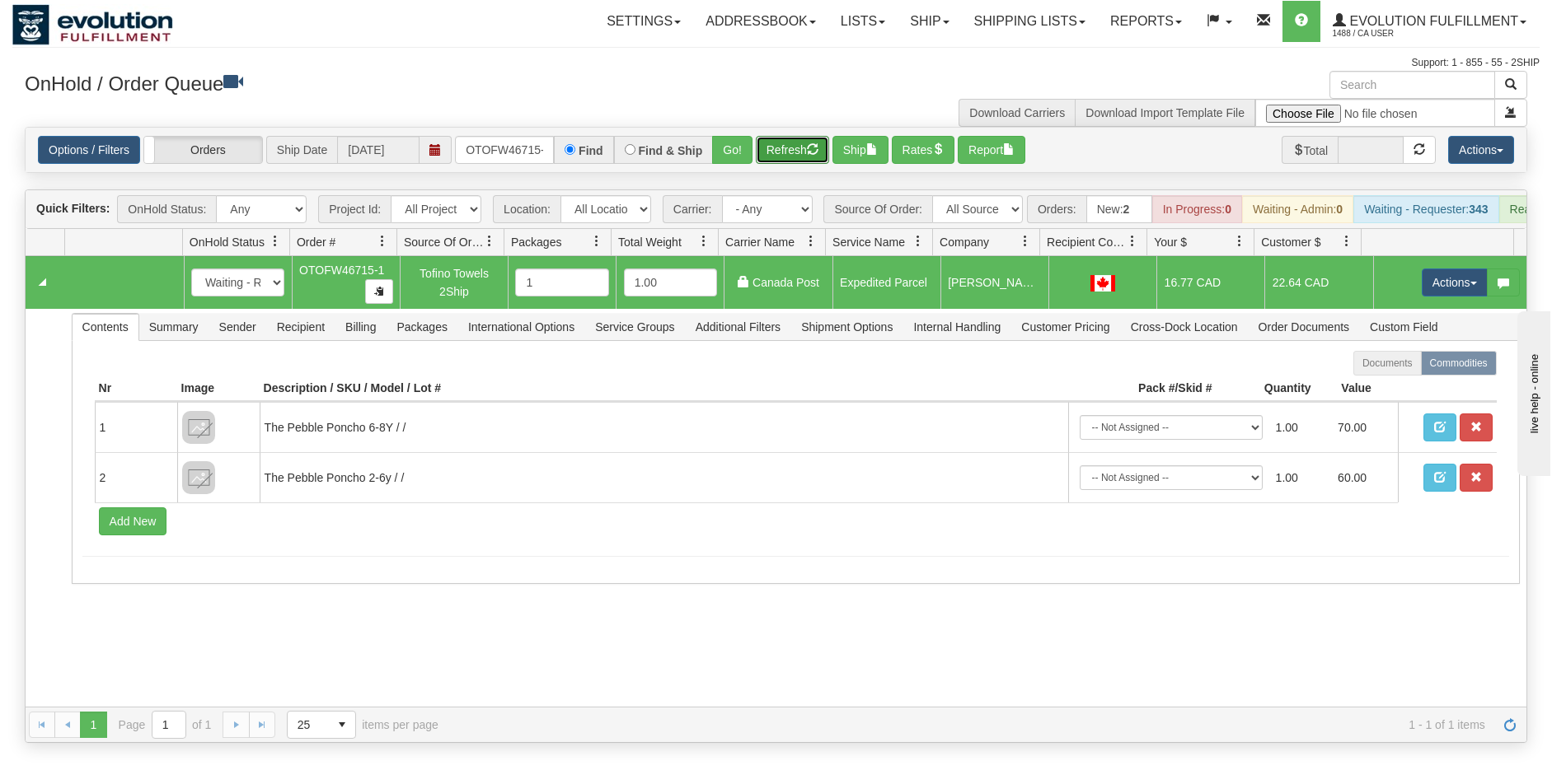
click at [790, 148] on button "Refresh" at bounding box center [793, 150] width 73 height 28
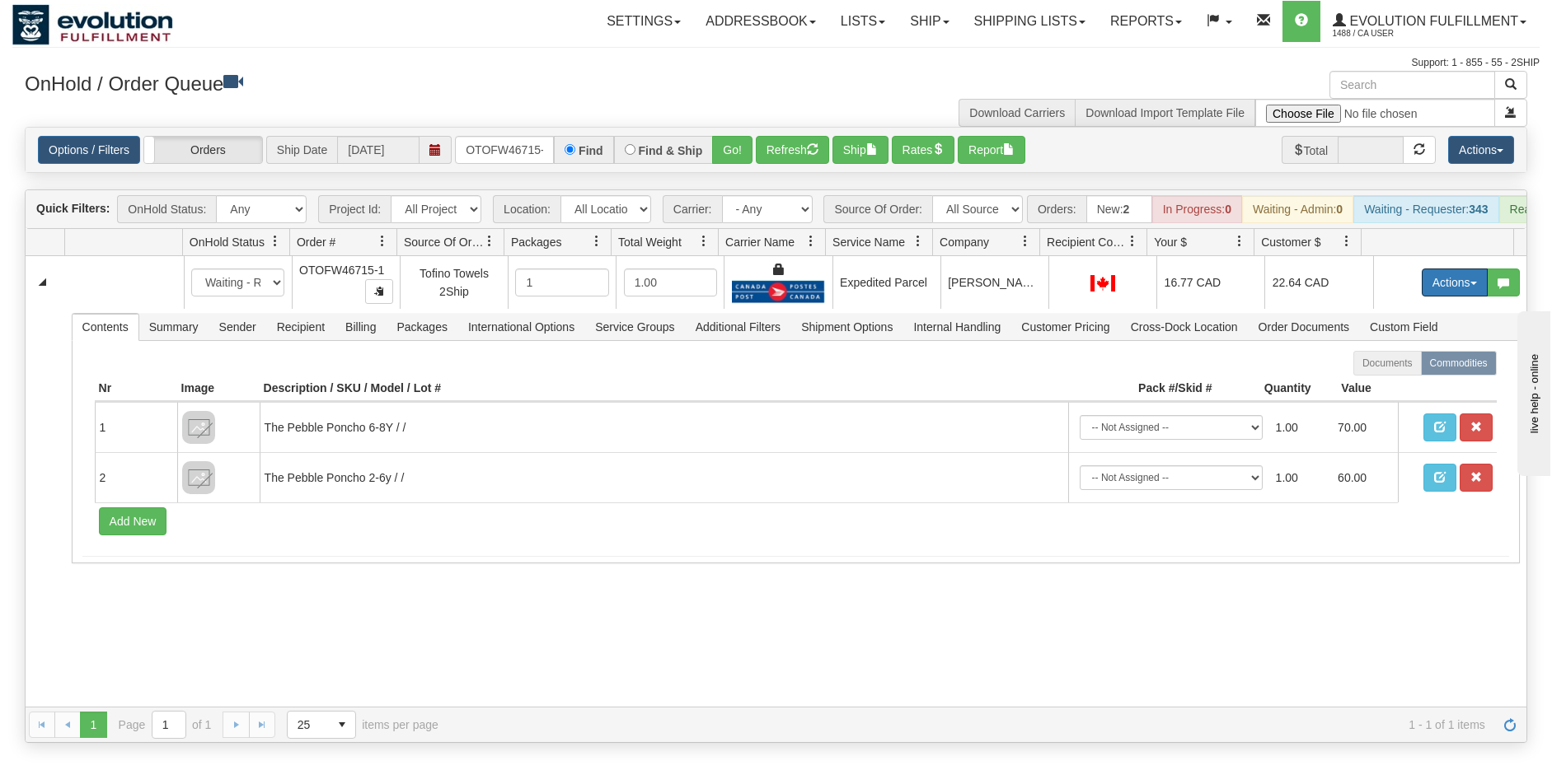
click at [1451, 291] on button "Actions" at bounding box center [1455, 283] width 66 height 28
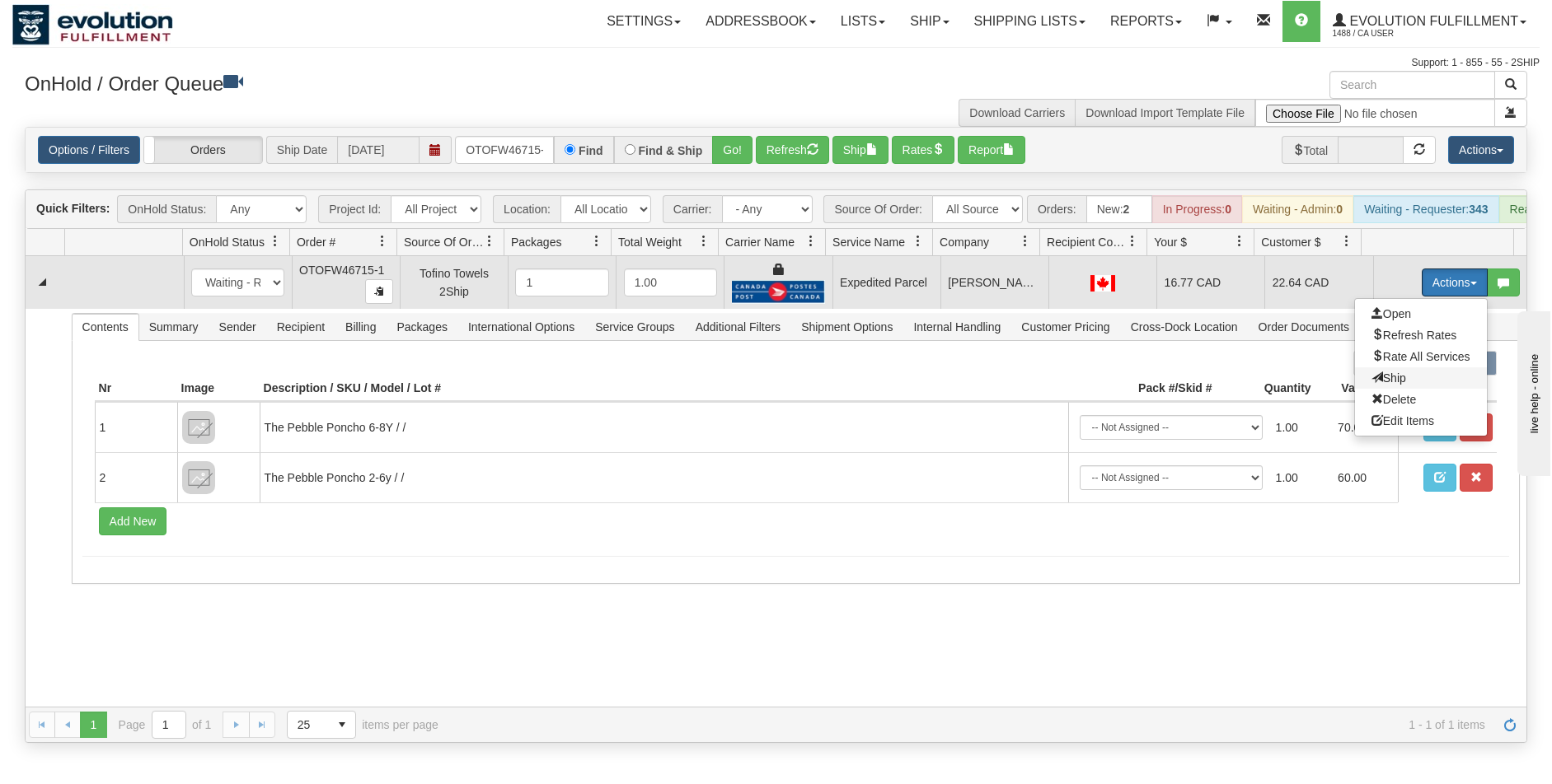
click at [1388, 385] on span "Ship" at bounding box center [1389, 378] width 35 height 13
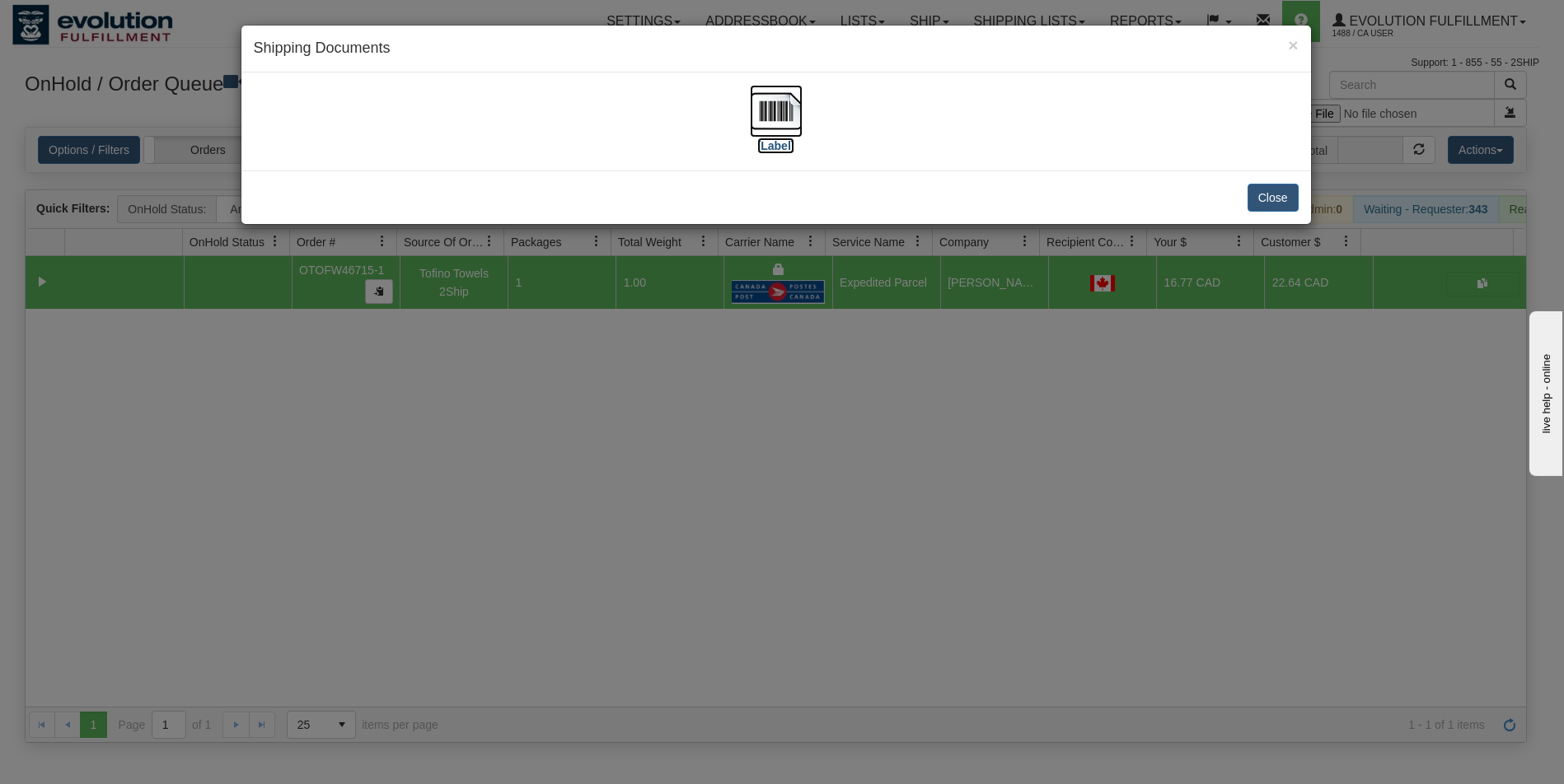
click at [792, 126] on img at bounding box center [776, 111] width 52 height 52
click at [1014, 526] on div "× Shipping Documents [Label] Close" at bounding box center [782, 392] width 1564 height 784
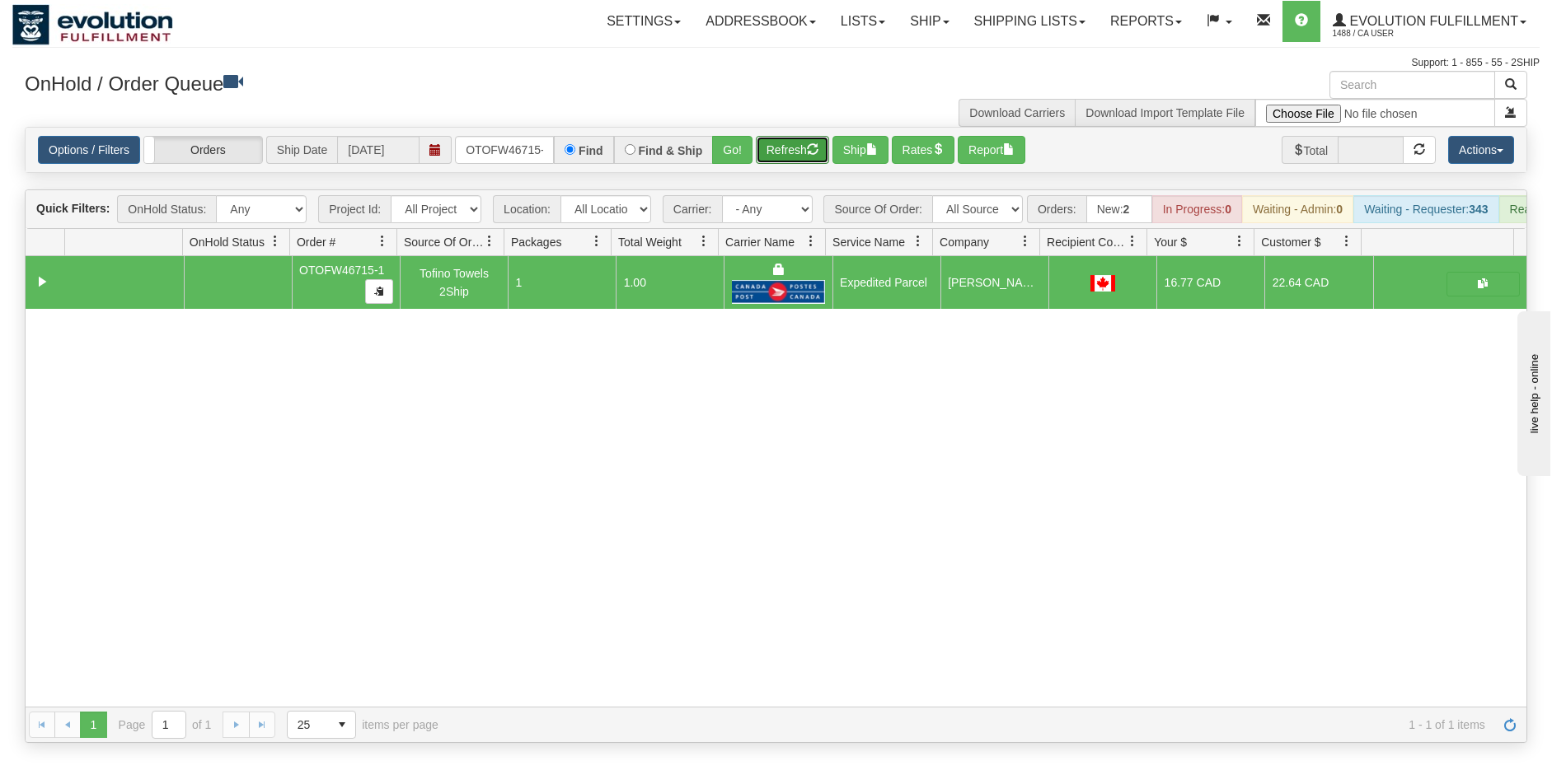
click at [802, 141] on button "Refresh" at bounding box center [793, 150] width 73 height 28
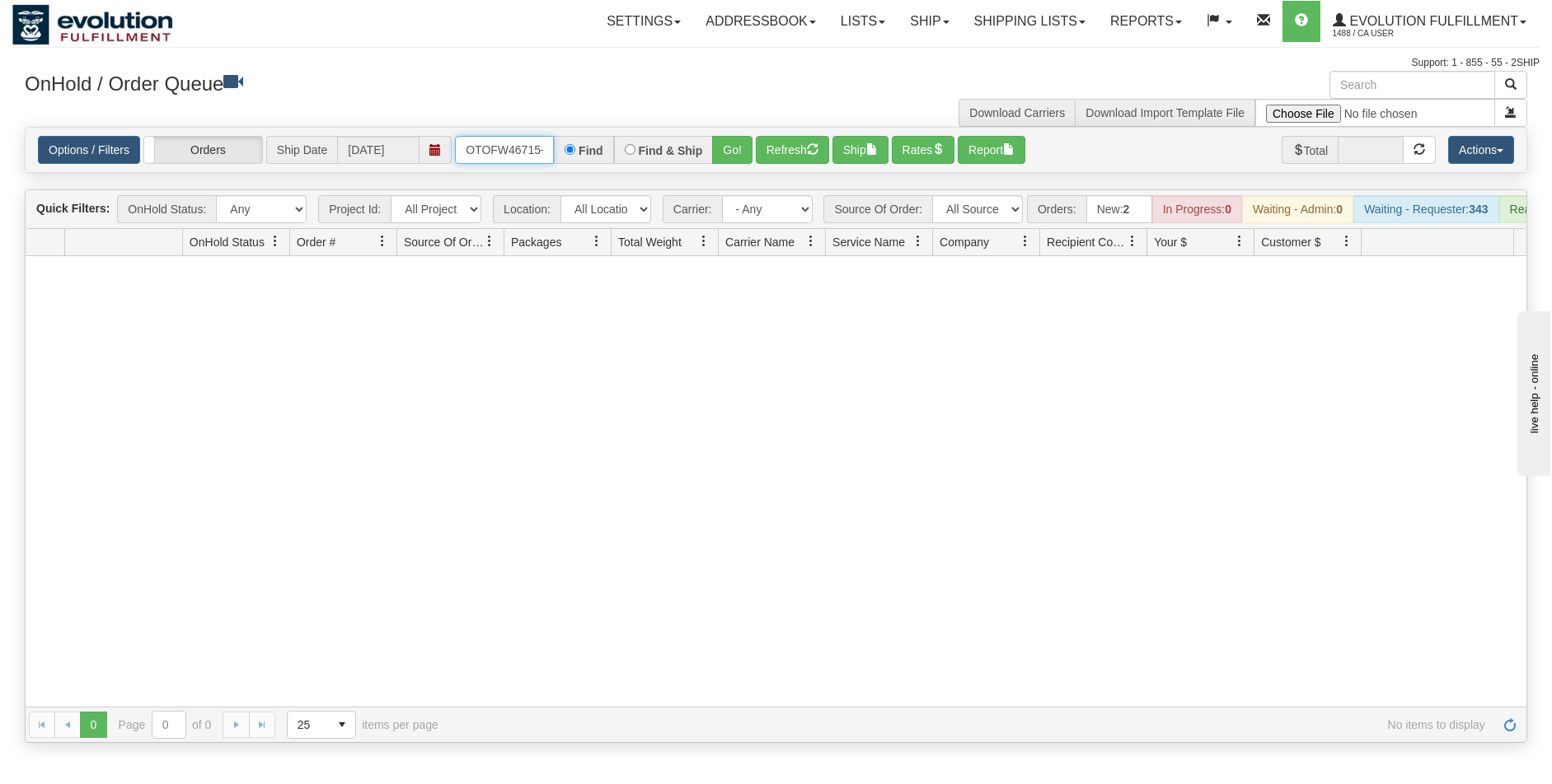
scroll to position [0, 7]
drag, startPoint x: 466, startPoint y: 148, endPoint x: 620, endPoint y: 162, distance: 154.6
click at [620, 162] on div "OTOFW46715-1 Find Find & Ship Go!" at bounding box center [603, 150] width 297 height 28
type input "OTOFW46737-1"
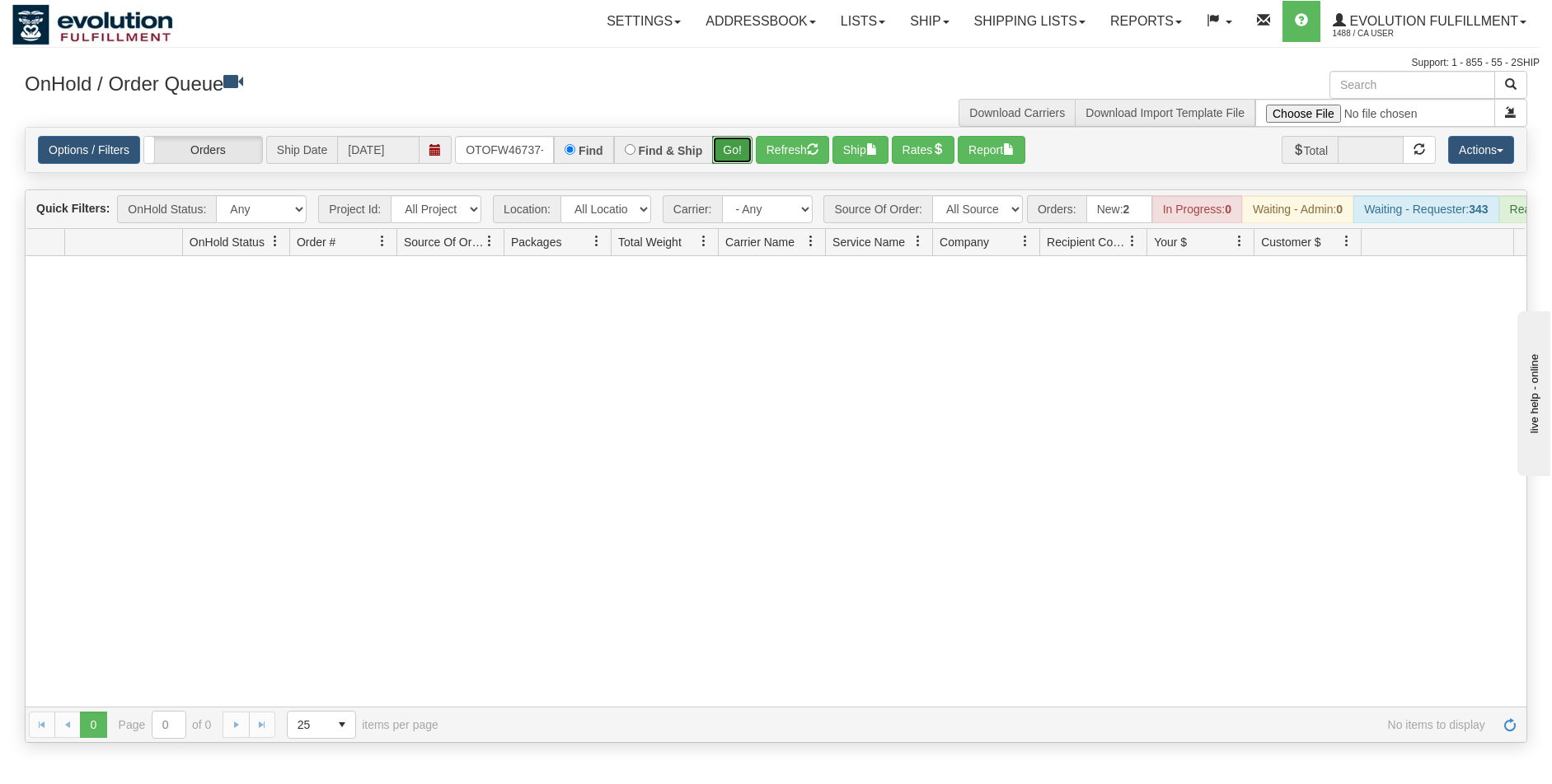
click at [739, 146] on button "Go!" at bounding box center [732, 150] width 41 height 28
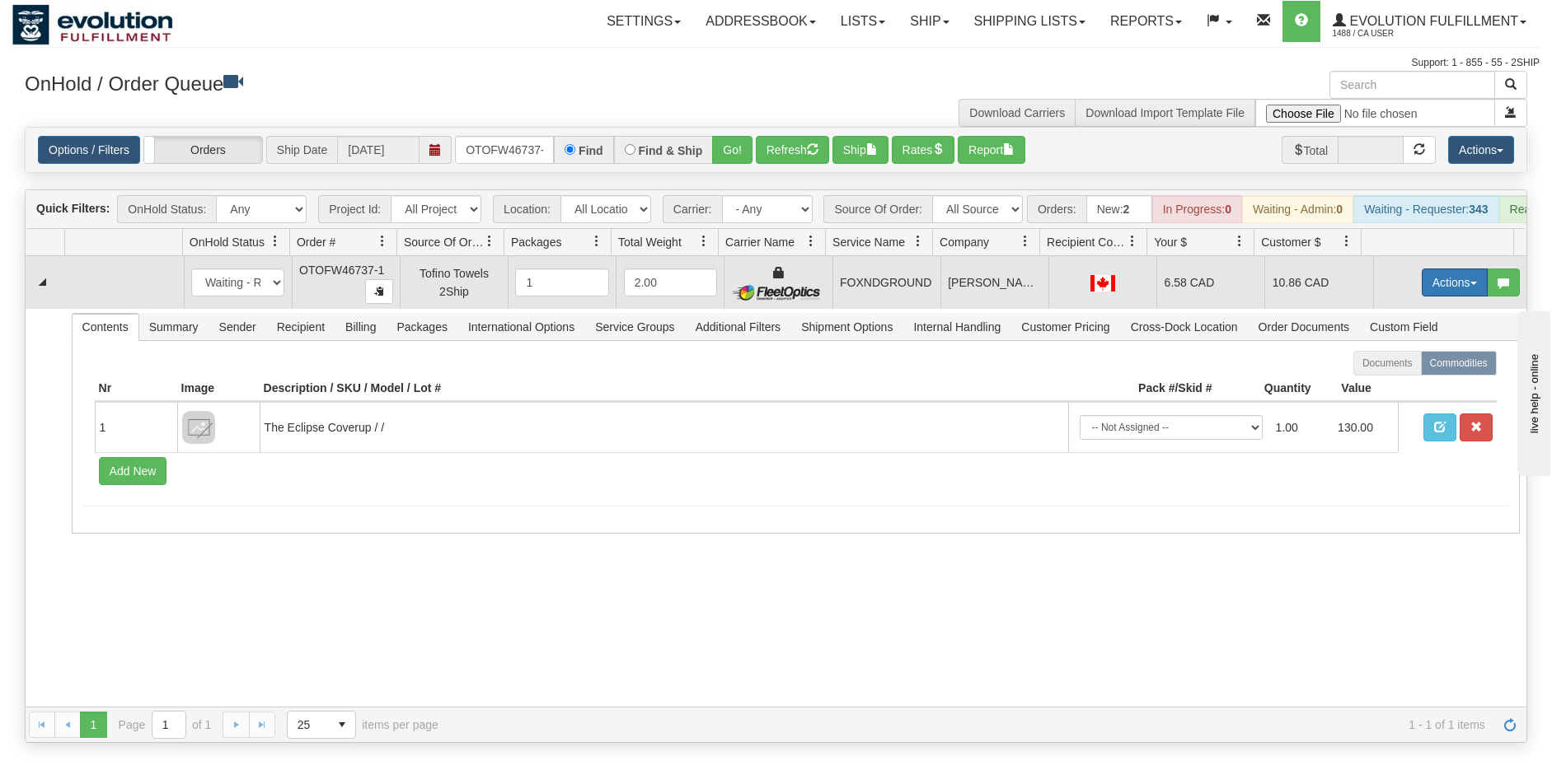
click at [1441, 296] on button "Actions" at bounding box center [1455, 283] width 66 height 28
click at [1389, 385] on span "Ship" at bounding box center [1389, 378] width 35 height 13
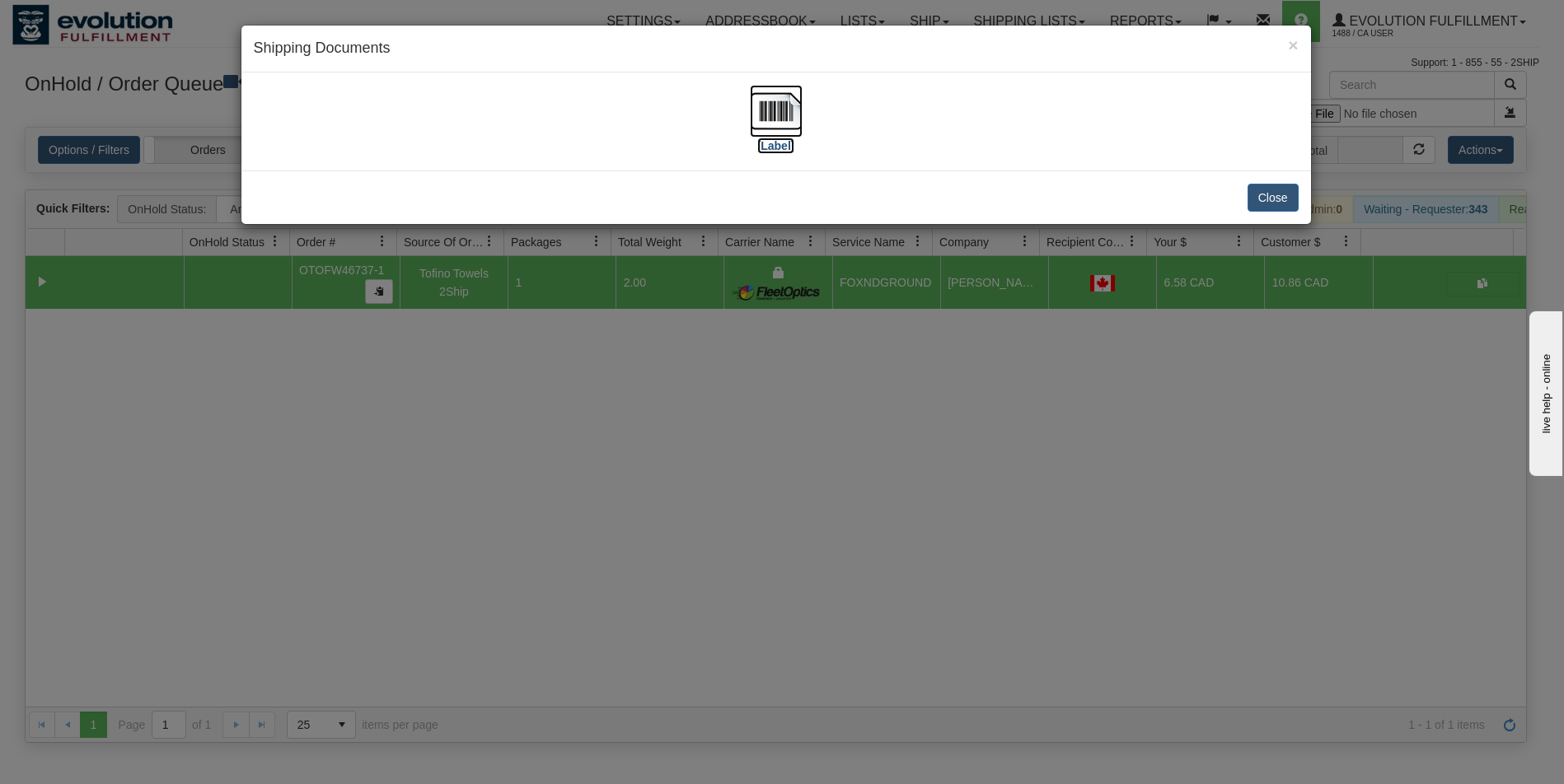
click at [786, 100] on img at bounding box center [776, 111] width 52 height 52
click at [665, 558] on div "× Shipping Documents [Label] Close" at bounding box center [782, 392] width 1564 height 784
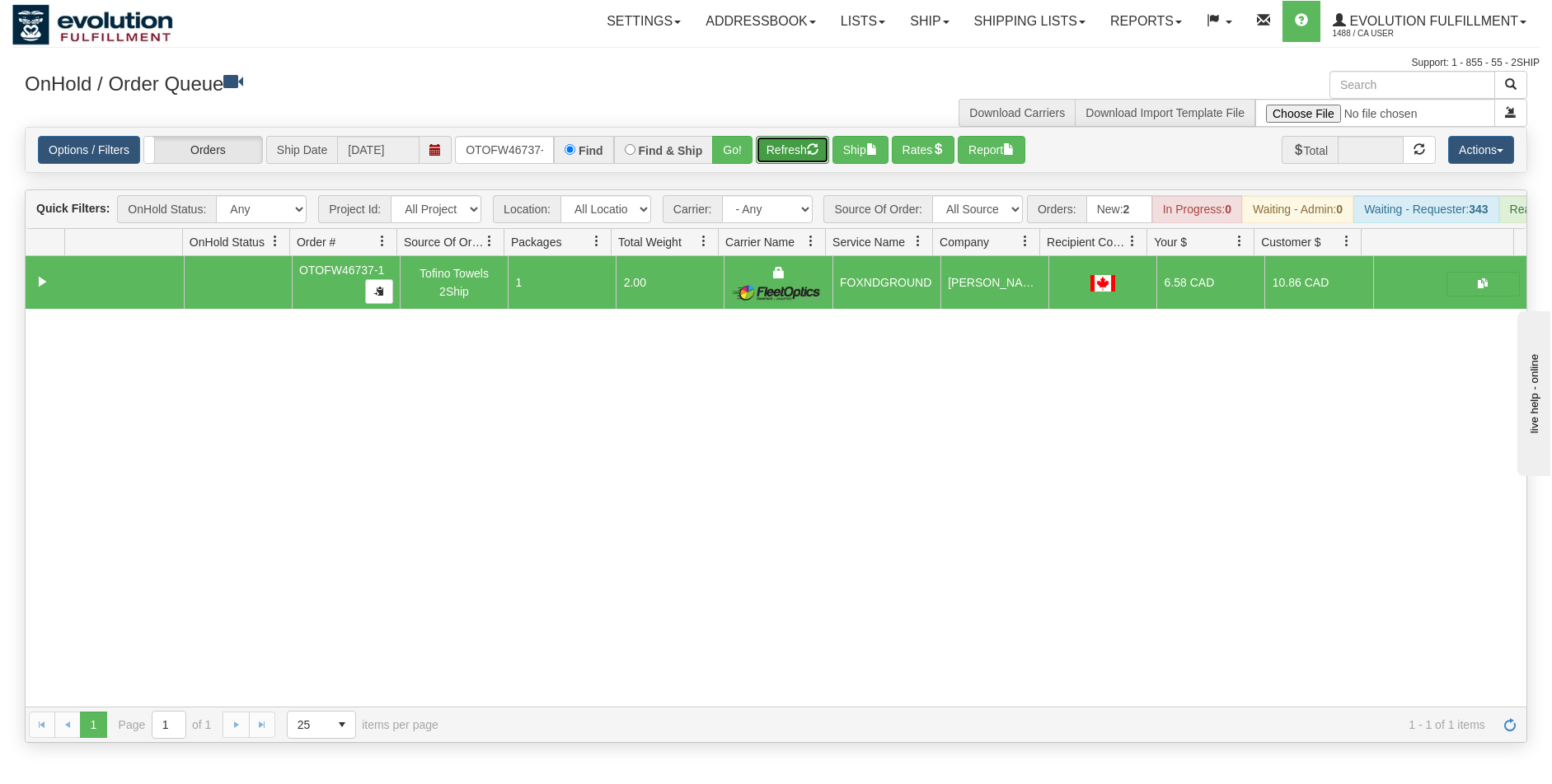
click at [802, 155] on button "Refresh" at bounding box center [793, 150] width 73 height 28
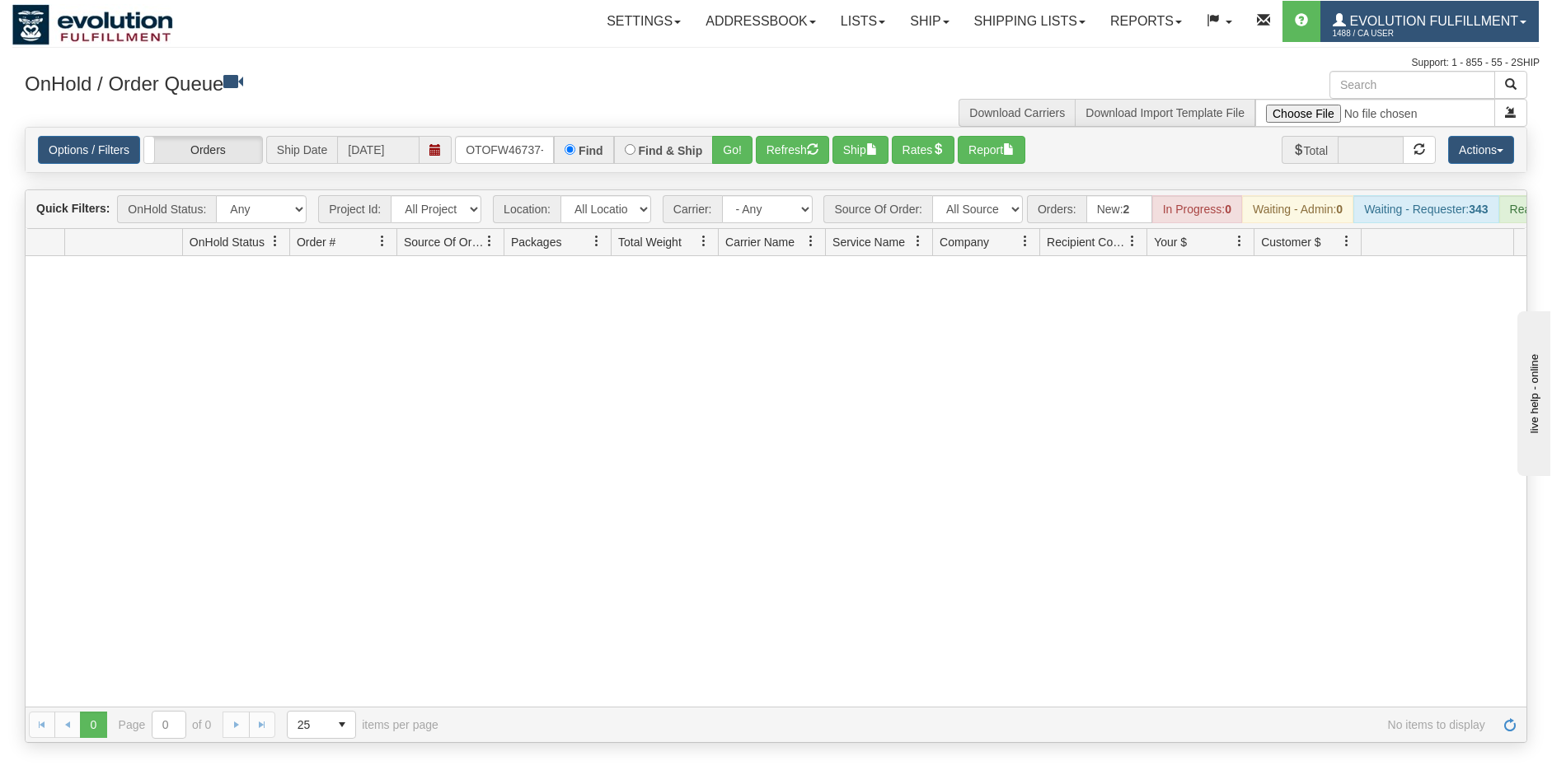
click at [1450, 32] on span "1488 / CA User" at bounding box center [1395, 34] width 123 height 17
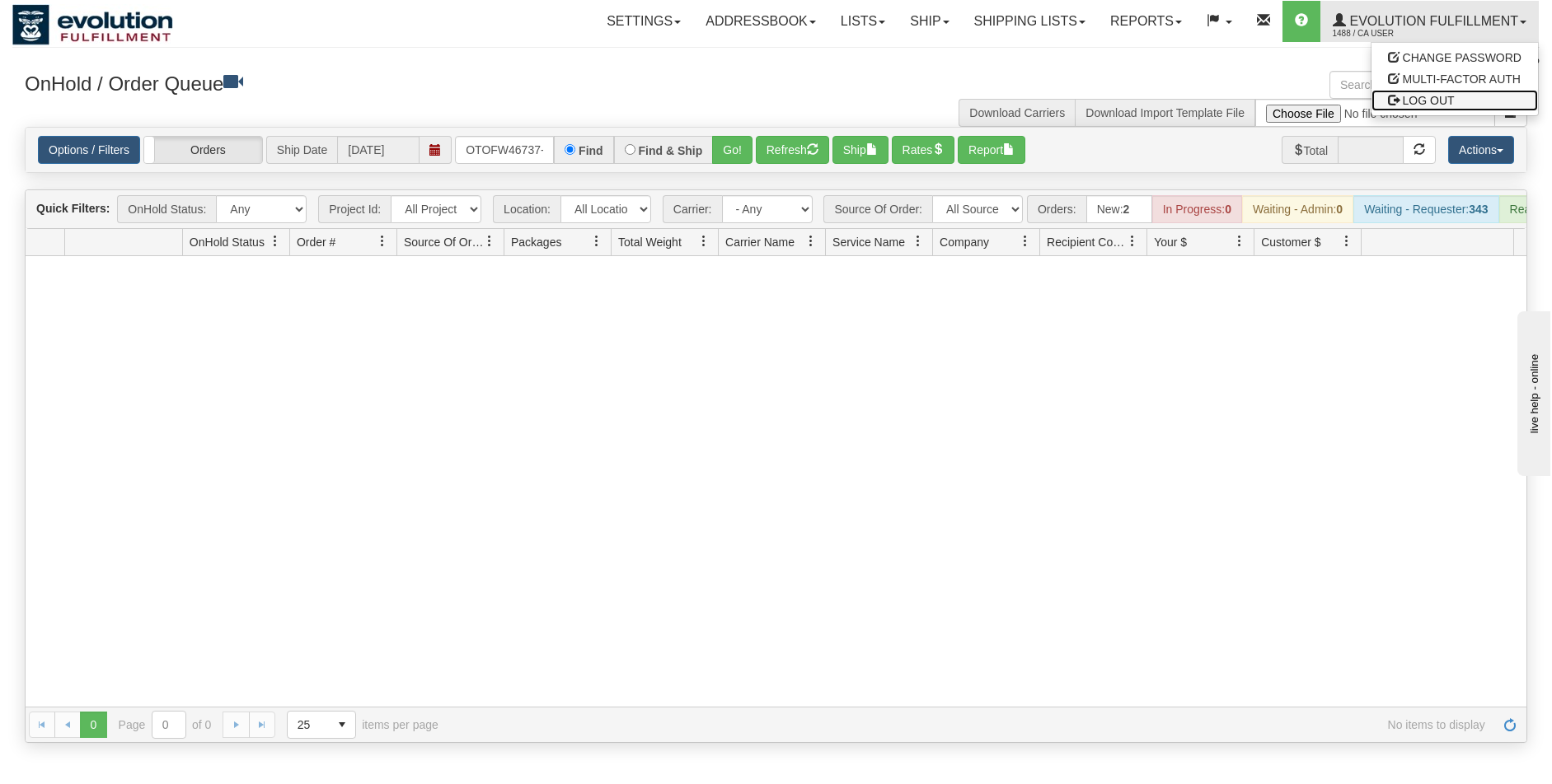
click at [1432, 102] on span "LOG OUT" at bounding box center [1429, 101] width 52 height 13
